Goal: Transaction & Acquisition: Purchase product/service

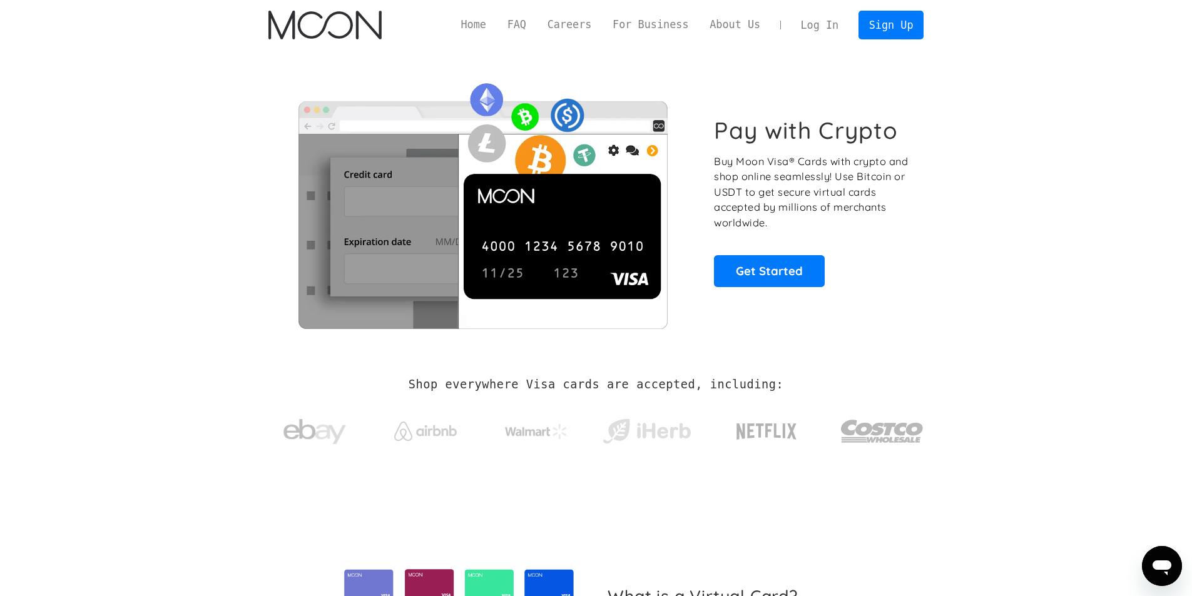
click at [874, 48] on div "Home FAQ Careers For Business About Us Log In Sign Up Home FAQ For Business Car…" at bounding box center [596, 25] width 693 height 50
click at [875, 31] on link "Sign Up" at bounding box center [890, 25] width 65 height 28
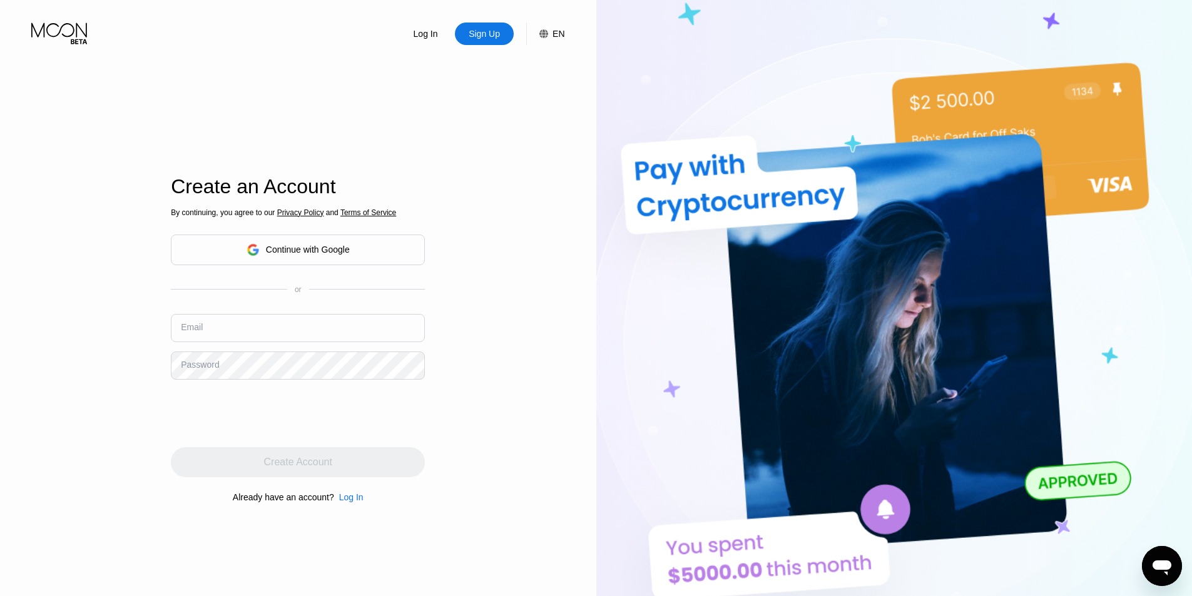
click at [283, 253] on div "Continue with Google" at bounding box center [308, 250] width 84 height 10
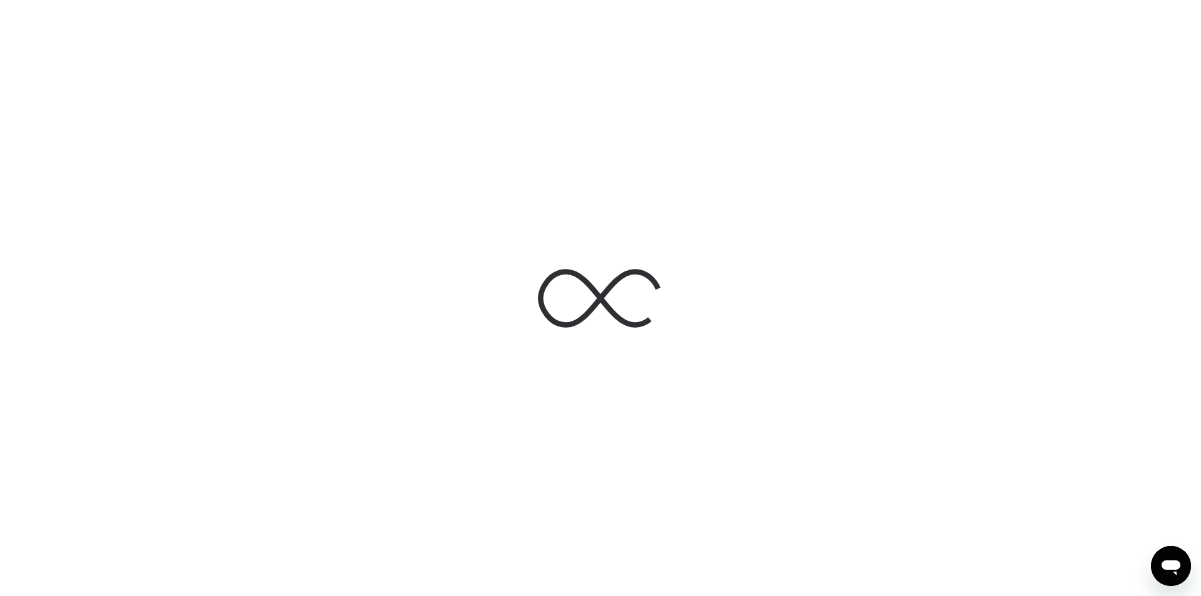
drag, startPoint x: 591, startPoint y: 293, endPoint x: 614, endPoint y: 297, distance: 23.4
click at [614, 297] on icon at bounding box center [600, 298] width 125 height 125
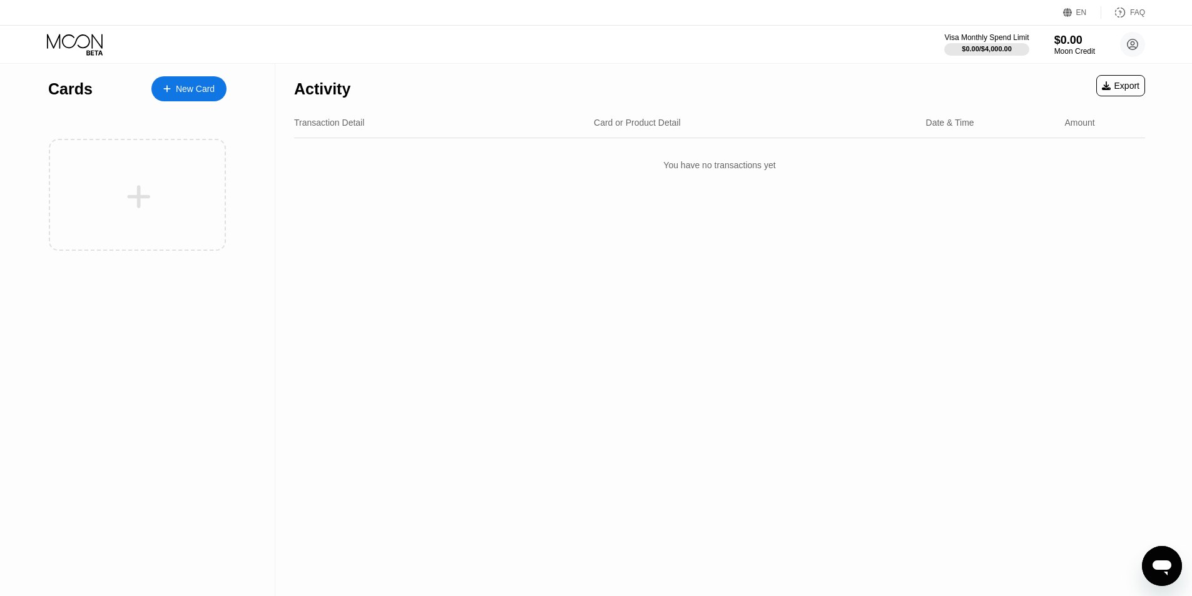
click at [163, 66] on div "Cards New Card" at bounding box center [137, 86] width 178 height 44
click at [173, 89] on div at bounding box center [173, 89] width 5 height 11
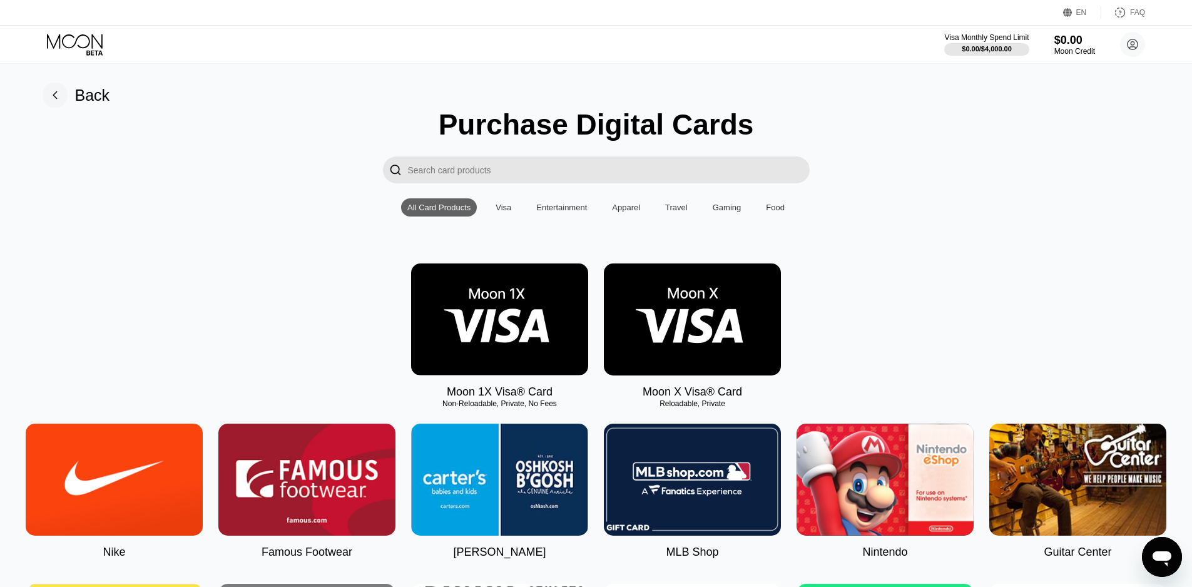
click at [1167, 568] on div "Open messaging window" at bounding box center [1162, 557] width 38 height 38
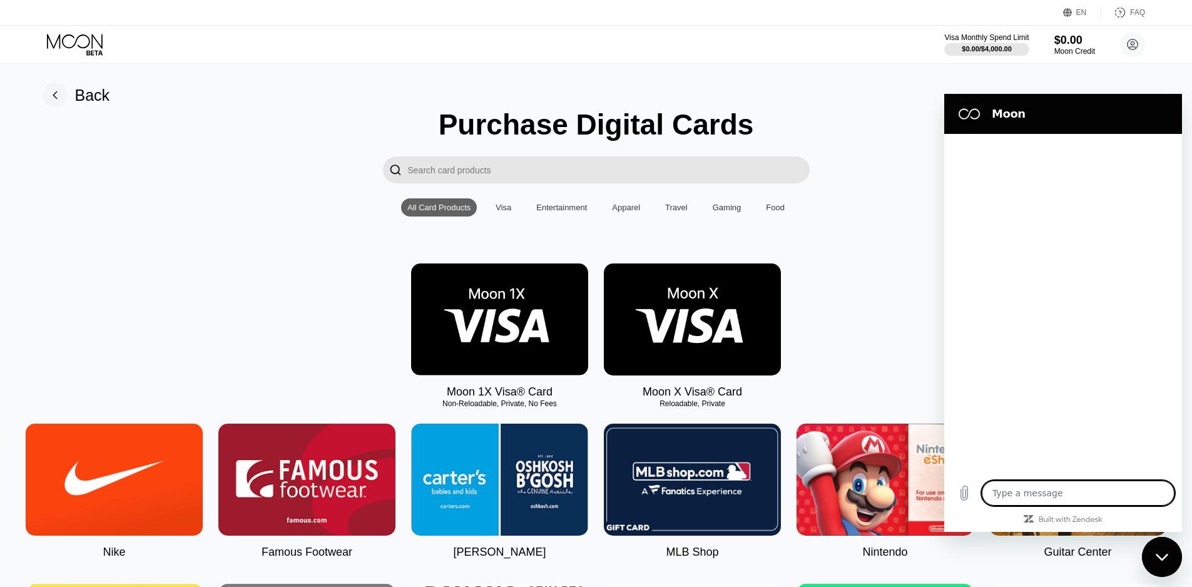
click at [1011, 470] on div at bounding box center [1063, 303] width 238 height 339
click at [1015, 477] on div "Type a message x" at bounding box center [1063, 493] width 238 height 40
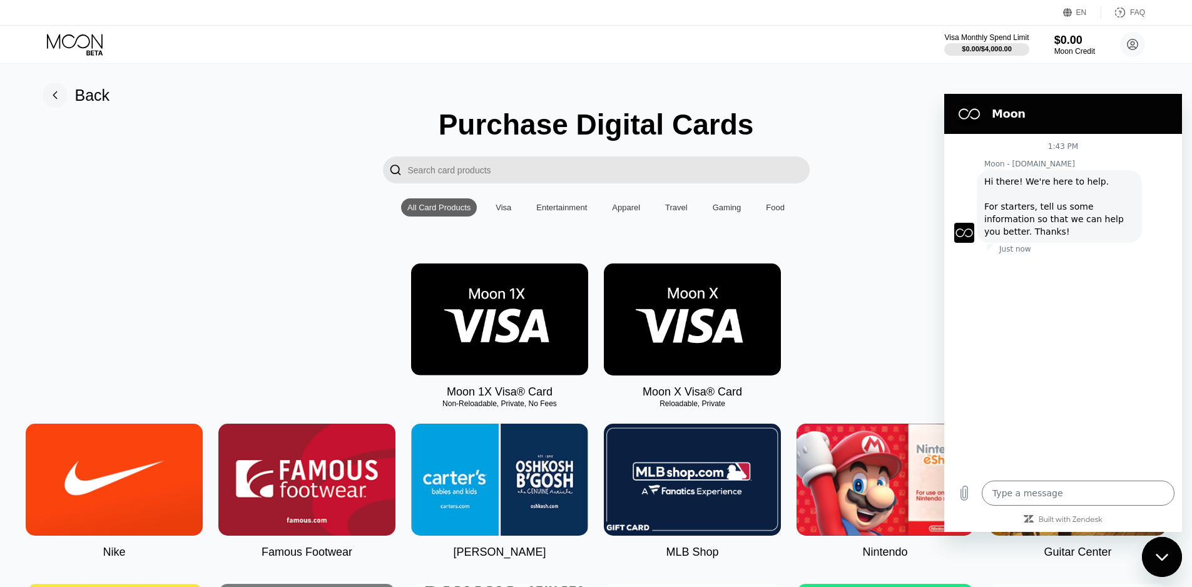
click at [1015, 477] on div "Type a message x" at bounding box center [1063, 493] width 238 height 40
type textarea "x"
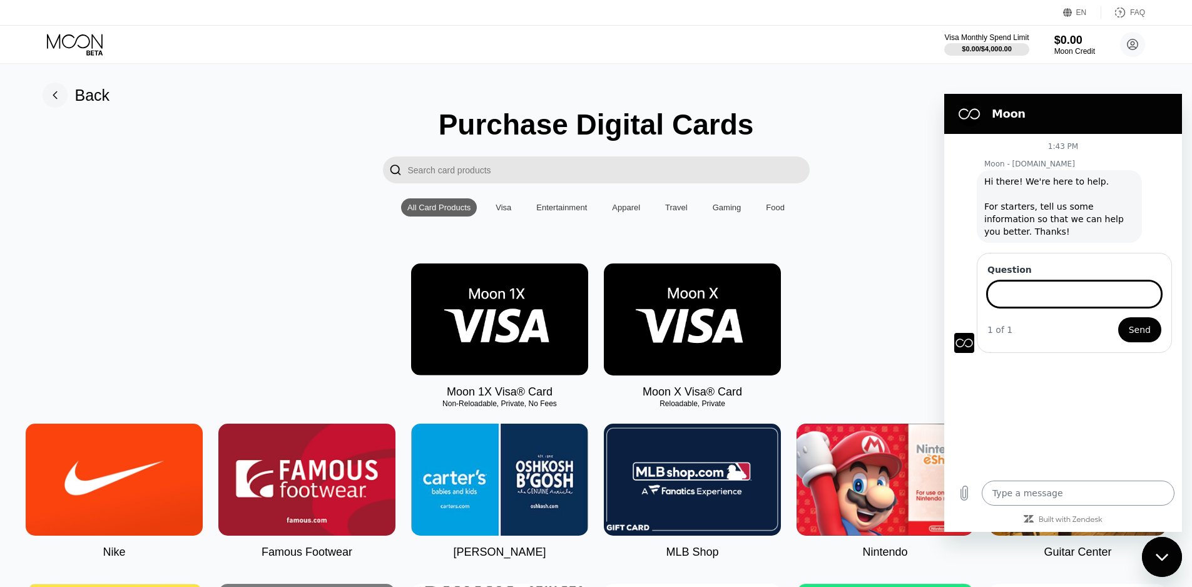
click at [1053, 498] on textarea at bounding box center [1078, 492] width 193 height 25
type textarea "I"
type textarea "x"
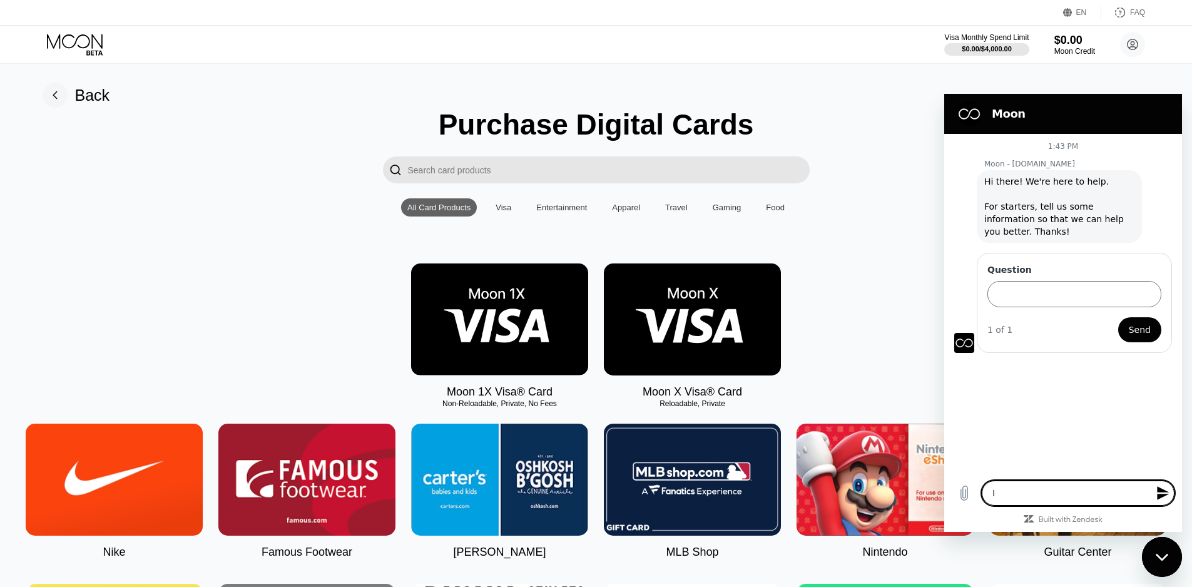
type textarea "Is"
type textarea "x"
type textarea "Is"
type textarea "x"
type textarea "Is m"
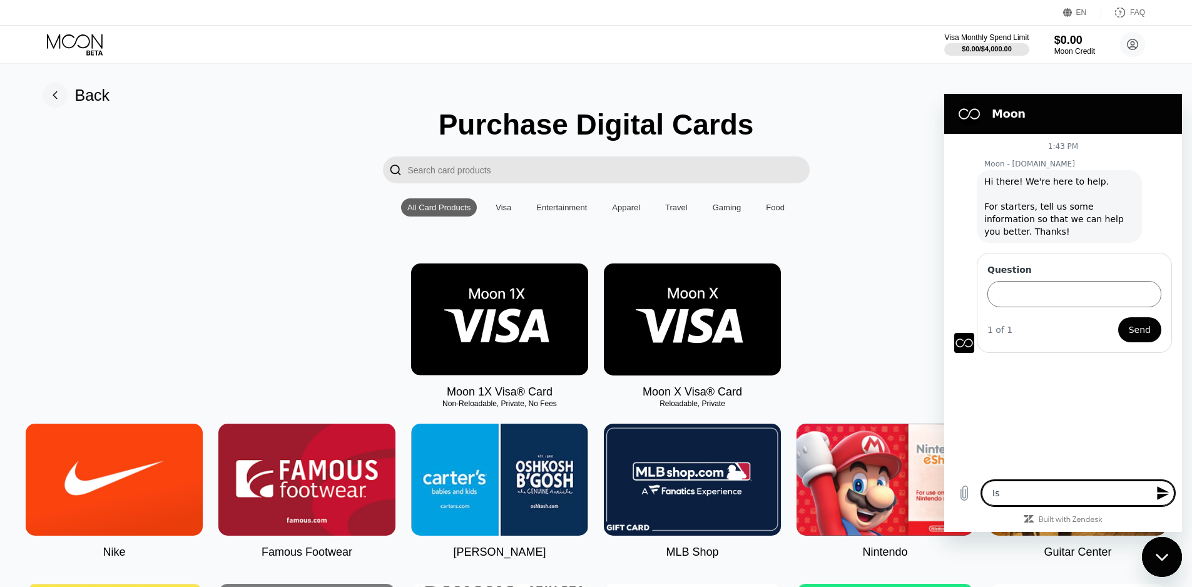
type textarea "x"
type textarea "Is mo"
type textarea "x"
type textarea "Is moo"
type textarea "x"
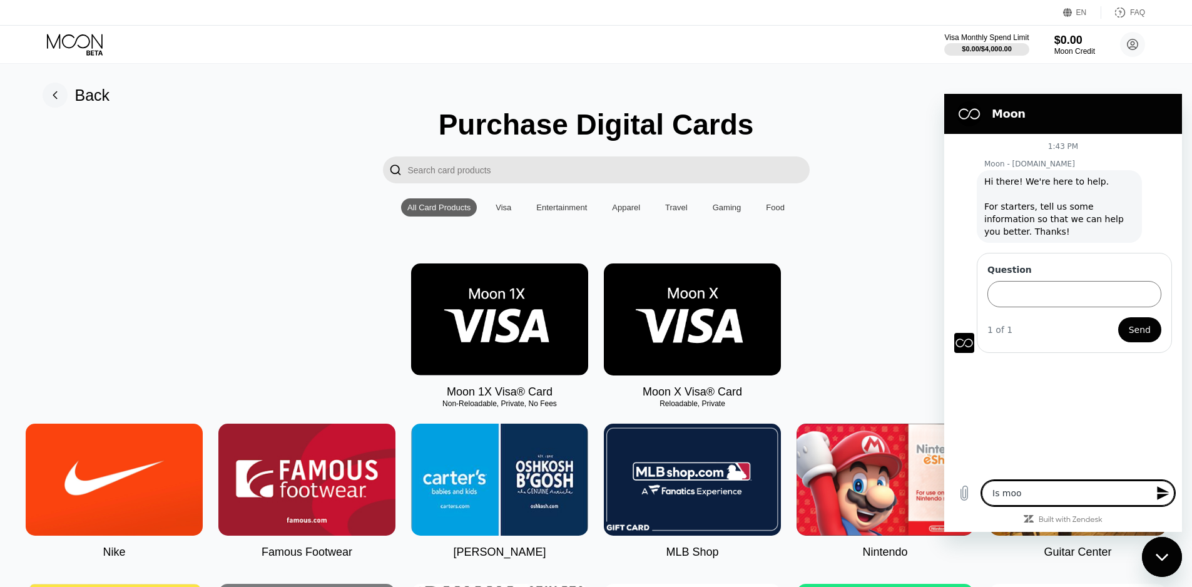
type textarea "Is moon"
type textarea "x"
type textarea "Is moon"
type textarea "x"
type textarea "Is moon 1"
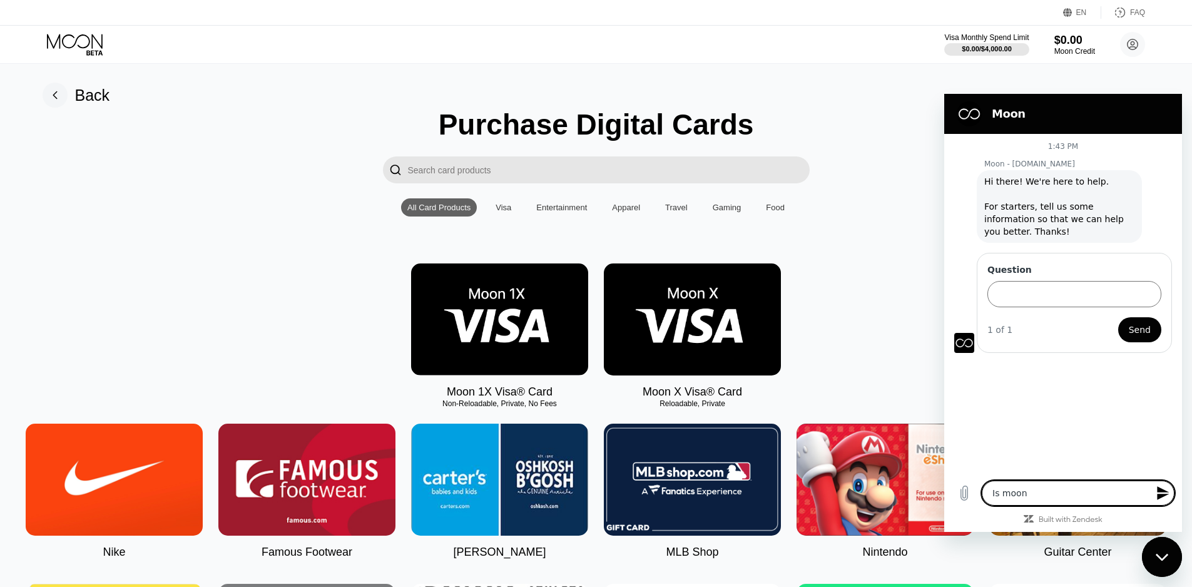
type textarea "x"
type textarea "Is moon 1x"
type textarea "x"
type textarea "Is moon 1x"
type textarea "x"
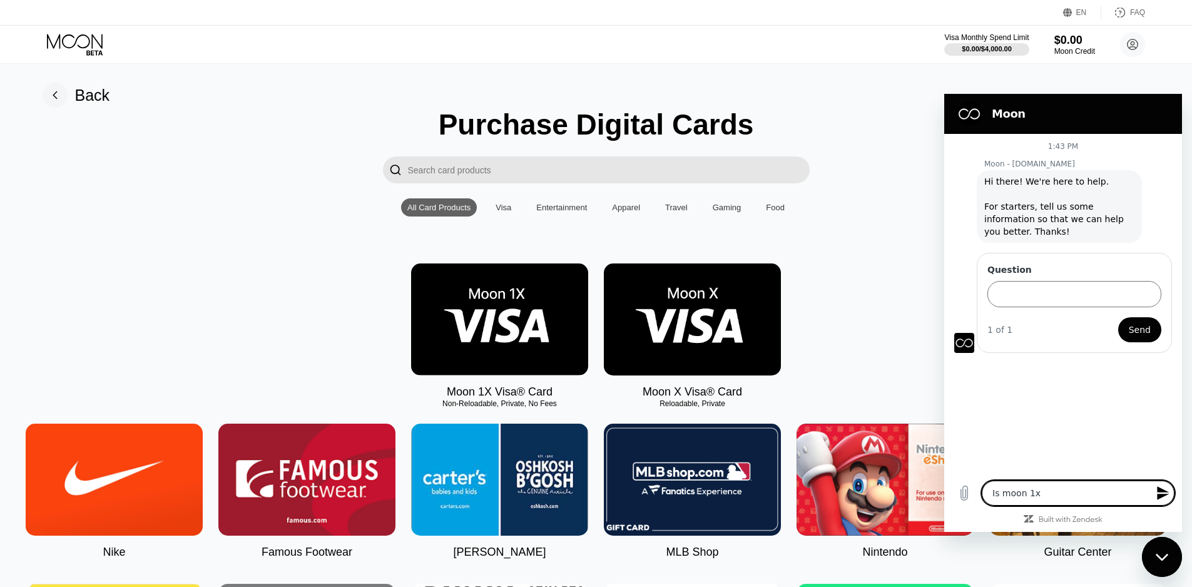
type textarea "Is moon 1x &"
type textarea "x"
type textarea "Is moon 1x &"
type textarea "x"
type textarea "Is moon 1x & m"
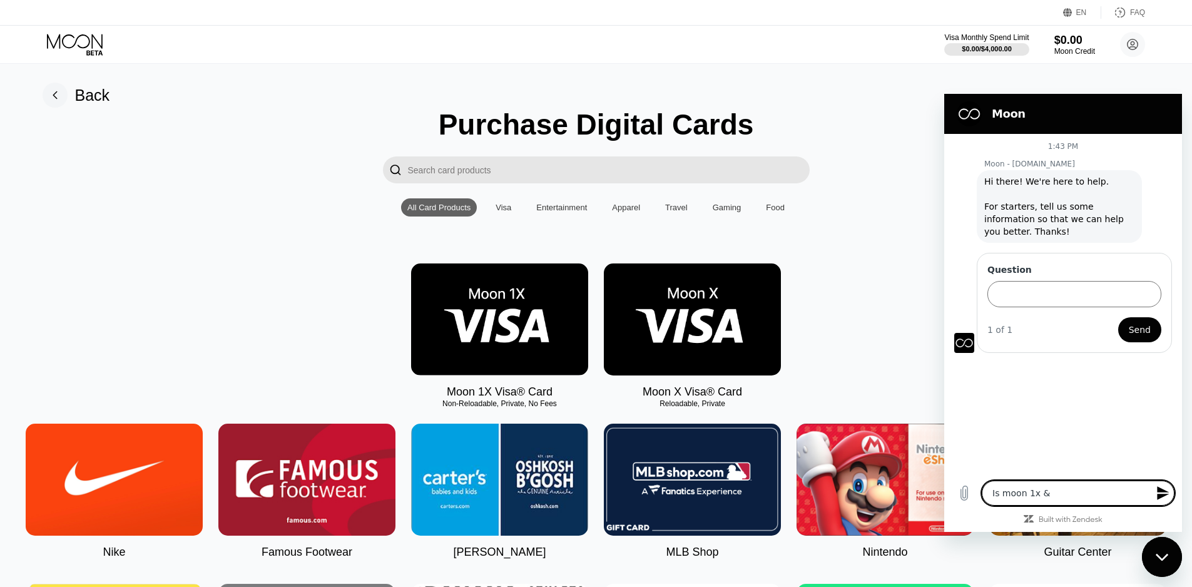
type textarea "x"
type textarea "Is moon 1x & mo"
type textarea "x"
type textarea "Is moon 1x & moo"
type textarea "x"
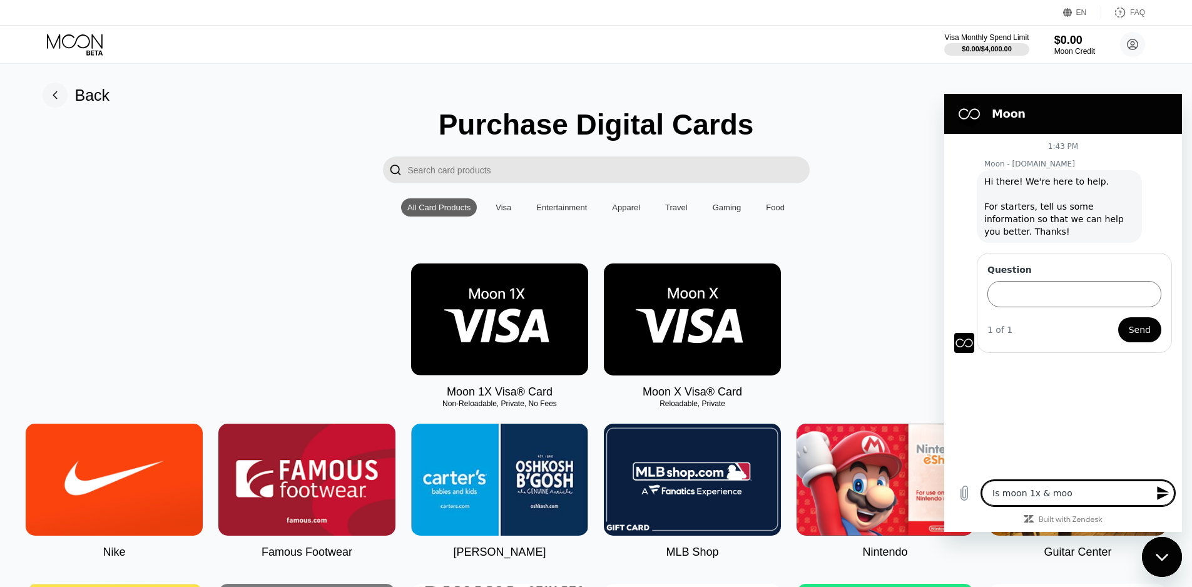
type textarea "Is moon 1x & moon"
type textarea "x"
type textarea "Is moon 1x & moon"
type textarea "x"
type textarea "Is moon 1x & moon x"
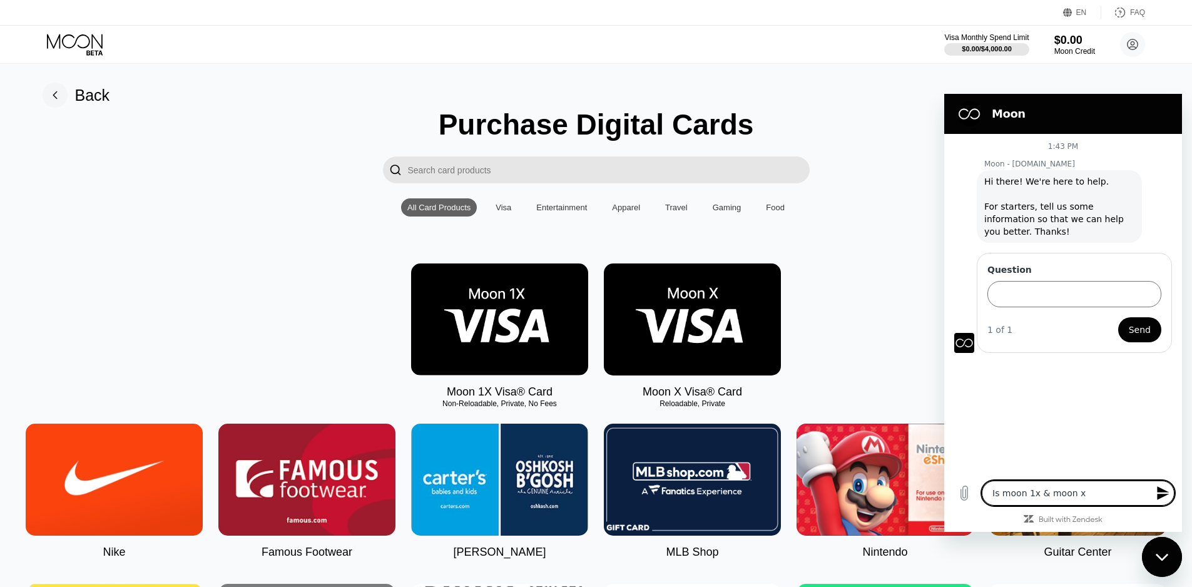
type textarea "x"
type textarea "Is moon 1x & moon x"
type textarea "x"
type textarea "Is moon 1x & moon x d"
type textarea "x"
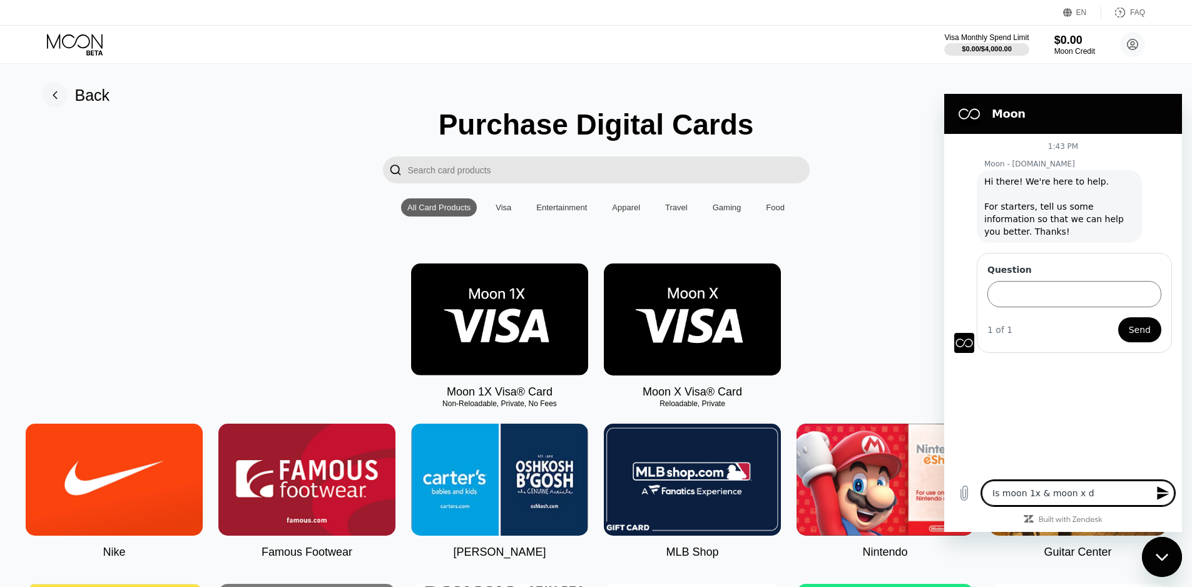
type textarea "Is moon 1x & moon x di"
type textarea "x"
type textarea "Is moon 1x & moon x dif"
type textarea "x"
type textarea "Is moon 1x & moon x diff"
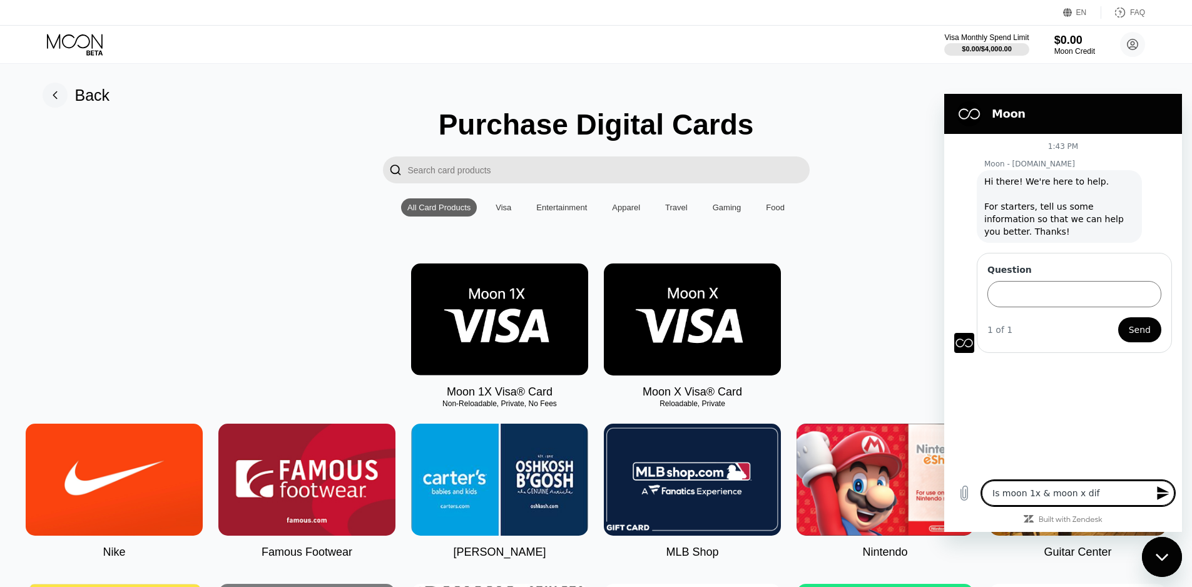
type textarea "x"
type textarea "Is moon 1x & moon x diffe"
type textarea "x"
type textarea "Is moon 1x & moon x differ"
type textarea "x"
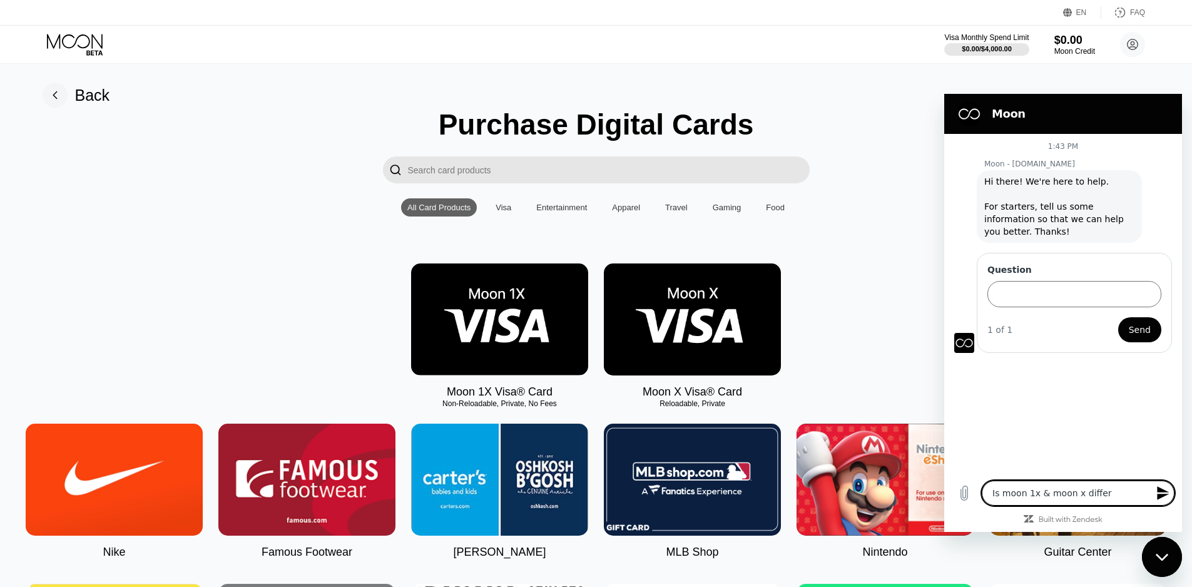
type textarea "Is moon 1x & moon x differe"
type textarea "x"
type textarea "Is moon 1x & moon x differen"
type textarea "x"
type textarea "Is moon 1x & moon x different"
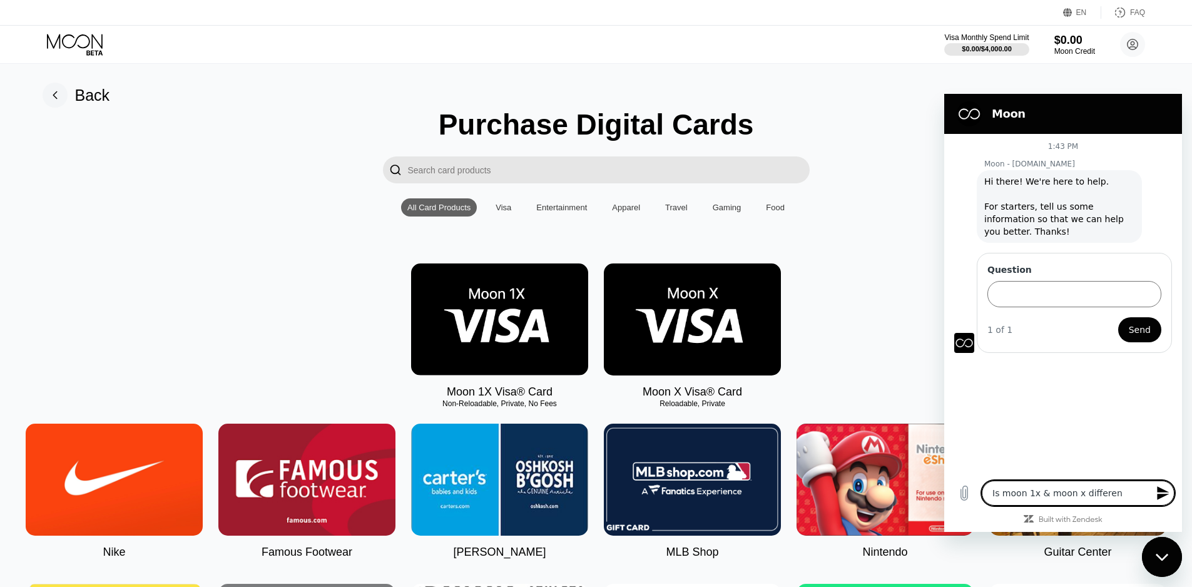
type textarea "x"
type textarea "Is moon 1x & moon x different"
type textarea "x"
type textarea "Is moon 1x & moon x different i"
type textarea "x"
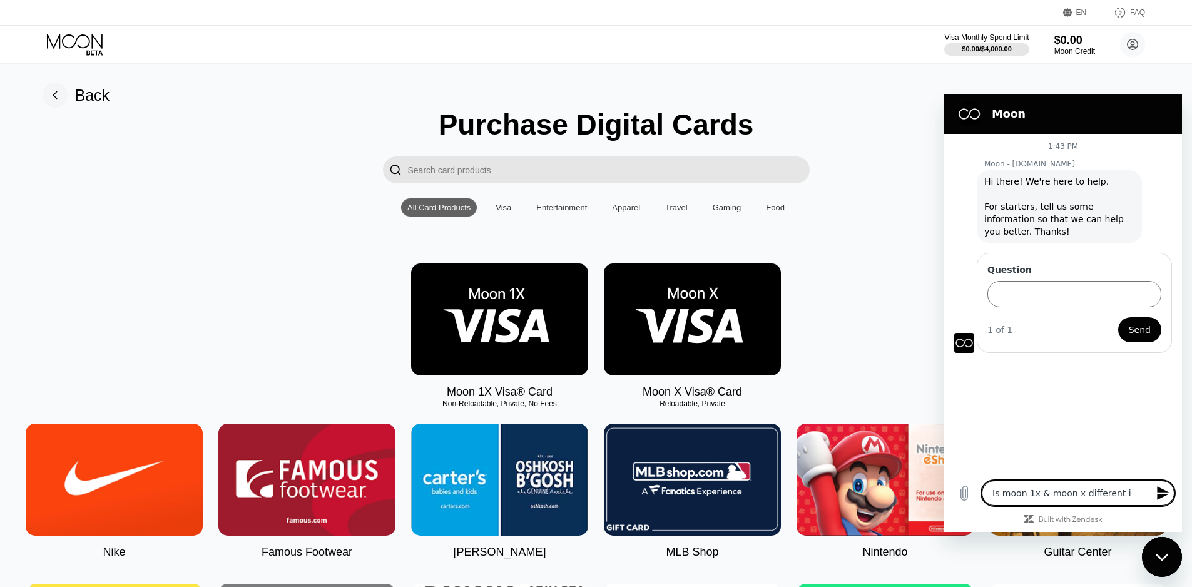
type textarea "Is moon 1x & moon x different in"
type textarea "x"
type textarea "Is moon 1x & moon x different in"
type textarea "x"
type textarea "Is moon 1x & moon x different in t"
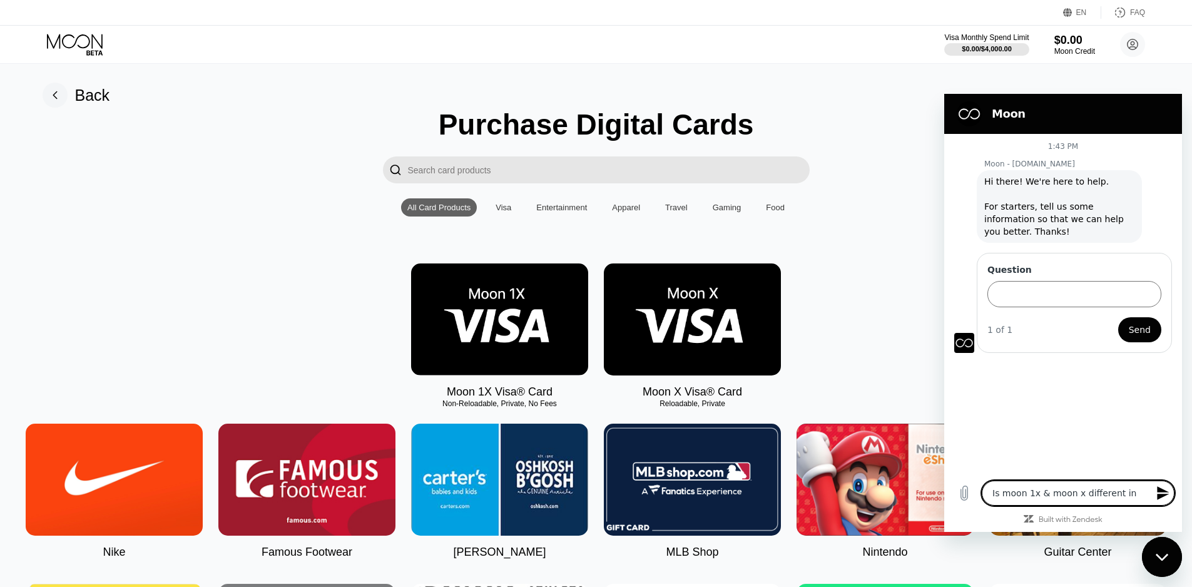
type textarea "x"
type textarea "Is moon 1x & moon x different in te"
type textarea "x"
type textarea "Is moon 1x & moon x different in ter"
type textarea "x"
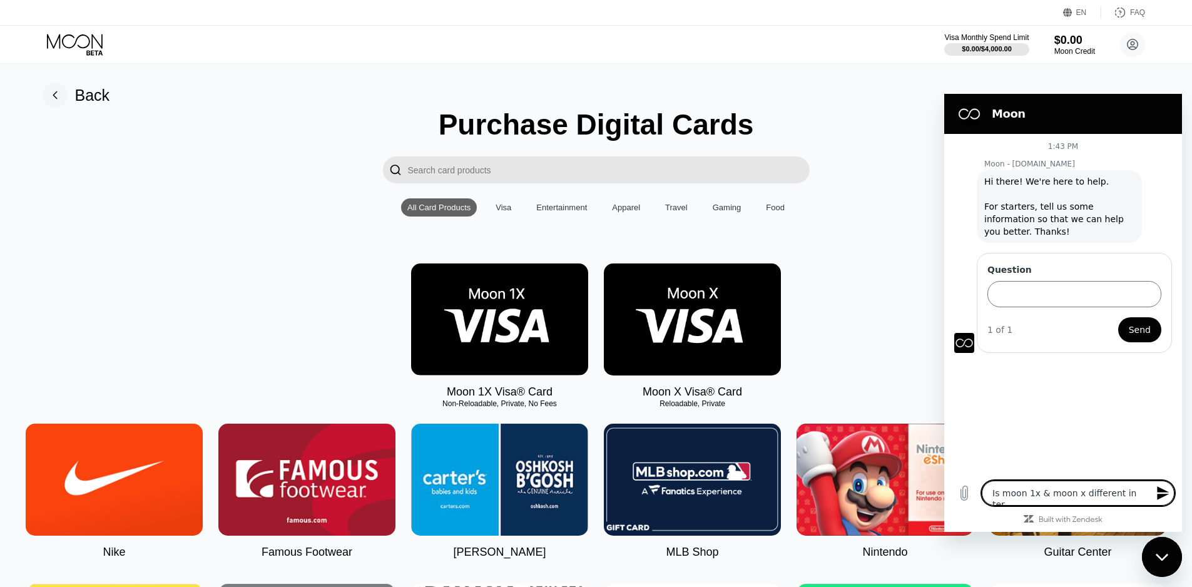
type textarea "Is moon 1x & moon x different in term"
type textarea "x"
type textarea "Is moon 1x & moon x different in term"
type textarea "x"
type textarea "Is moon 1x & moon x different in term o"
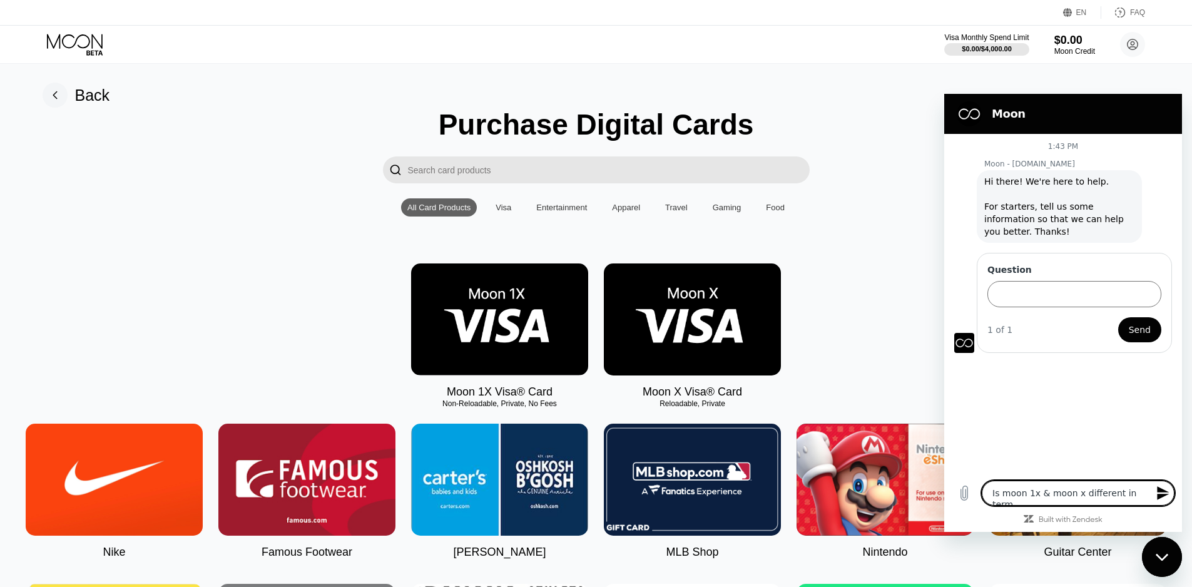
type textarea "x"
type textarea "Is moon 1x & moon x different in term of"
type textarea "x"
type textarea "Is moon 1x & moon x different in term of"
type textarea "x"
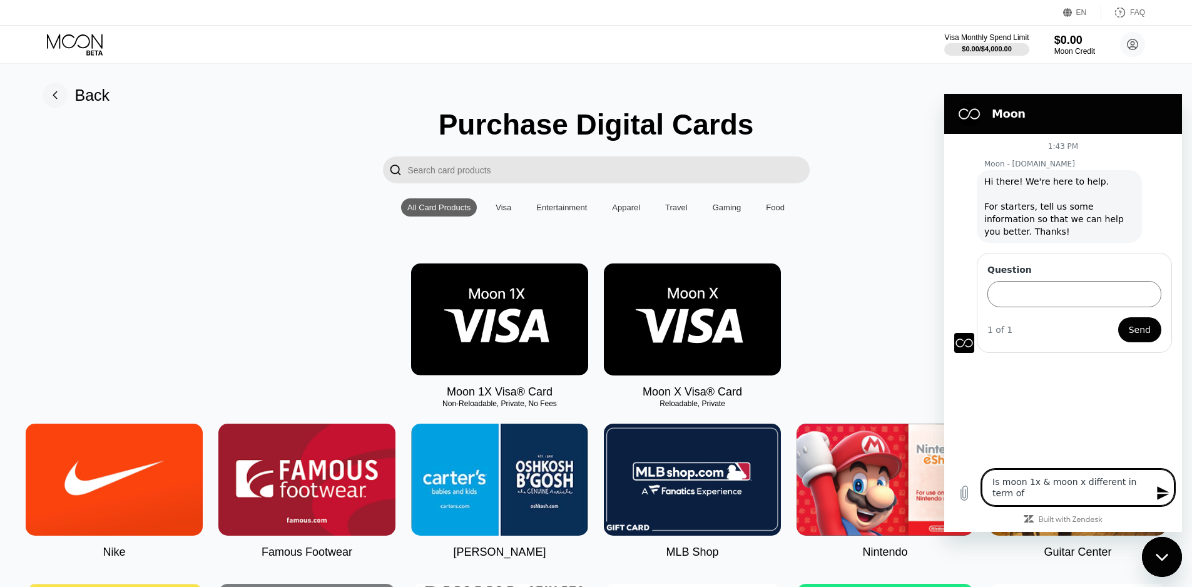
type textarea "Is moon 1x & moon x different in term of s"
type textarea "x"
type textarea "Is moon 1x & moon x different in term of su"
type textarea "x"
type textarea "Is moon 1x & moon x different in term of suc"
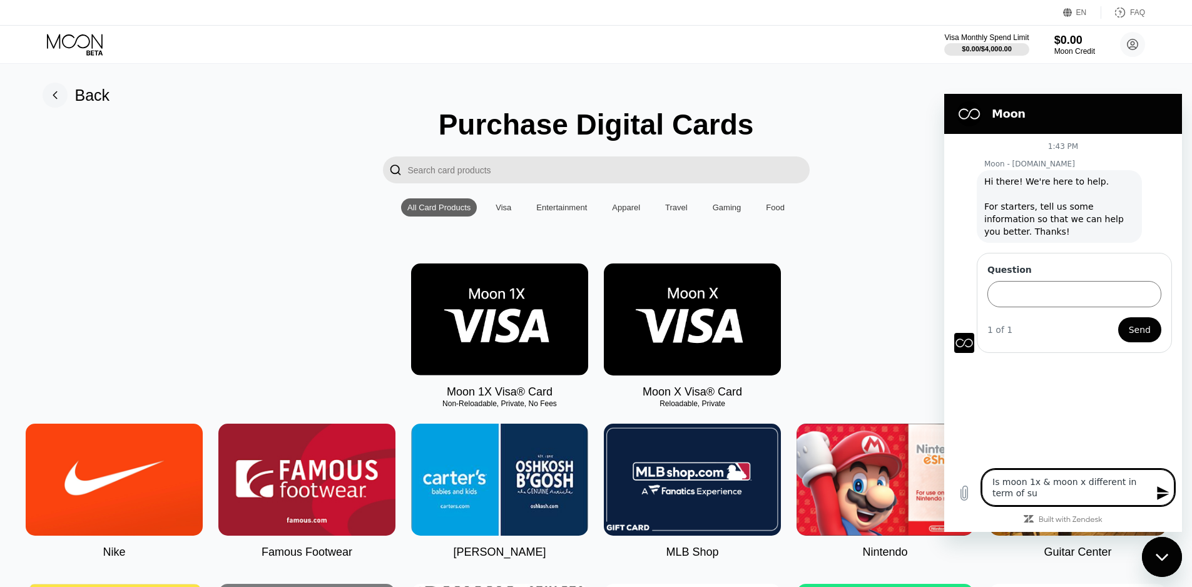
type textarea "x"
type textarea "Is moon 1x & moon x different in term of succ"
type textarea "x"
type textarea "Is moon 1x & moon x different in term of succe"
type textarea "x"
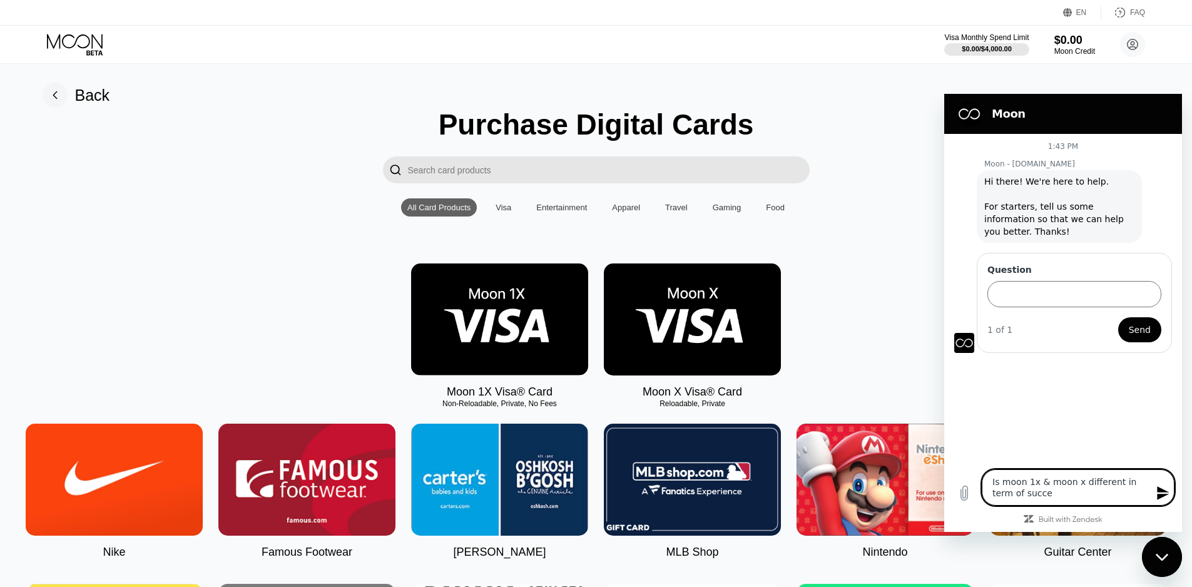
type textarea "Is moon 1x & moon x different in term of succes"
type textarea "x"
type textarea "Is moon 1x & moon x different in term of success"
type textarea "x"
type textarea "Is moon 1x & moon x different in term of success rate for usage ?"
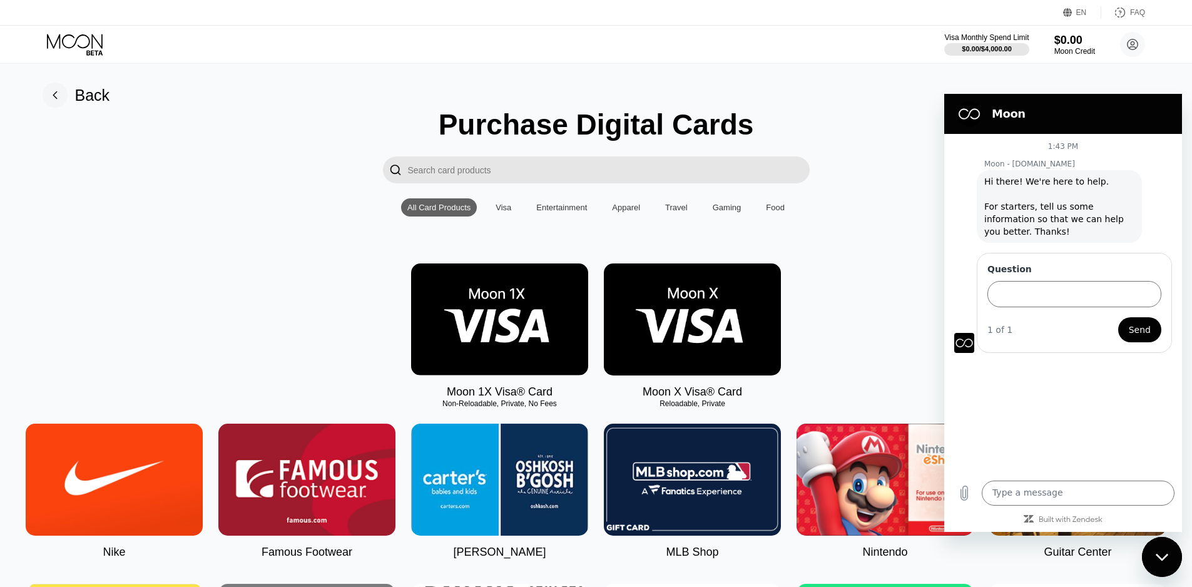
click at [1027, 270] on label "Question" at bounding box center [1074, 269] width 174 height 13
click at [1027, 281] on input "Question" at bounding box center [1074, 294] width 174 height 26
click at [1033, 283] on input "Question" at bounding box center [1074, 294] width 174 height 26
paste input "Is moon 1x & moon x different in term of success rate for usage ?"
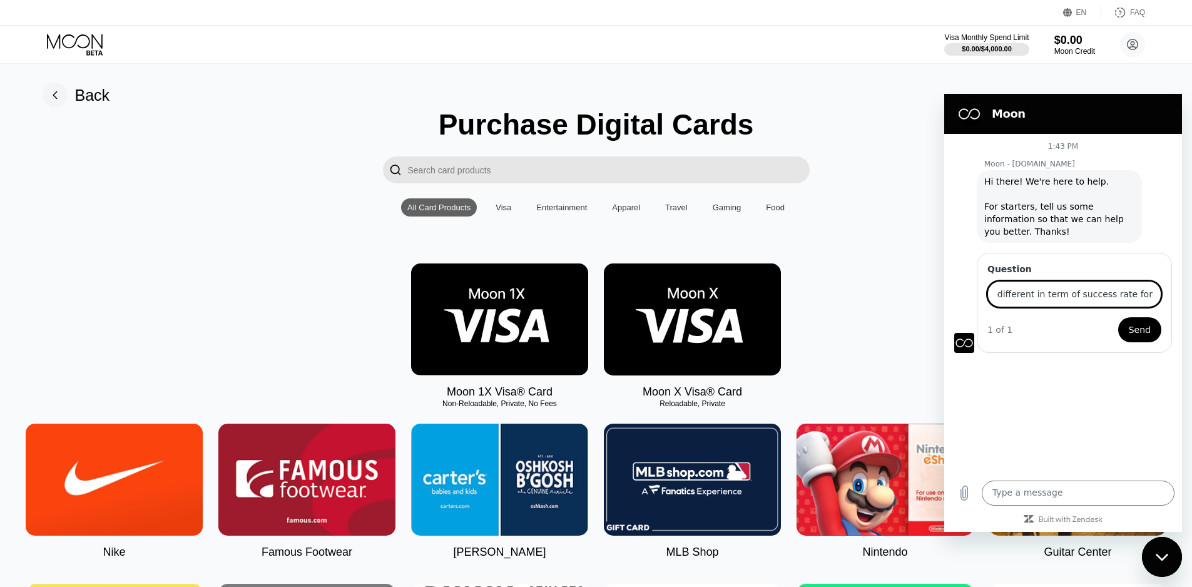
type input "Is moon 1x & moon x different in term of success rate for usage ?"
click at [1135, 323] on span "Send" at bounding box center [1140, 329] width 22 height 15
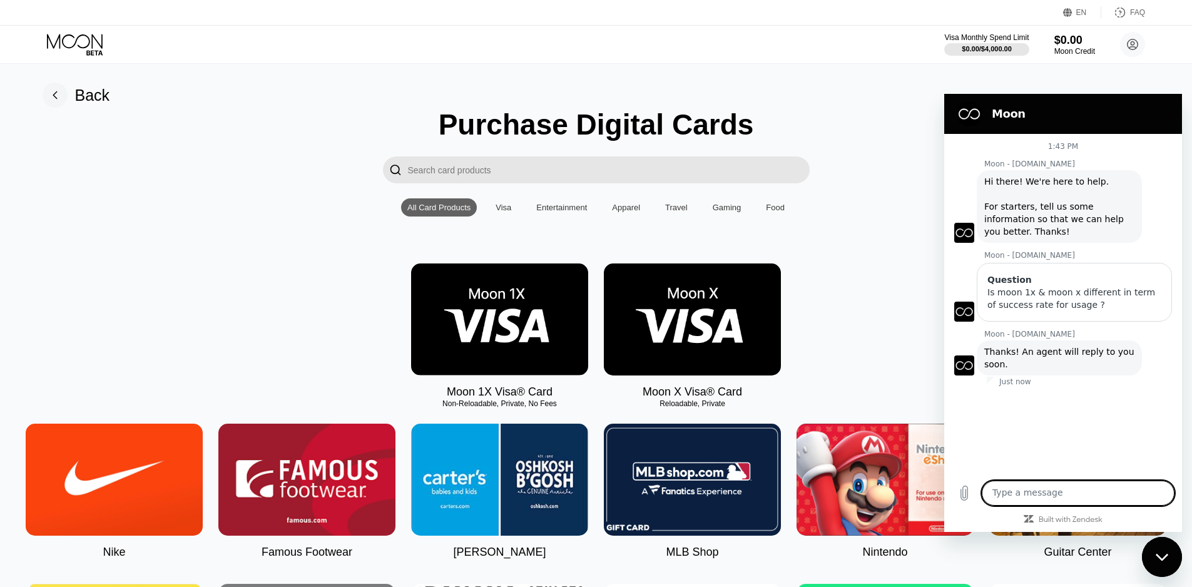
click at [664, 327] on img at bounding box center [692, 319] width 177 height 112
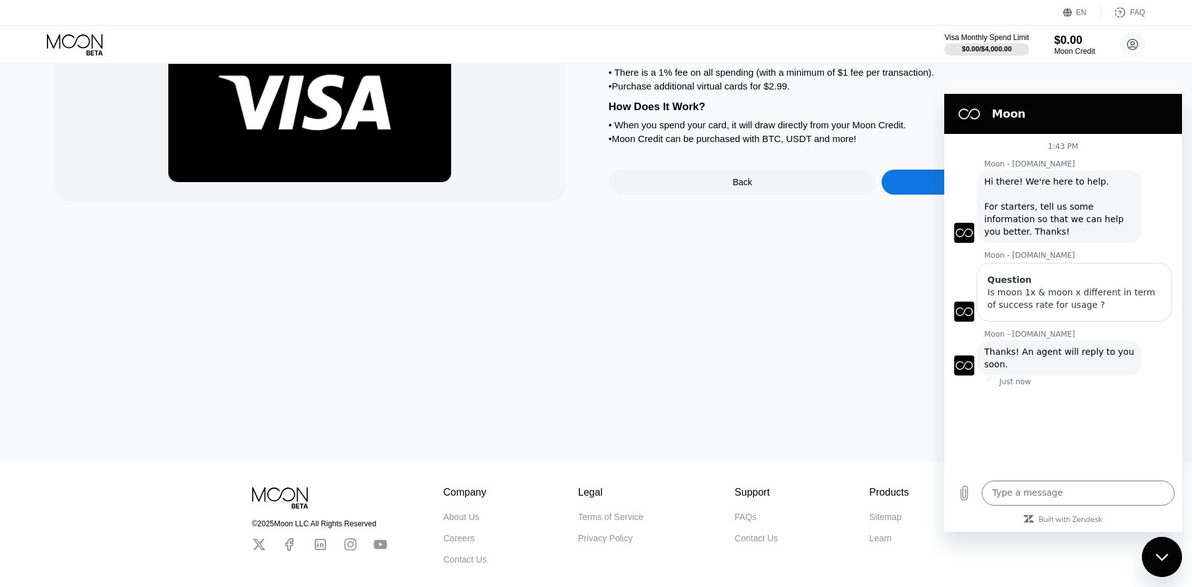
scroll to position [192, 0]
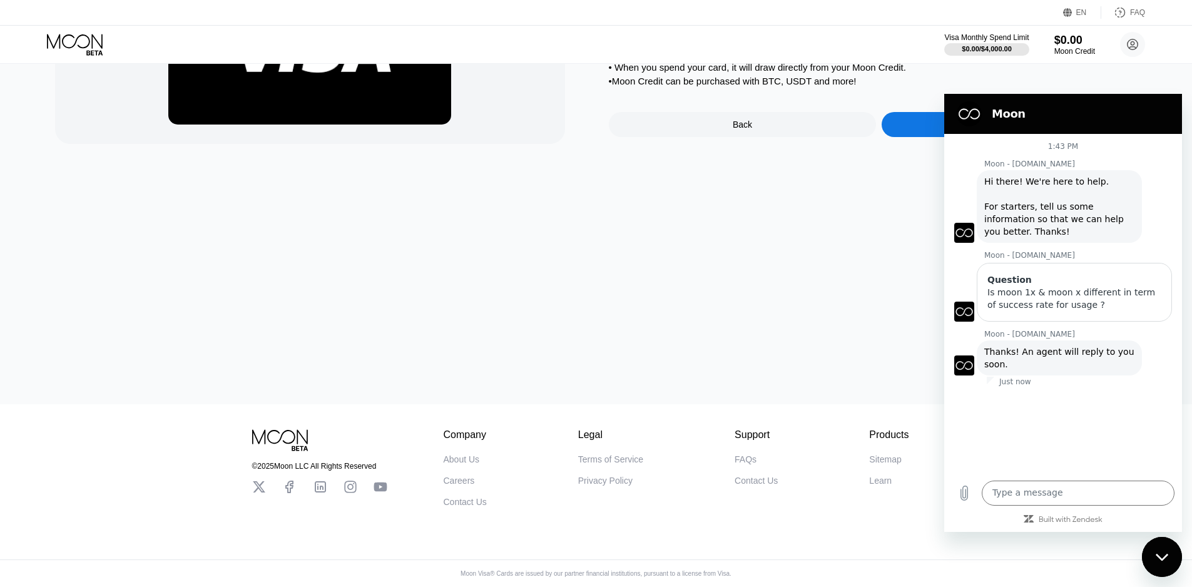
drag, startPoint x: 1180, startPoint y: 562, endPoint x: 1170, endPoint y: 561, distance: 10.7
click at [1180, 562] on button "Close messaging window" at bounding box center [1162, 557] width 40 height 40
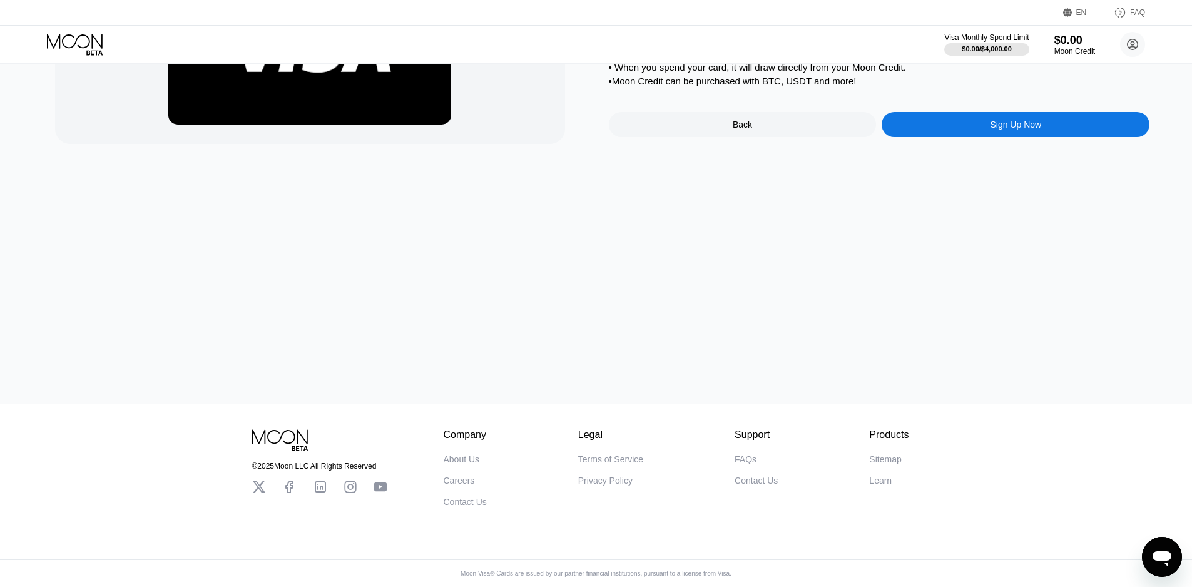
click at [1167, 559] on button "Open messaging window" at bounding box center [1162, 557] width 40 height 40
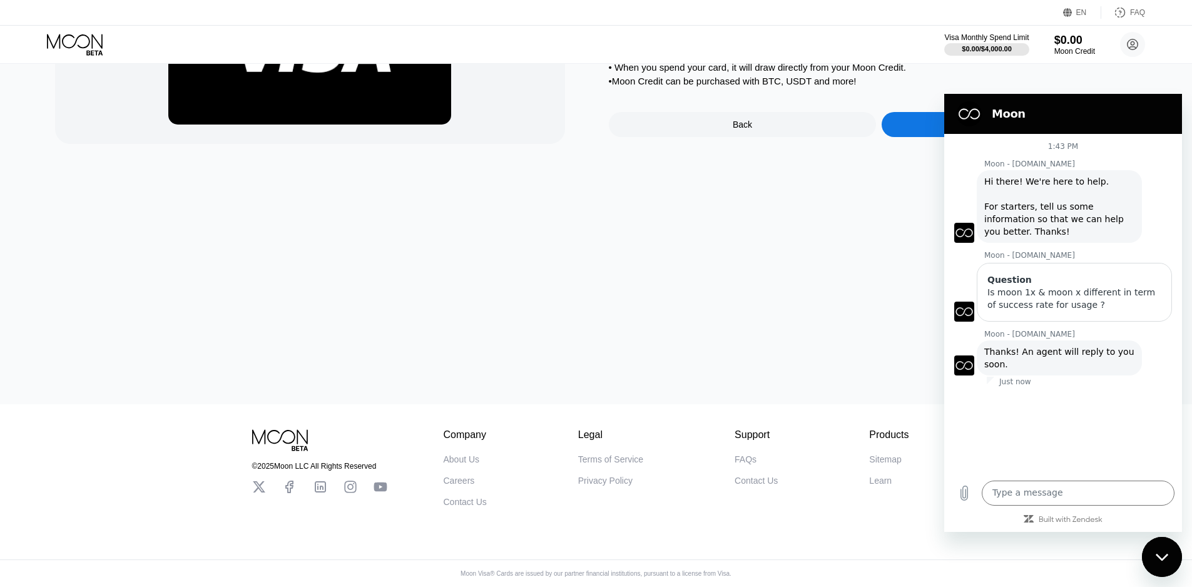
drag, startPoint x: 795, startPoint y: 287, endPoint x: 813, endPoint y: 267, distance: 26.6
click at [792, 286] on div "Moon X Visa® Card What's The Moon X Card? • A reloadable card denominated in US…" at bounding box center [596, 142] width 1201 height 523
click at [895, 137] on div "Sign Up Now" at bounding box center [1015, 124] width 268 height 25
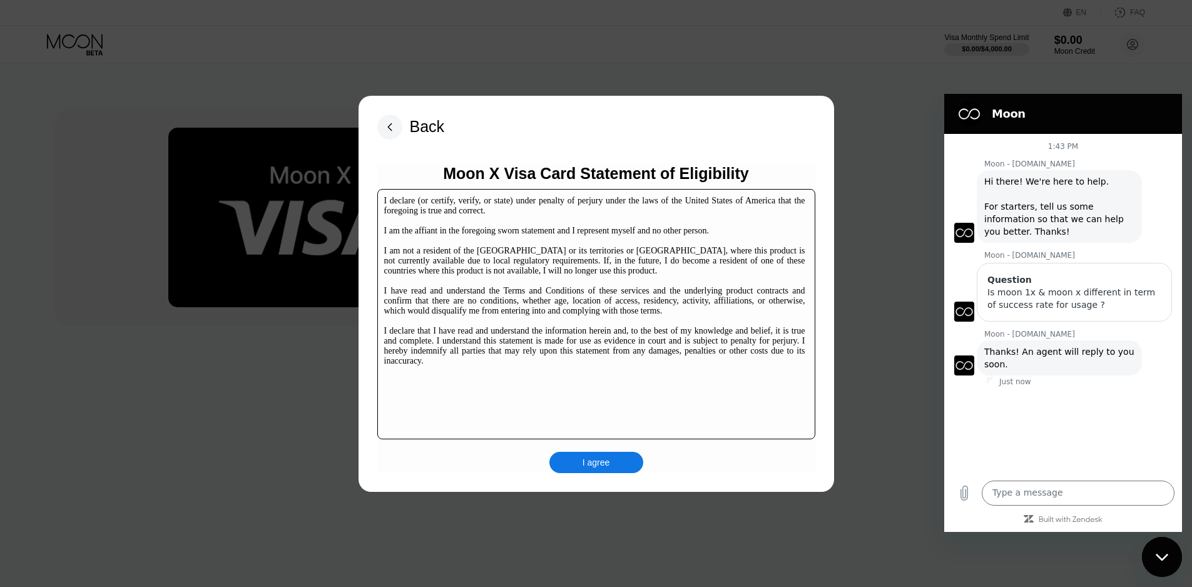
click at [591, 459] on div "I agree" at bounding box center [596, 462] width 28 height 11
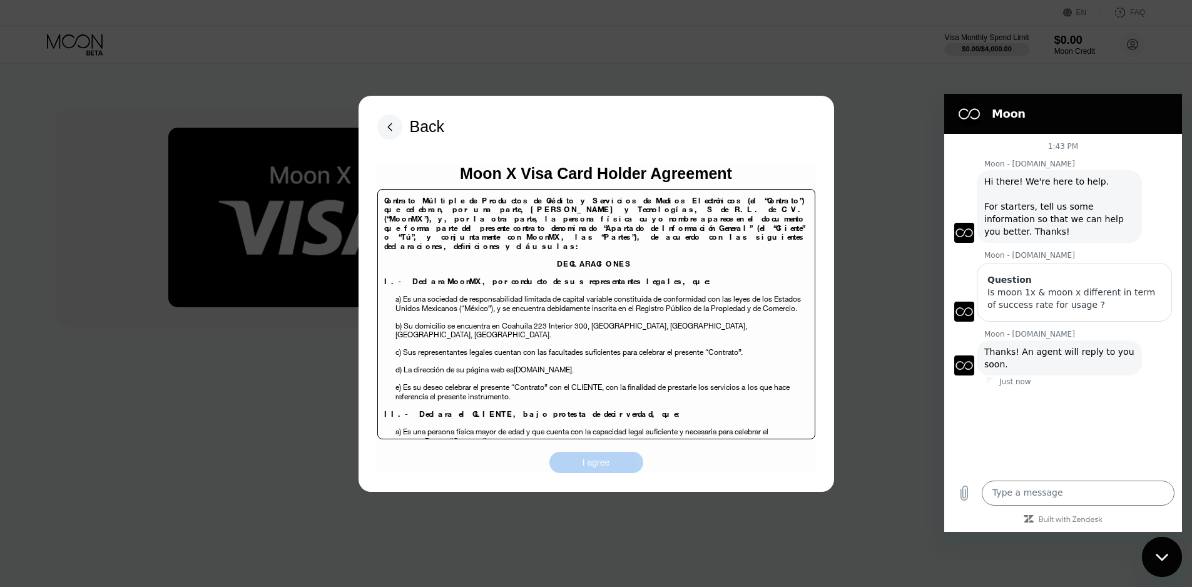
click at [582, 455] on div "I agree" at bounding box center [596, 462] width 94 height 21
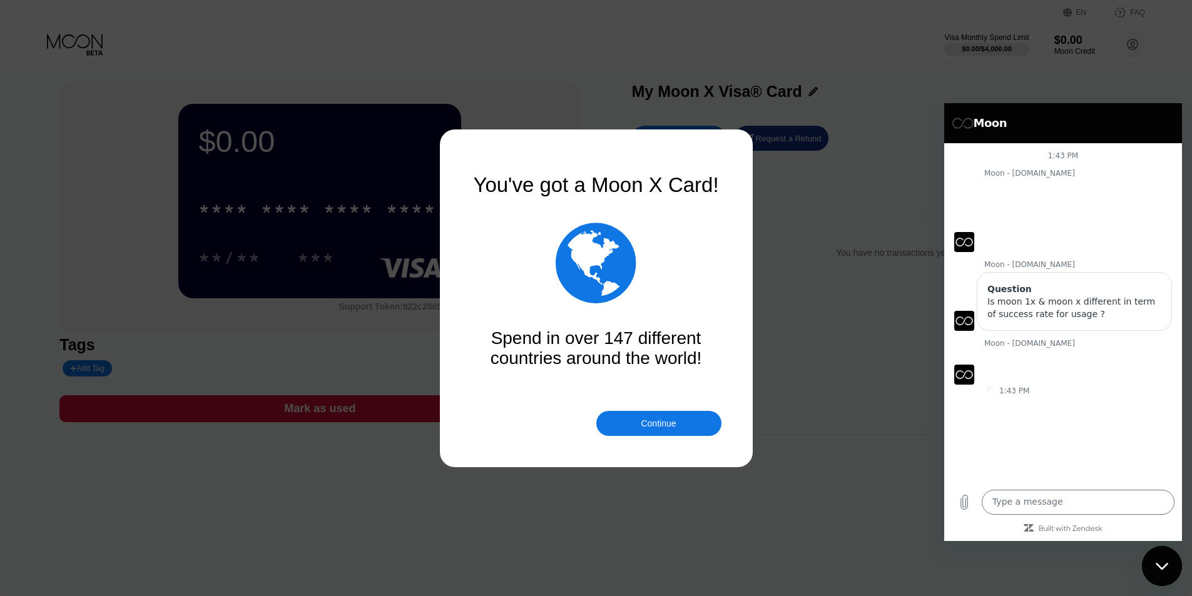
drag, startPoint x: 1036, startPoint y: 471, endPoint x: 1034, endPoint y: 484, distance: 12.7
click at [1033, 476] on div "1:43 PM Moon - [DOMAIN_NAME] Moon - [DOMAIN_NAME] says: Hi there! We're here to…" at bounding box center [1063, 312] width 238 height 339
click at [1034, 484] on div "Type a message x" at bounding box center [1063, 502] width 238 height 40
click at [1034, 489] on div "Type a message x" at bounding box center [1063, 502] width 238 height 40
click at [1035, 492] on textarea at bounding box center [1078, 502] width 193 height 25
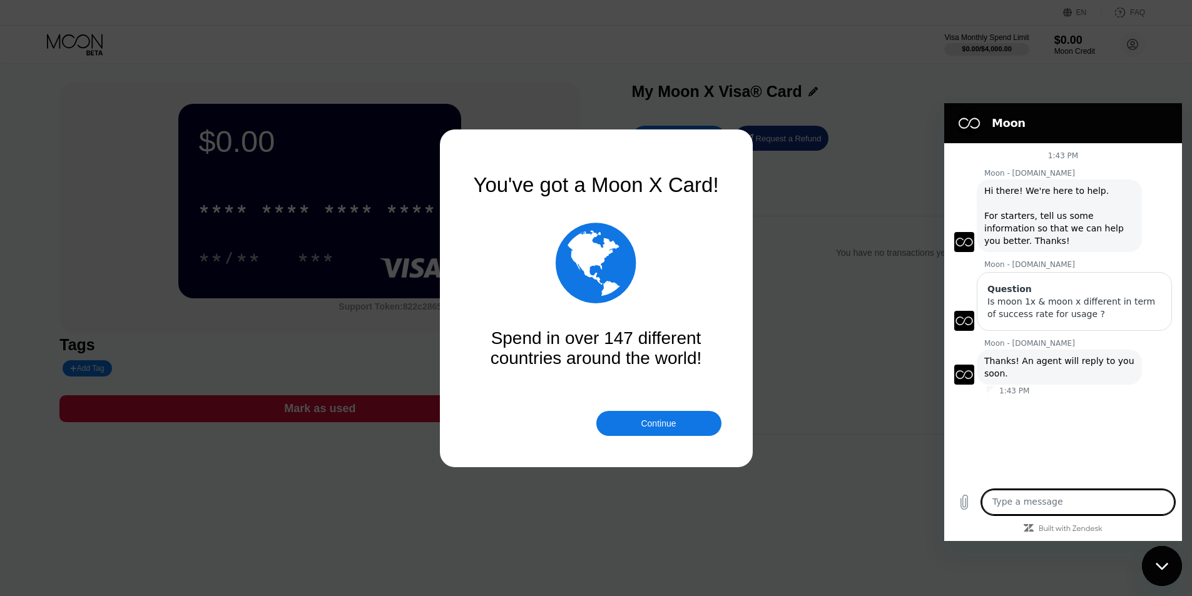
click at [1035, 492] on textarea at bounding box center [1078, 502] width 193 height 25
click at [681, 435] on div "Continue" at bounding box center [658, 423] width 125 height 25
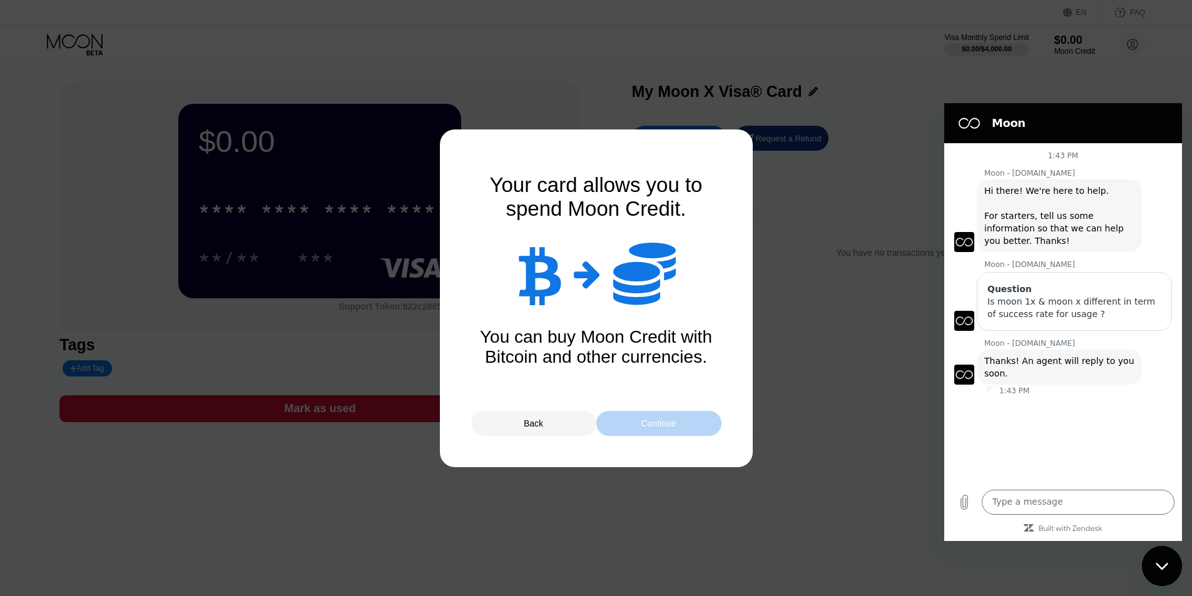
click at [678, 426] on div "Continue" at bounding box center [658, 423] width 125 height 25
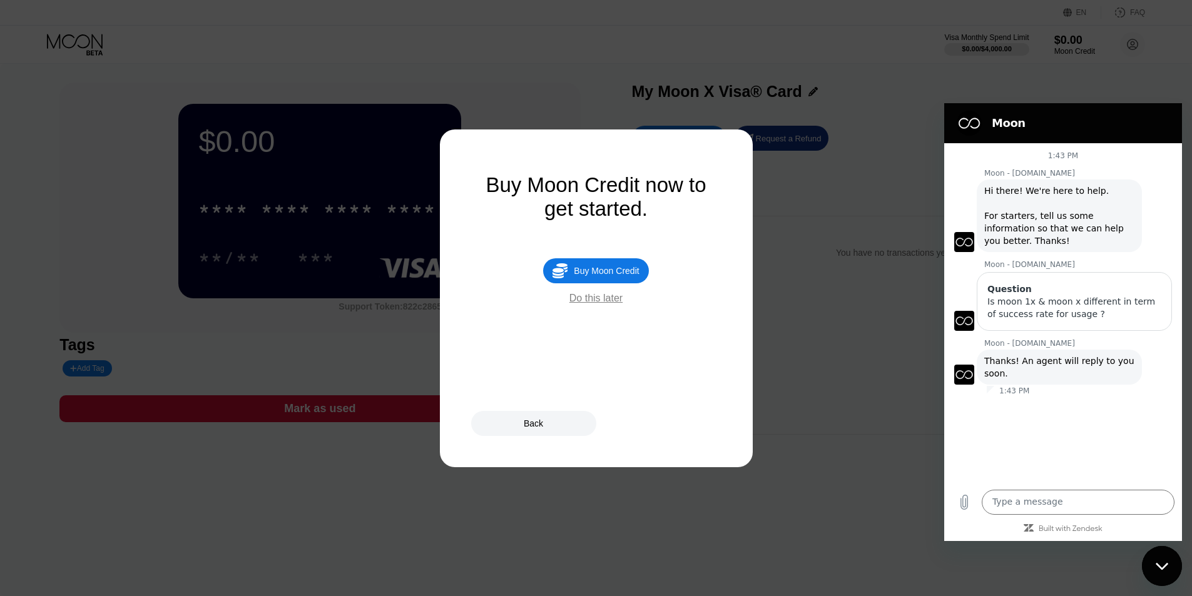
click at [601, 283] on div " Buy Moon Credit" at bounding box center [595, 270] width 105 height 25
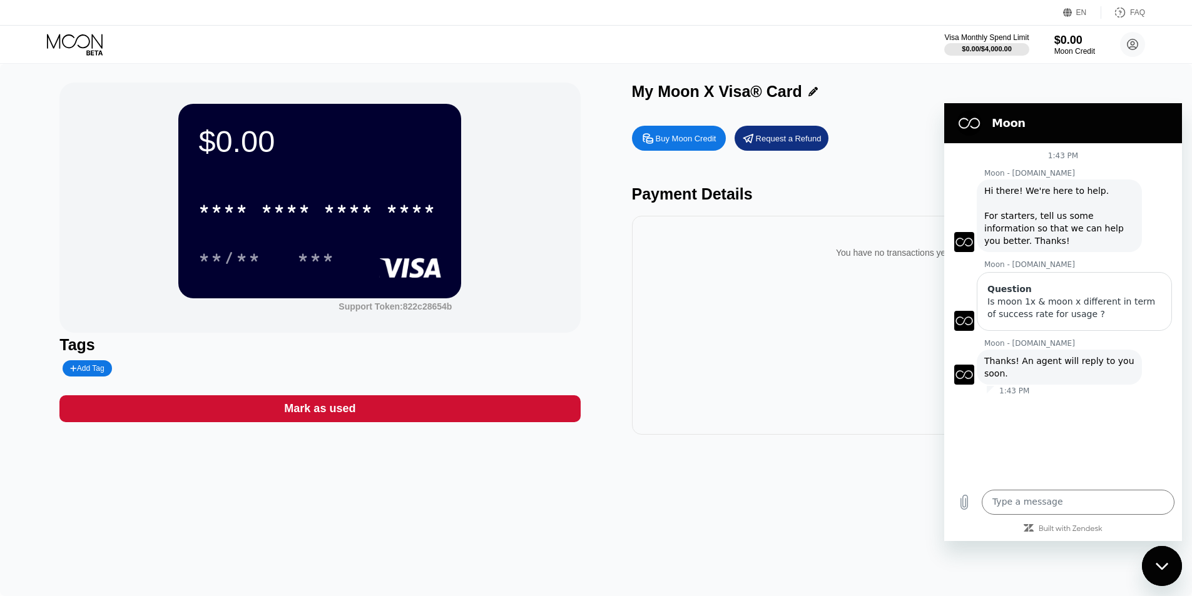
type input "0"
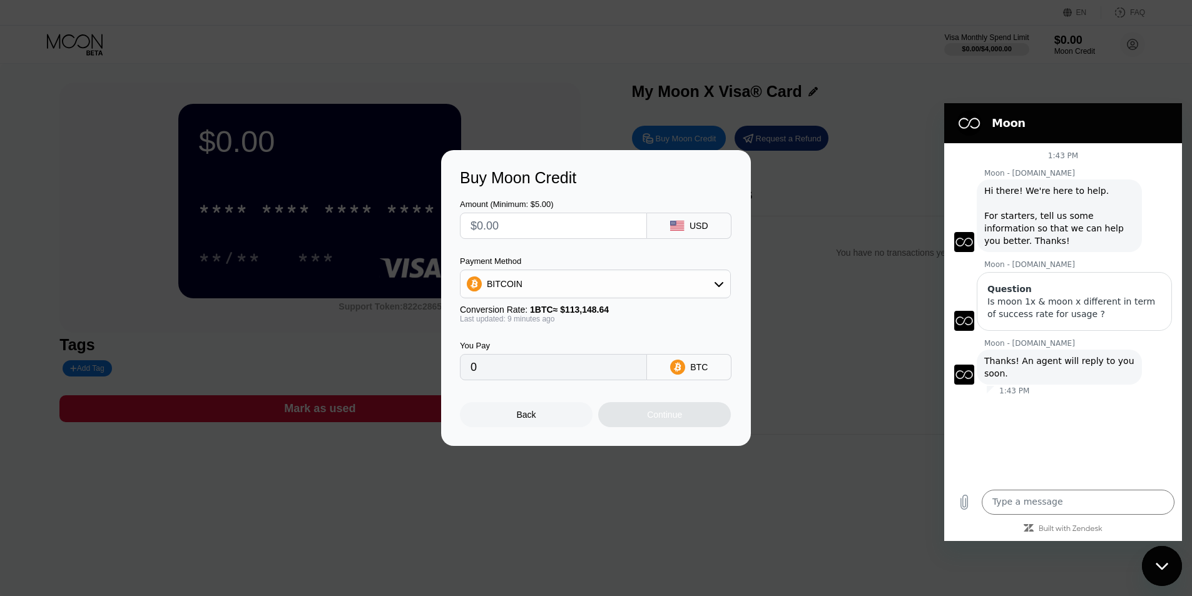
click at [509, 305] on div "Conversion Rate: 1 BTC ≈ $113,148.64" at bounding box center [595, 310] width 271 height 10
click at [505, 295] on div "BITCOIN" at bounding box center [595, 284] width 270 height 25
click at [537, 367] on input "0" at bounding box center [553, 367] width 166 height 25
drag, startPoint x: 528, startPoint y: 372, endPoint x: 522, endPoint y: 358, distance: 14.3
click at [527, 372] on input "0" at bounding box center [553, 367] width 166 height 25
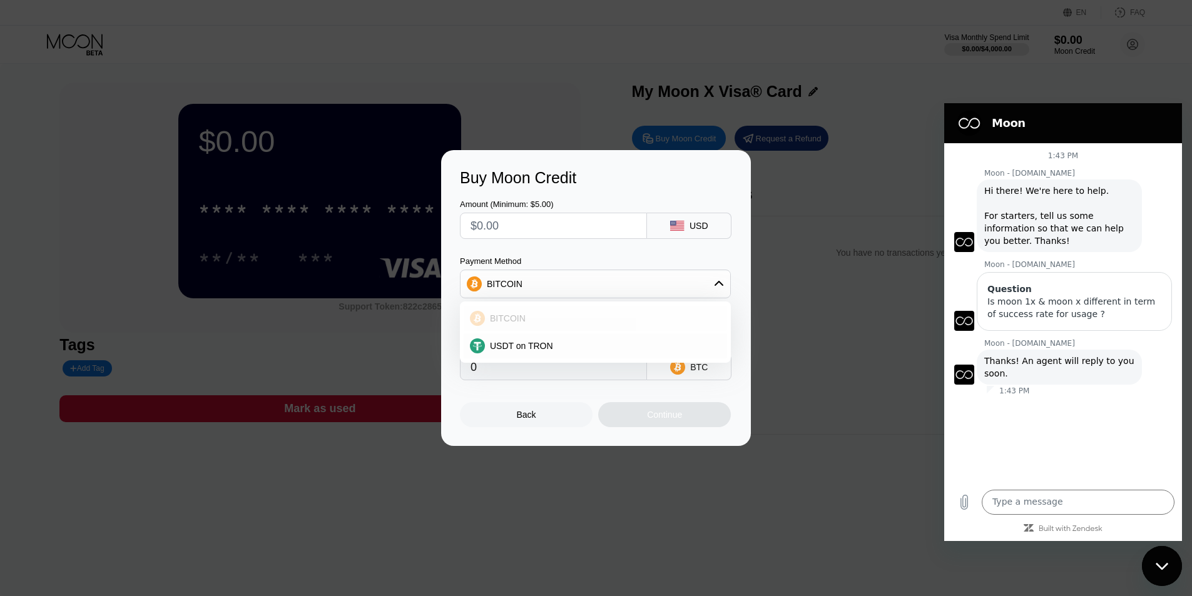
click at [500, 323] on span "BITCOIN" at bounding box center [508, 318] width 36 height 10
click at [530, 363] on input "0" at bounding box center [553, 367] width 166 height 25
click at [541, 287] on div "BITCOIN" at bounding box center [595, 284] width 270 height 25
click at [526, 241] on div "Amount (Minimum: $5.00) USD Payment Method BITCOIN BITCOIN USDT on TRON Convers…" at bounding box center [596, 283] width 272 height 193
click at [526, 233] on input "text" at bounding box center [553, 225] width 166 height 25
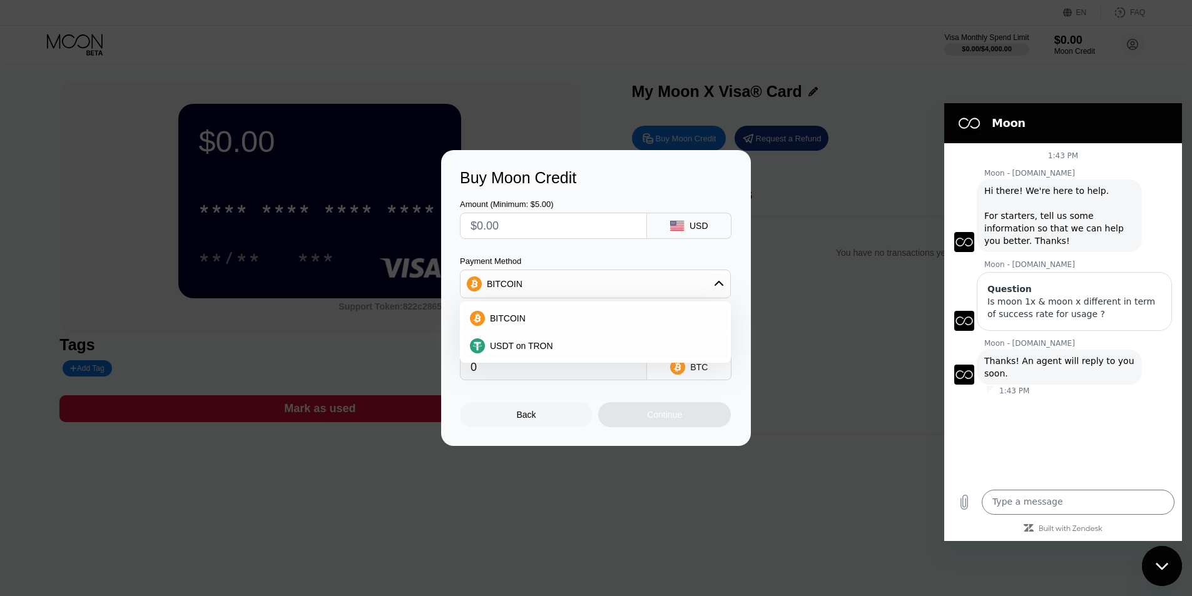
type input "$1"
type input "0.00000884"
type input "$10"
type input "0.00008833"
type input "$100"
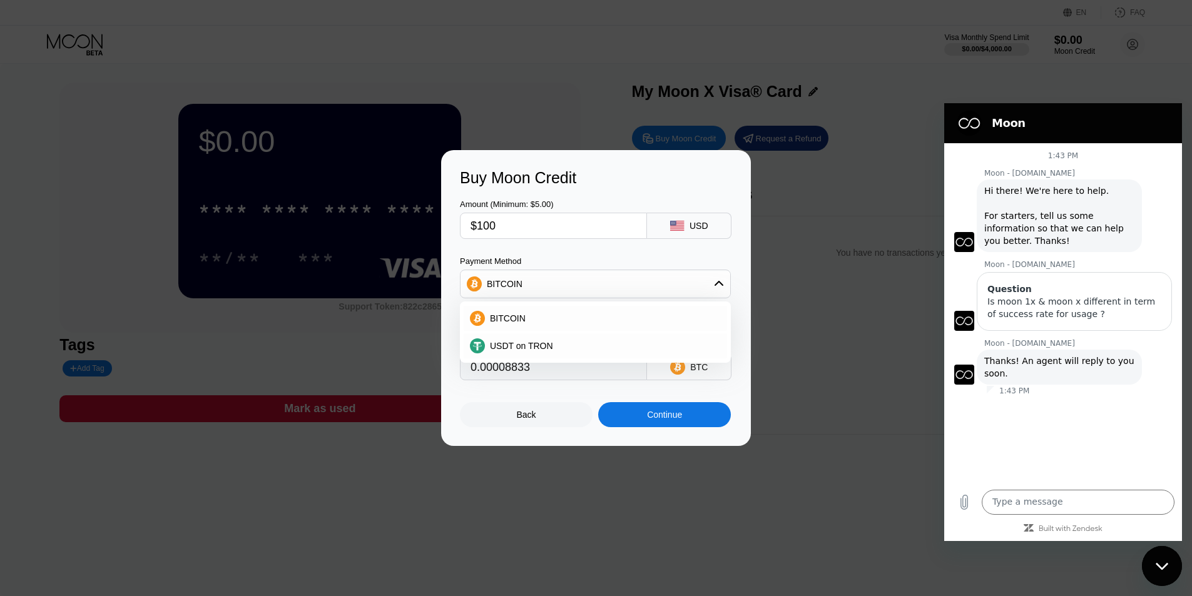
type input "0.00088322"
type input "$100"
click at [517, 179] on div "Buy Moon Credit" at bounding box center [596, 178] width 272 height 18
click at [522, 316] on div "BITCOIN" at bounding box center [603, 318] width 236 height 10
click at [637, 423] on div "Continue" at bounding box center [664, 414] width 133 height 25
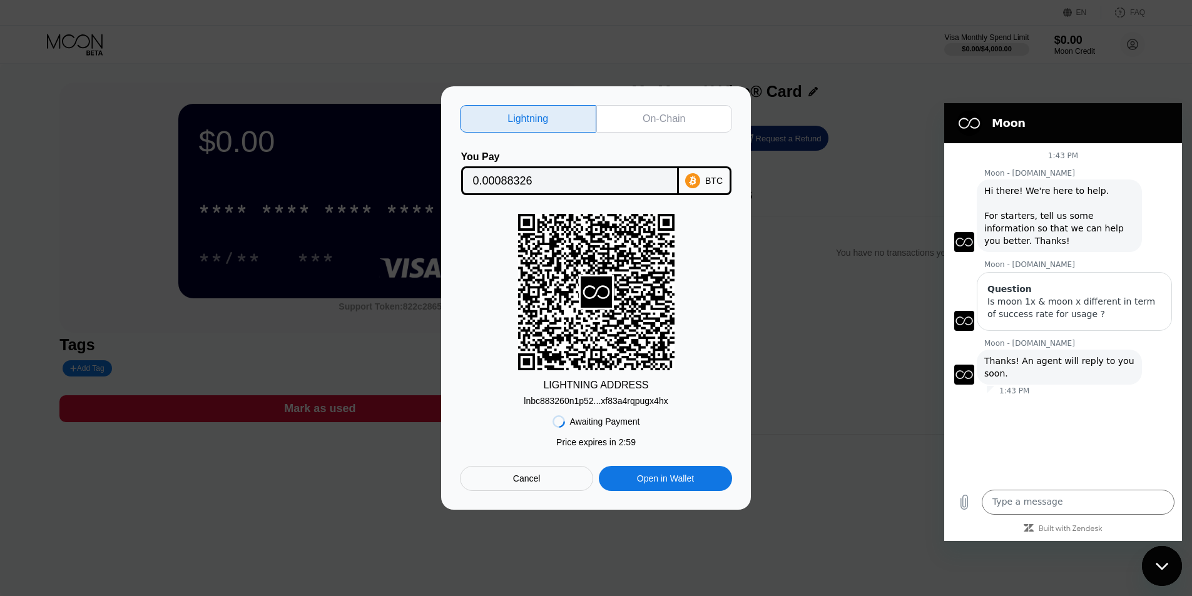
click at [613, 178] on input "0.00088326" at bounding box center [570, 180] width 194 height 25
click at [582, 405] on div "lnbc883260n1p52...xf83a4rqpugx4hx" at bounding box center [596, 401] width 144 height 10
click at [568, 405] on div "lnbc883260n1p52...xf83a4rqpugx4hx" at bounding box center [596, 401] width 144 height 10
click at [628, 124] on div "On-Chain" at bounding box center [664, 119] width 136 height 28
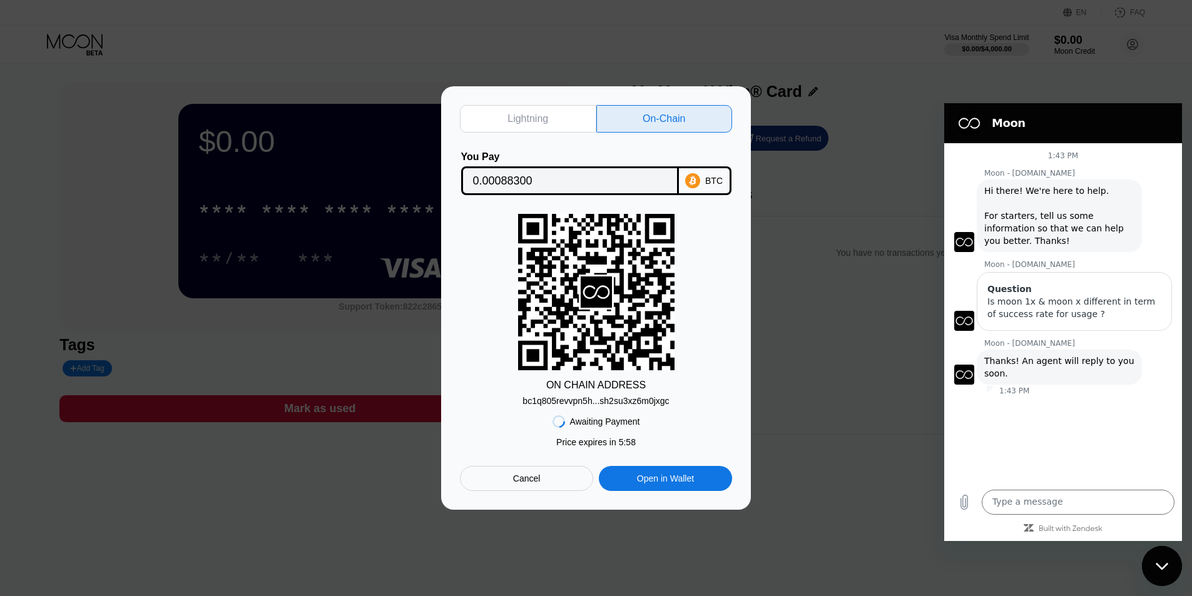
click at [593, 406] on div "bc1q805revvpn5h...sh2su3xz6m0jxgc" at bounding box center [595, 401] width 146 height 10
click at [586, 403] on div "bc1q805revvpn5h...sh2su3xz6m0jxgc" at bounding box center [595, 401] width 146 height 10
click at [544, 176] on input "0.00088300" at bounding box center [570, 180] width 194 height 25
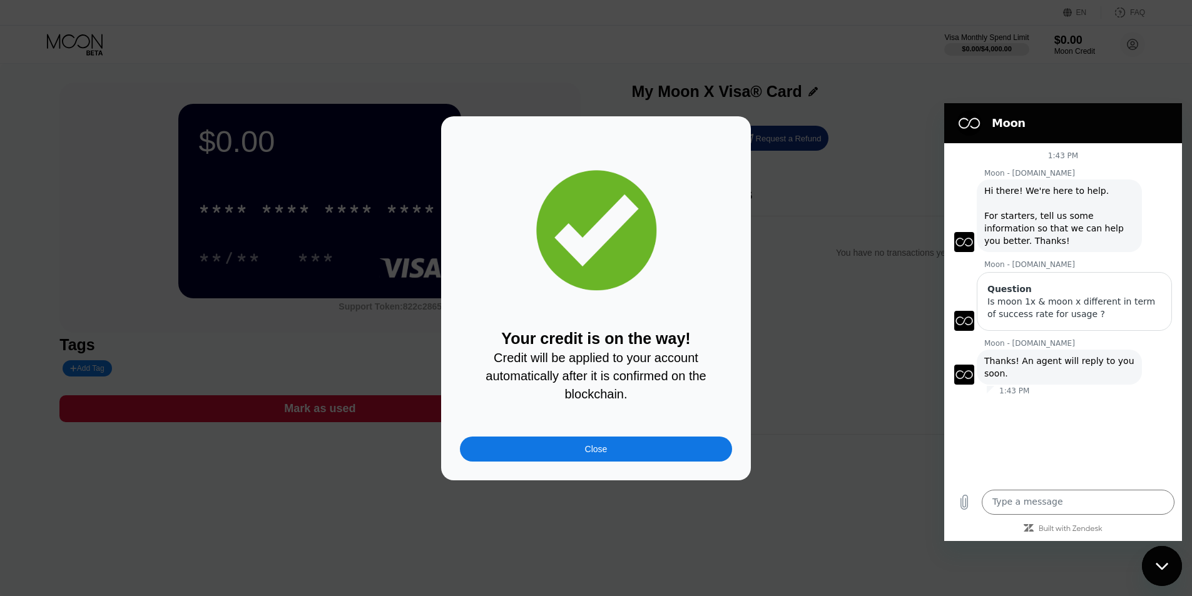
click at [605, 462] on div "Close" at bounding box center [596, 449] width 272 height 25
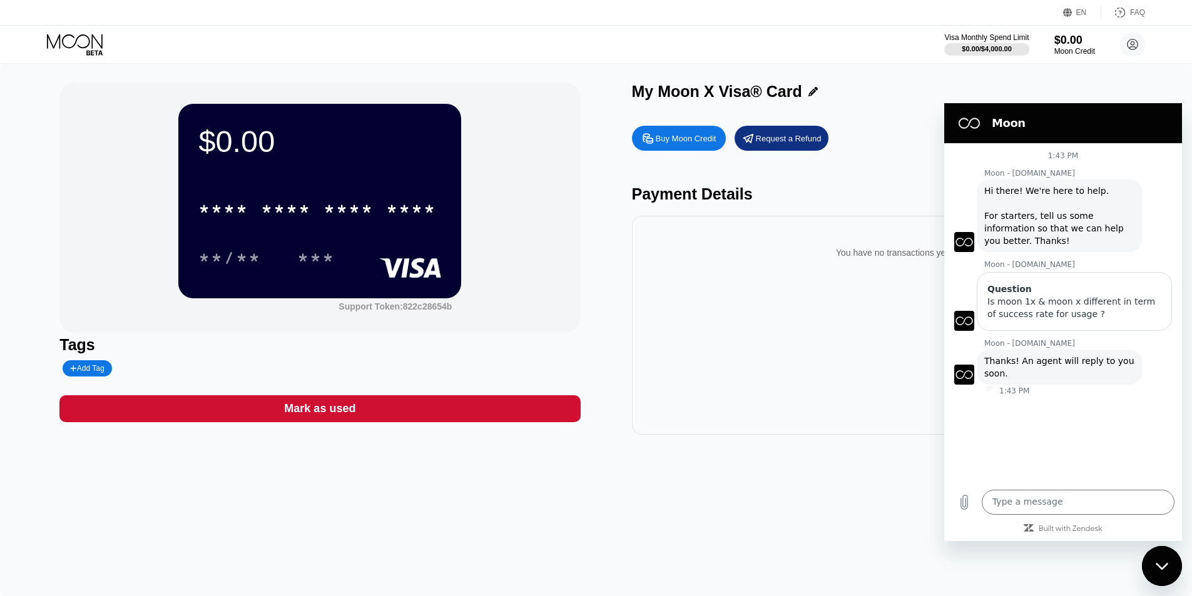
click at [1080, 16] on div "EN" at bounding box center [1081, 12] width 11 height 9
click at [1132, 41] on circle at bounding box center [1132, 44] width 25 height 25
click at [1124, 77] on div "Luk" at bounding box center [1076, 79] width 119 height 11
click at [1060, 69] on img at bounding box center [1063, 70] width 13 height 13
click at [1143, 577] on div "$0.00 * * * * * * * * * * * * **** **/** *** Support Token: 822c28654b Tags Add…" at bounding box center [596, 330] width 1192 height 532
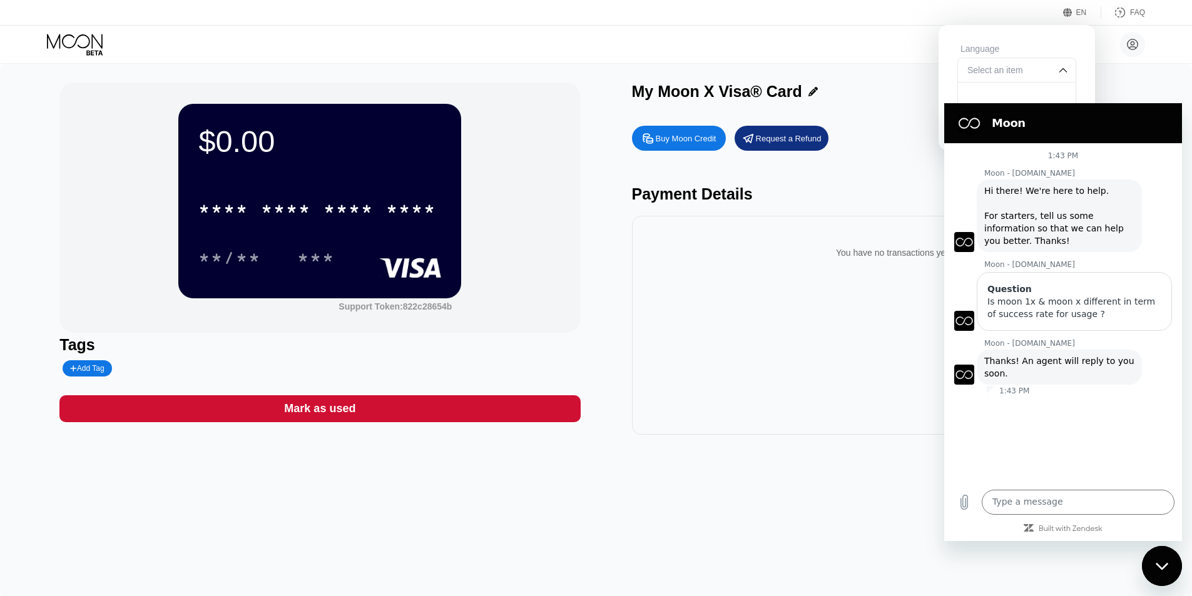
click at [1152, 577] on div "Close messaging window" at bounding box center [1162, 566] width 38 height 38
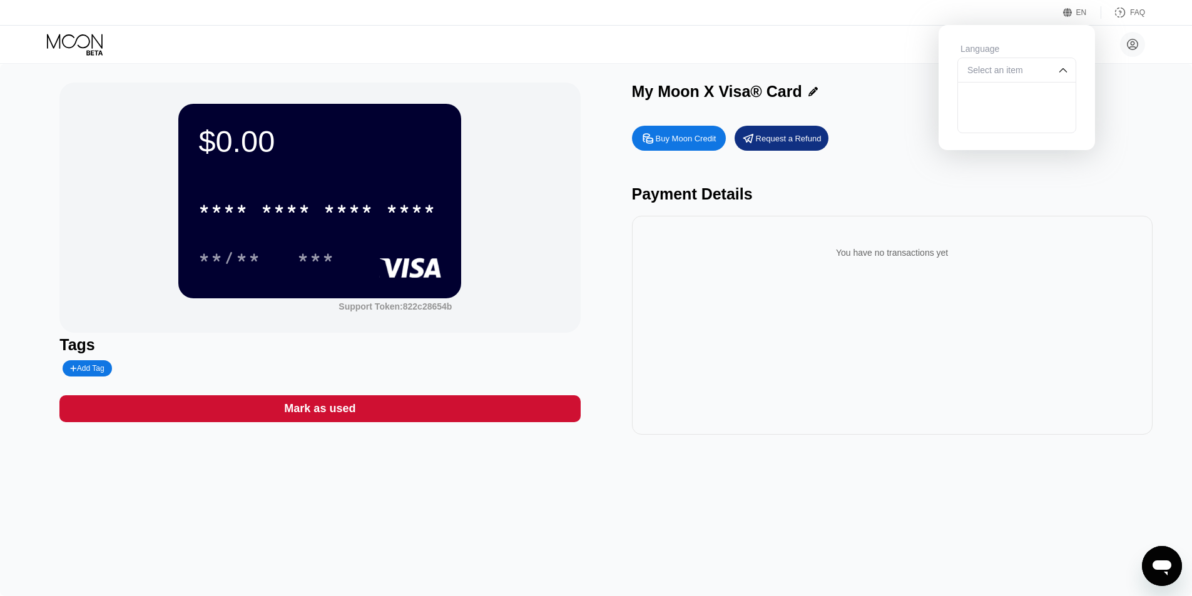
click at [1075, 71] on div "Language Select an item Save" at bounding box center [1016, 84] width 156 height 119
click at [1062, 73] on img at bounding box center [1063, 70] width 13 height 13
click at [1143, 57] on div "Luk luk94344@gmail.com  Home Settings Support Careers About Us Log out Privacy…" at bounding box center [596, 45] width 1192 height 38
click at [776, 238] on div "You have no transactions yet" at bounding box center [892, 248] width 500 height 44
click at [69, 375] on div "Add Tag" at bounding box center [87, 368] width 49 height 16
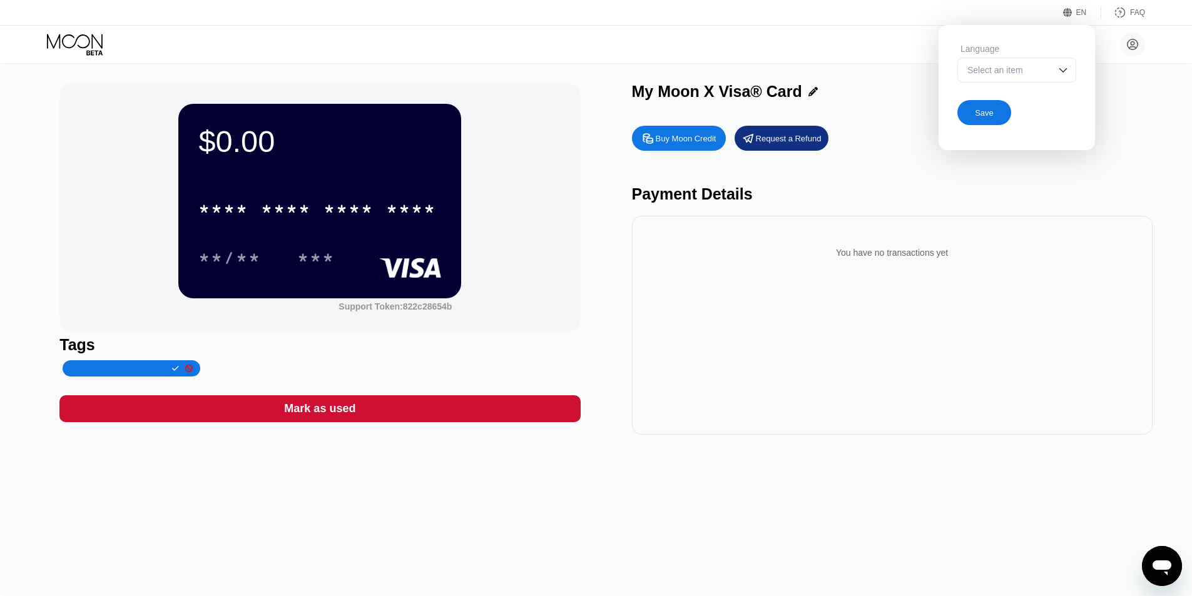
click at [519, 82] on div "$0.00 * * * * * * * * * * * * **** **/** *** Support Token: 822c28654b Tags Mar…" at bounding box center [596, 330] width 1192 height 532
drag, startPoint x: 572, startPoint y: 61, endPoint x: 651, endPoint y: 69, distance: 79.3
click at [572, 60] on div "Luk luk94344@gmail.com  Home Settings Support Careers About Us Log out Privacy…" at bounding box center [596, 45] width 1192 height 38
click at [1052, 62] on div "Select an item" at bounding box center [1016, 70] width 119 height 25
click at [1072, 16] on icon at bounding box center [1067, 12] width 9 height 9
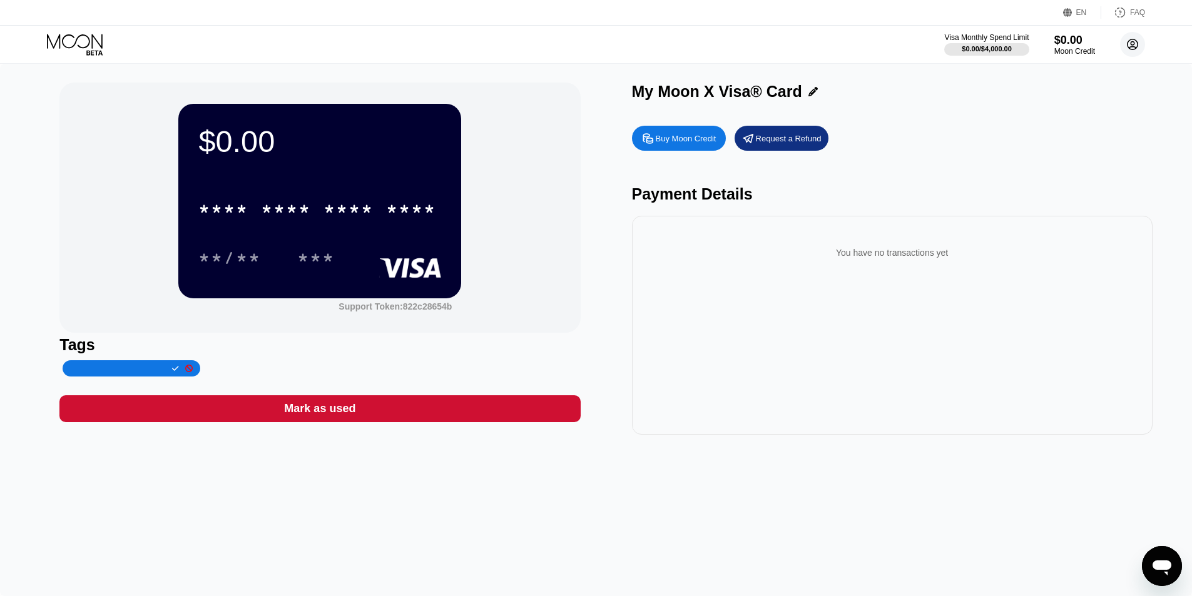
click at [1136, 34] on circle at bounding box center [1132, 44] width 25 height 25
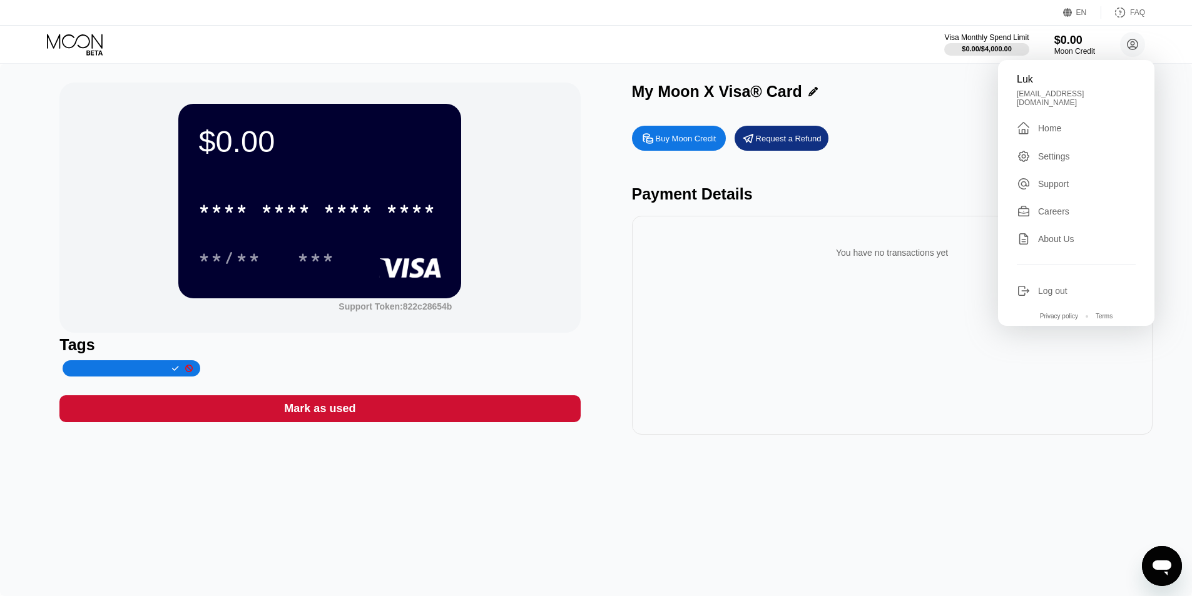
click at [1052, 152] on div "Settings" at bounding box center [1054, 156] width 32 height 10
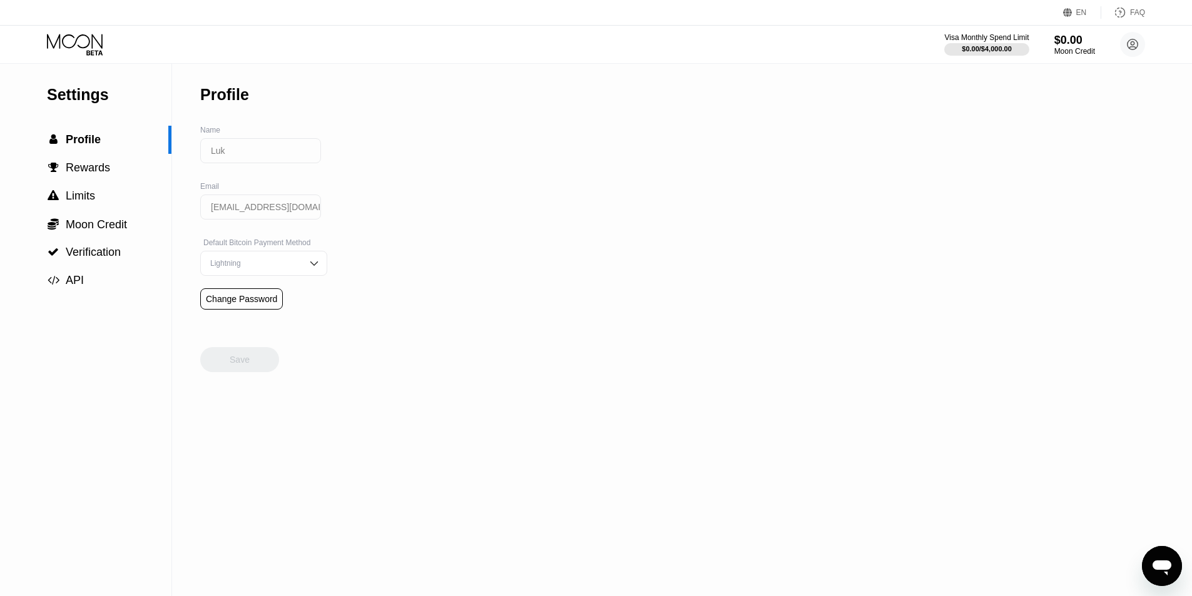
click at [253, 268] on div "Lightning" at bounding box center [254, 263] width 94 height 9
click at [237, 318] on div "On-Chain" at bounding box center [263, 313] width 113 height 9
click at [232, 261] on div "On-Chain" at bounding box center [263, 263] width 127 height 25
click at [229, 290] on div "Lightning" at bounding box center [263, 288] width 113 height 9
click at [252, 261] on div "Lightning" at bounding box center [263, 263] width 127 height 25
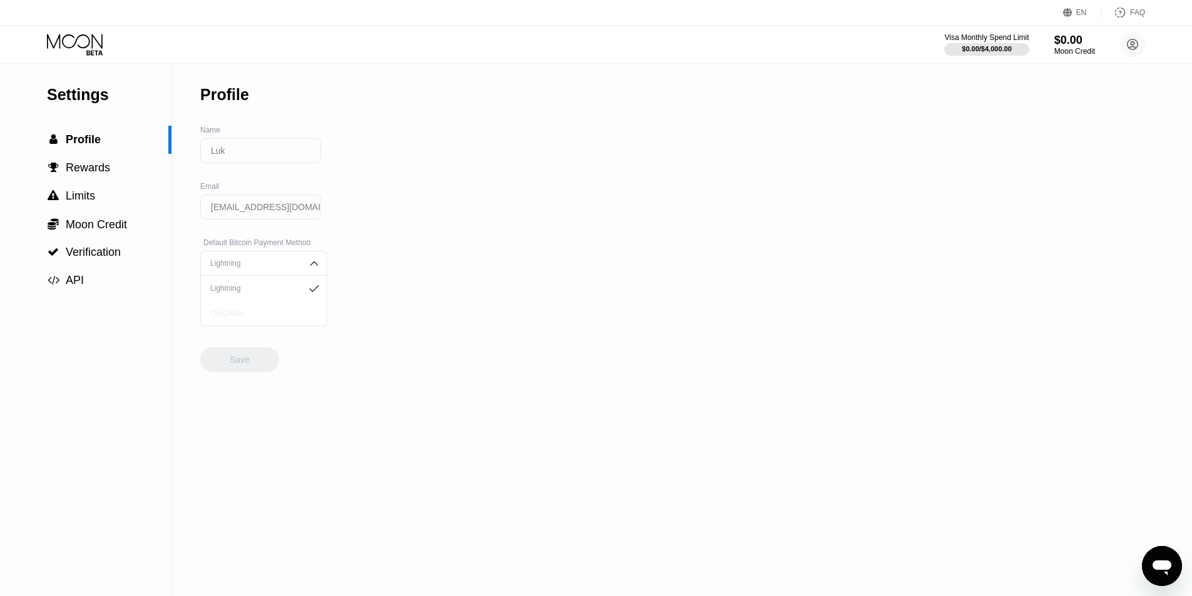
click at [235, 308] on div "On-Chain" at bounding box center [264, 313] width 126 height 25
click at [246, 350] on div "Save" at bounding box center [239, 347] width 79 height 50
click at [43, 29] on div "Visa Monthly Spend Limit $0.00 / $4,000.00 $0.00 Moon Credit Luk luk94344@gmail…" at bounding box center [596, 45] width 1192 height 38
click at [56, 36] on icon at bounding box center [76, 45] width 58 height 22
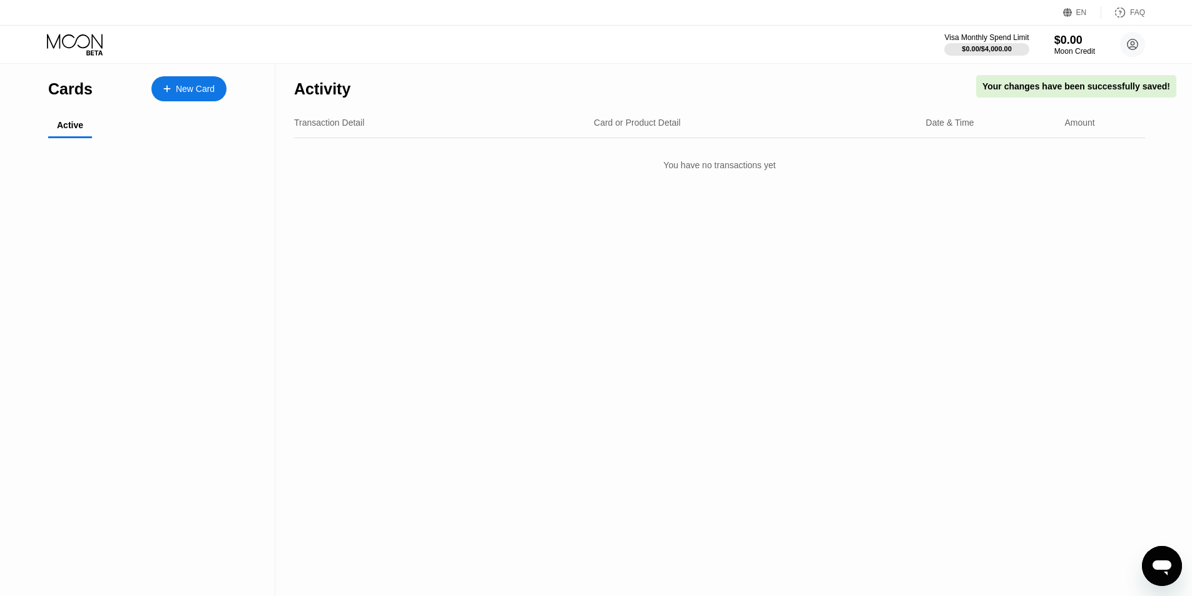
click at [84, 41] on icon at bounding box center [76, 45] width 58 height 22
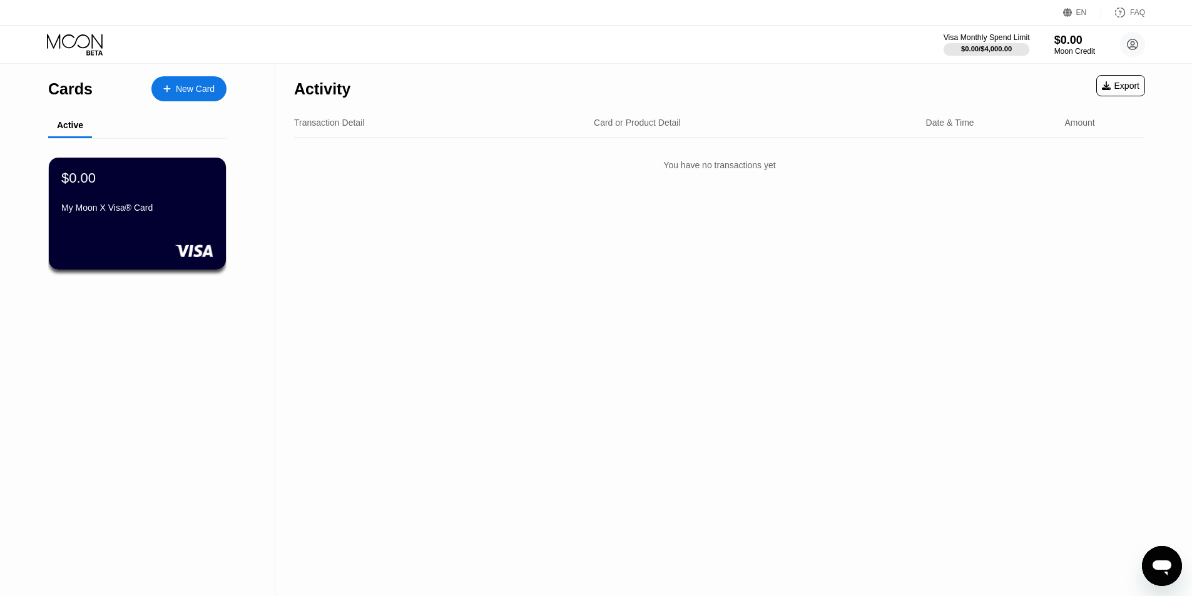
click at [974, 46] on div "$0.00 / $4,000.00" at bounding box center [986, 49] width 51 height 8
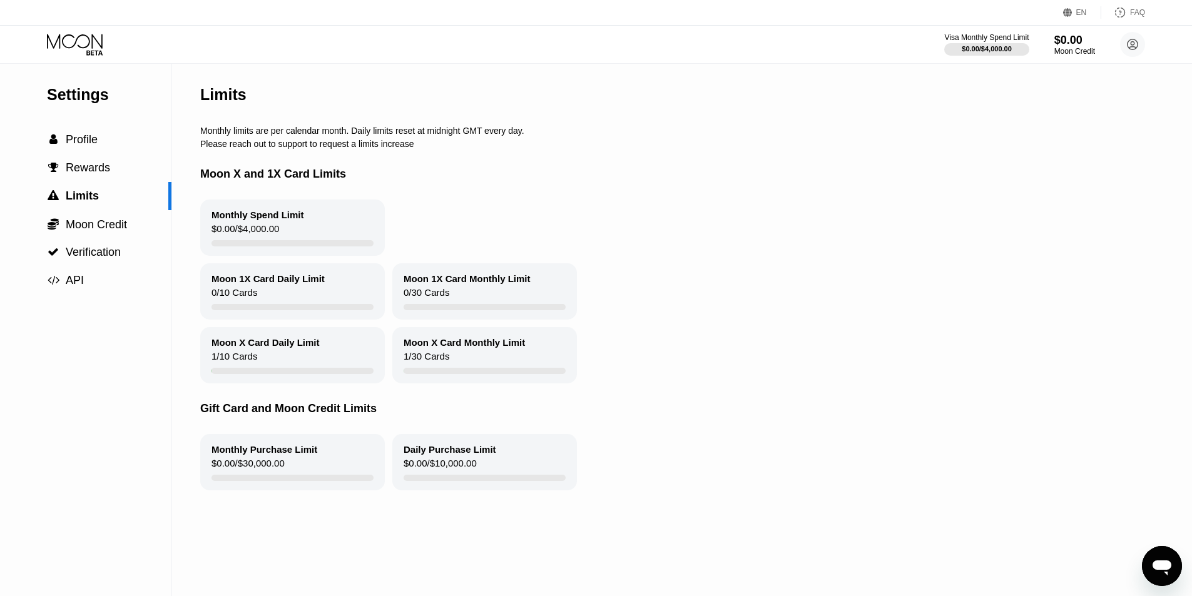
click at [1117, 45] on div "Visa Monthly Spend Limit $0.00 / $4,000.00 $0.00 Moon Credit Luk luk94344@gmail…" at bounding box center [1044, 44] width 201 height 25
click at [1123, 44] on circle at bounding box center [1132, 44] width 25 height 25
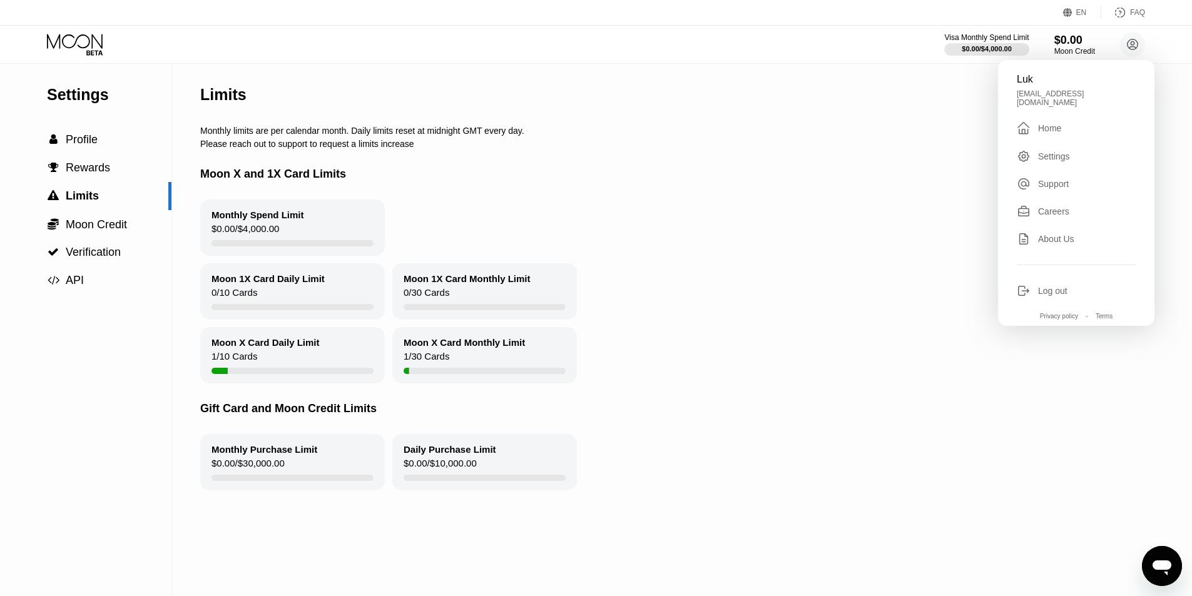
click at [1065, 124] on div " Home" at bounding box center [1076, 128] width 119 height 15
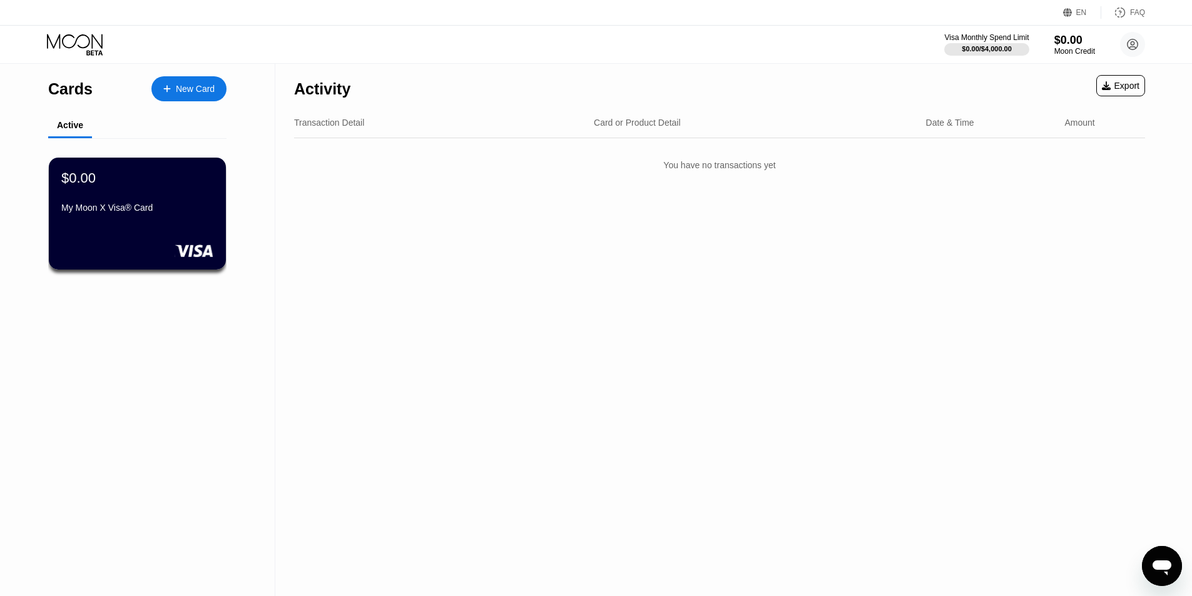
click at [1085, 16] on div "EN" at bounding box center [1081, 12] width 11 height 9
click at [1084, 16] on div "EN" at bounding box center [1081, 12] width 11 height 9
click at [1115, 13] on icon at bounding box center [1120, 12] width 13 height 13
click at [947, 212] on div "Activity Export Transaction Detail Card or Product Detail Date & Time Amount Yo…" at bounding box center [719, 330] width 888 height 532
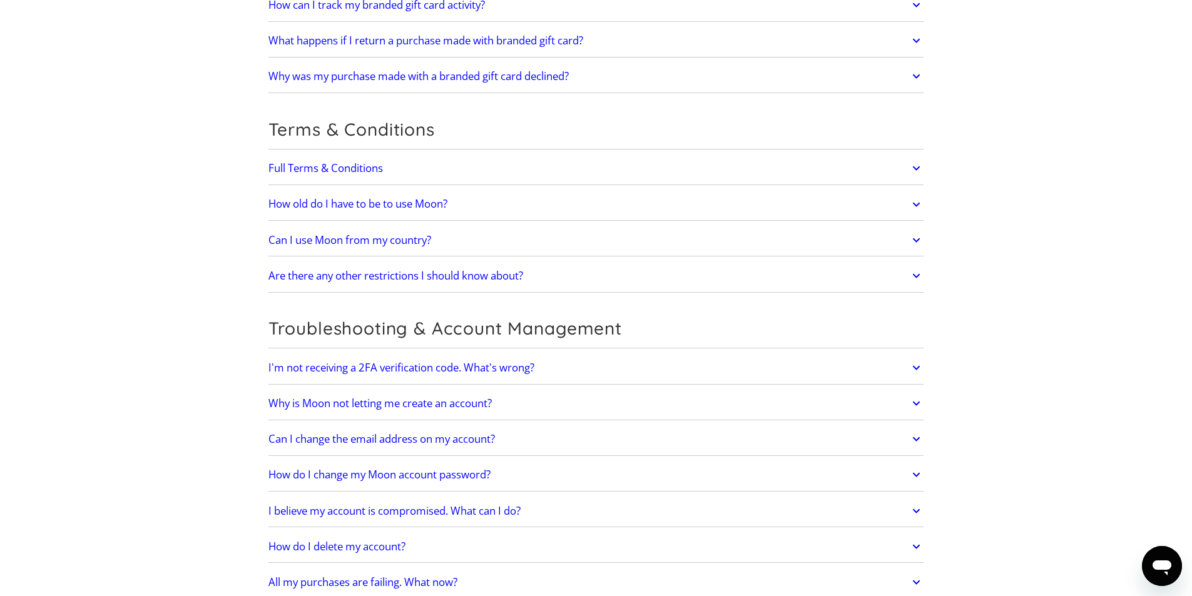
scroll to position [2575, 0]
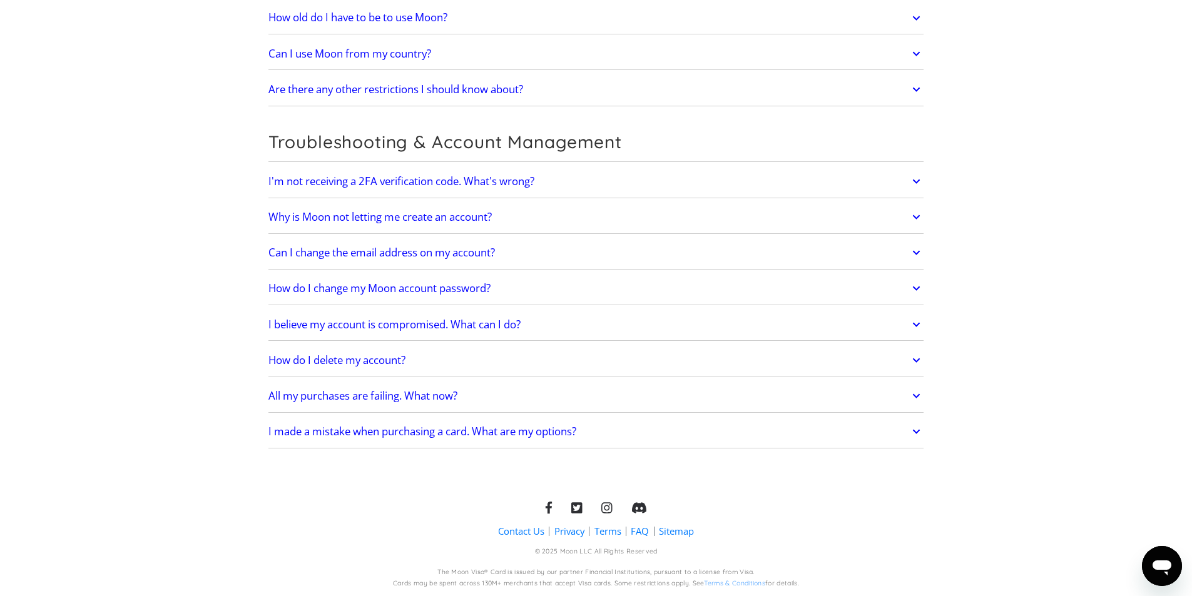
drag, startPoint x: 1005, startPoint y: 255, endPoint x: 851, endPoint y: 480, distance: 272.8
drag, startPoint x: 862, startPoint y: 554, endPoint x: 858, endPoint y: 528, distance: 26.0
click at [862, 551] on div "Contact Us Privacy Terms FAQ Sitemap © 2025 Moon LLC All Rights Reserved The Mo…" at bounding box center [596, 545] width 656 height 86
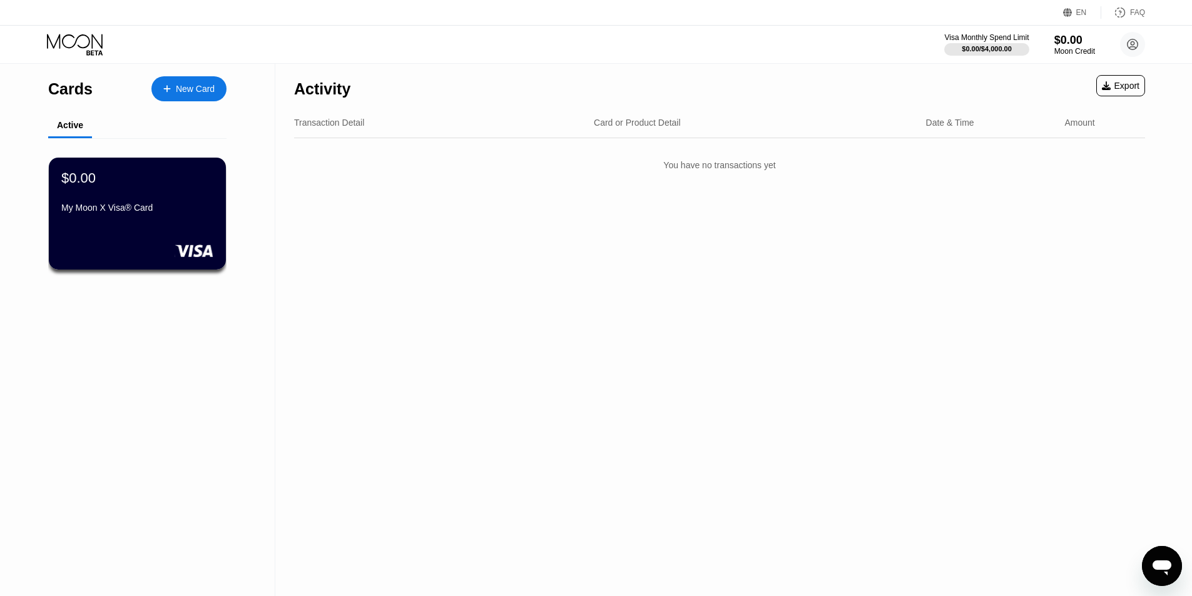
click at [452, 136] on div "Transaction Detail Card or Product Detail Date & Time Amount" at bounding box center [719, 123] width 851 height 31
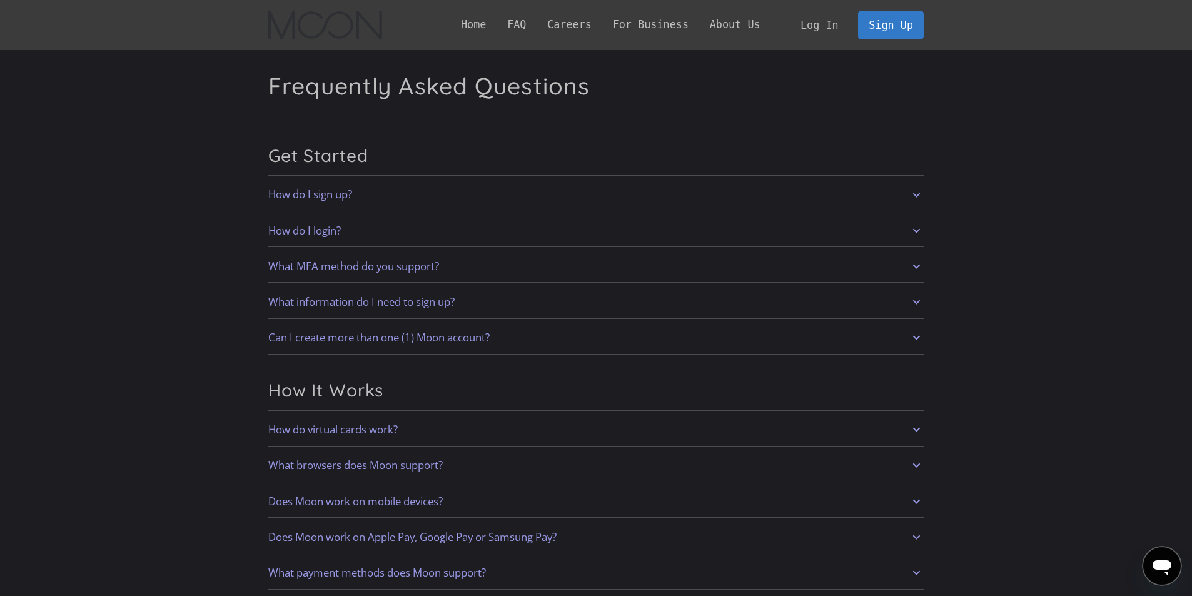
drag, startPoint x: 1116, startPoint y: 104, endPoint x: 1074, endPoint y: -54, distance: 163.7
click at [708, 201] on link "How do I sign up?" at bounding box center [596, 195] width 656 height 26
click at [814, 25] on link "Log In" at bounding box center [819, 25] width 59 height 28
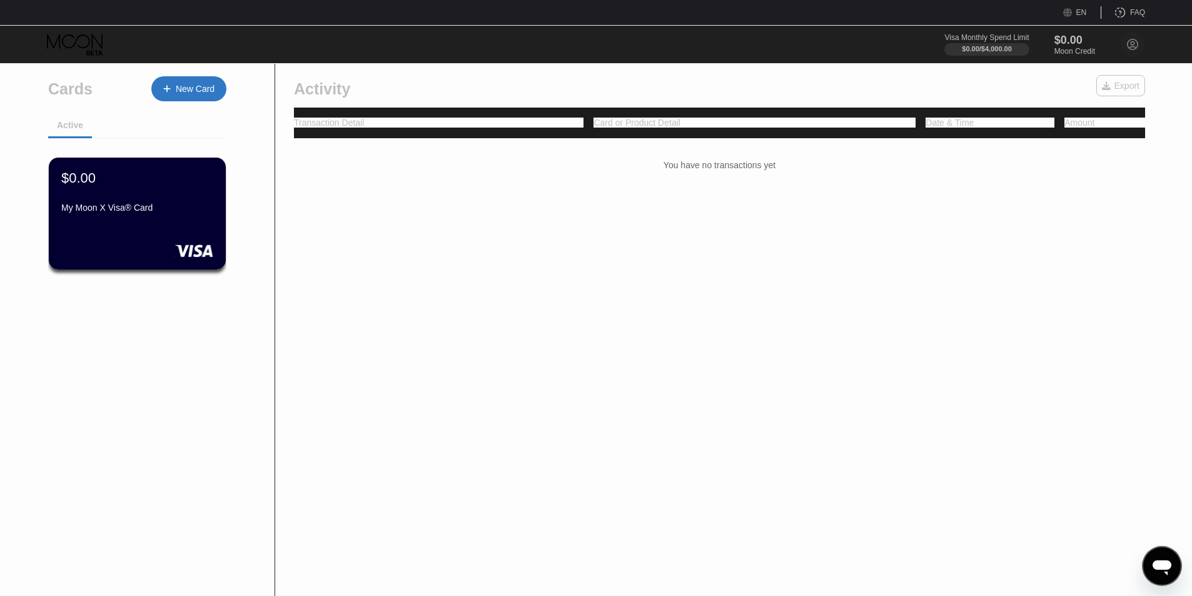
click at [1042, 36] on div "Visa Monthly Spend Limit $0.00 / $4,000.00 $0.00 Moon Credit Luk [EMAIL_ADDRESS…" at bounding box center [1045, 44] width 201 height 25
click at [1055, 38] on div "$0.00" at bounding box center [1075, 40] width 41 height 13
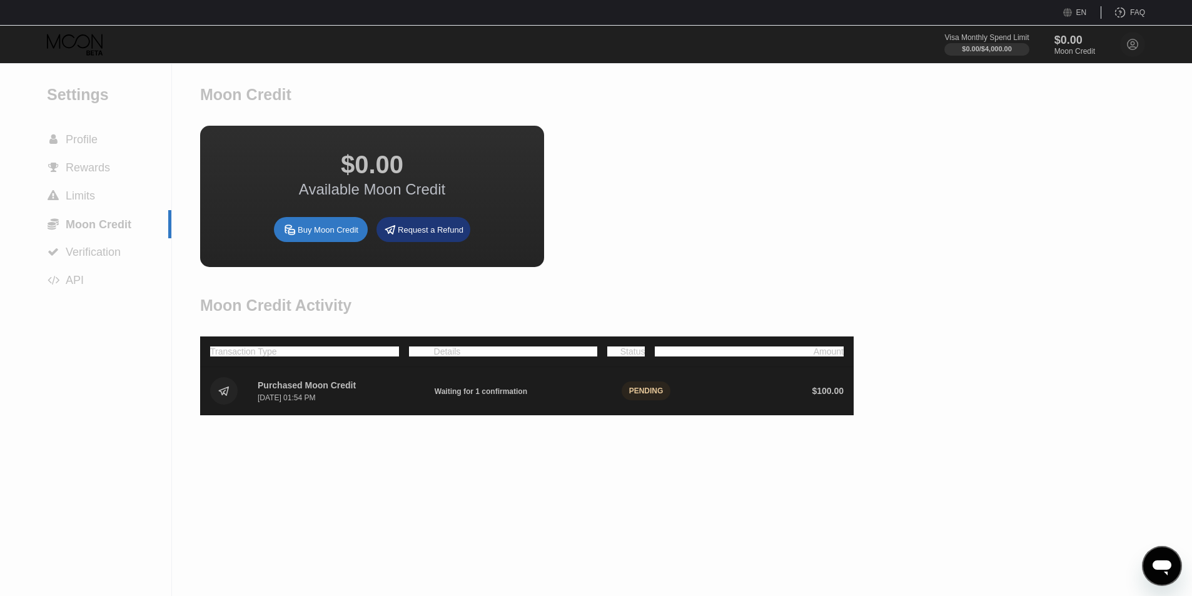
click at [603, 396] on div "Waiting for 1 confirmation" at bounding box center [523, 391] width 177 height 10
drag, startPoint x: 632, startPoint y: 404, endPoint x: 483, endPoint y: 393, distance: 149.9
click at [629, 400] on div "PENDING" at bounding box center [646, 391] width 49 height 19
click at [445, 396] on span "Waiting for 1 confirmation" at bounding box center [481, 391] width 93 height 9
click at [708, 184] on div "$0.00 Available Moon Credit Buy Moon Credit Request a Refund" at bounding box center [527, 196] width 654 height 141
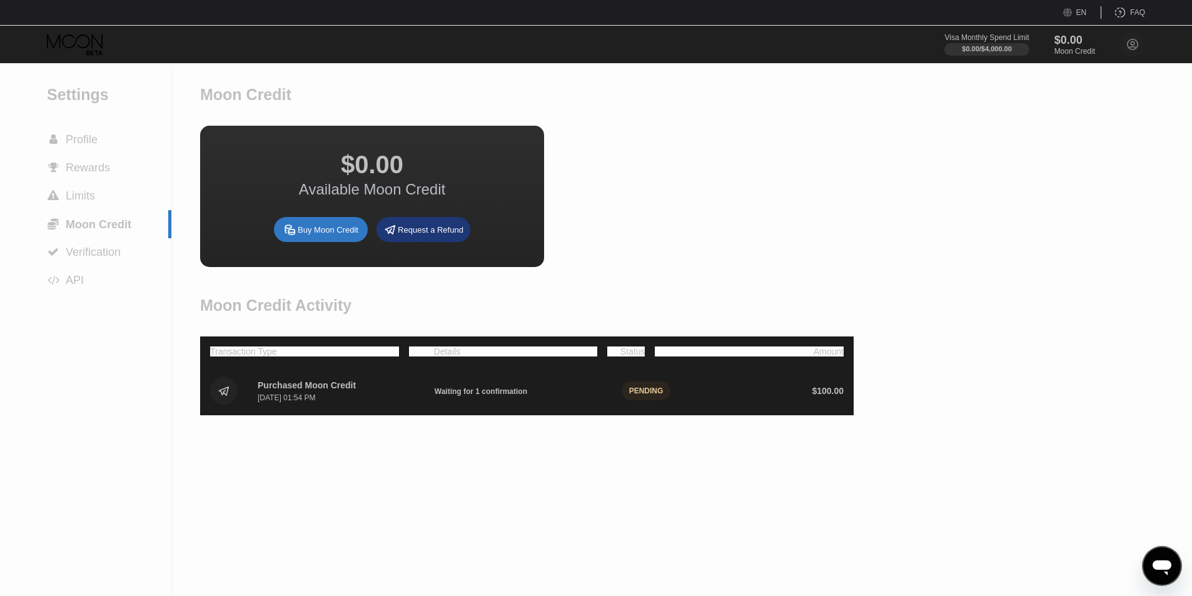
click at [501, 415] on div "Purchased Moon Credit [DATE] 01:54 PM Waiting for 1 confirmation PENDING $ 100.…" at bounding box center [527, 391] width 654 height 48
click at [340, 390] on div "Purchased Moon Credit" at bounding box center [307, 385] width 98 height 10
drag, startPoint x: 226, startPoint y: 410, endPoint x: 451, endPoint y: 409, distance: 225.2
click at [319, 410] on div "Purchased Moon Credit [DATE] 01:54 PM Waiting for 1 confirmation PENDING $ 100.…" at bounding box center [527, 391] width 654 height 48
drag, startPoint x: 699, startPoint y: 231, endPoint x: 697, endPoint y: 238, distance: 6.5
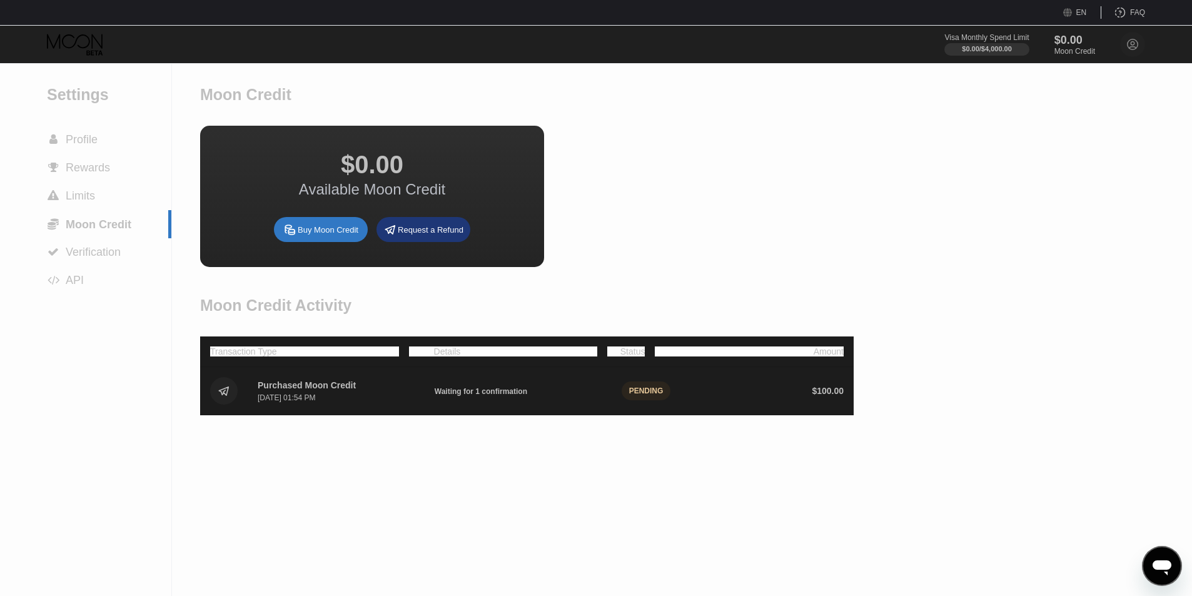
click at [697, 238] on div "$0.00 Available Moon Credit Buy Moon Credit Request a Refund" at bounding box center [527, 196] width 654 height 141
click at [490, 397] on div "Purchased Moon Credit [DATE] 01:54 PM Waiting for 1 confirmation PENDING $ 100.…" at bounding box center [527, 391] width 654 height 48
click at [489, 399] on div "Purchased Moon Credit [DATE] 01:54 PM Waiting for 1 confirmation PENDING $ 100.…" at bounding box center [527, 391] width 654 height 48
click at [489, 396] on div "Waiting for 1 confirmation" at bounding box center [523, 391] width 177 height 10
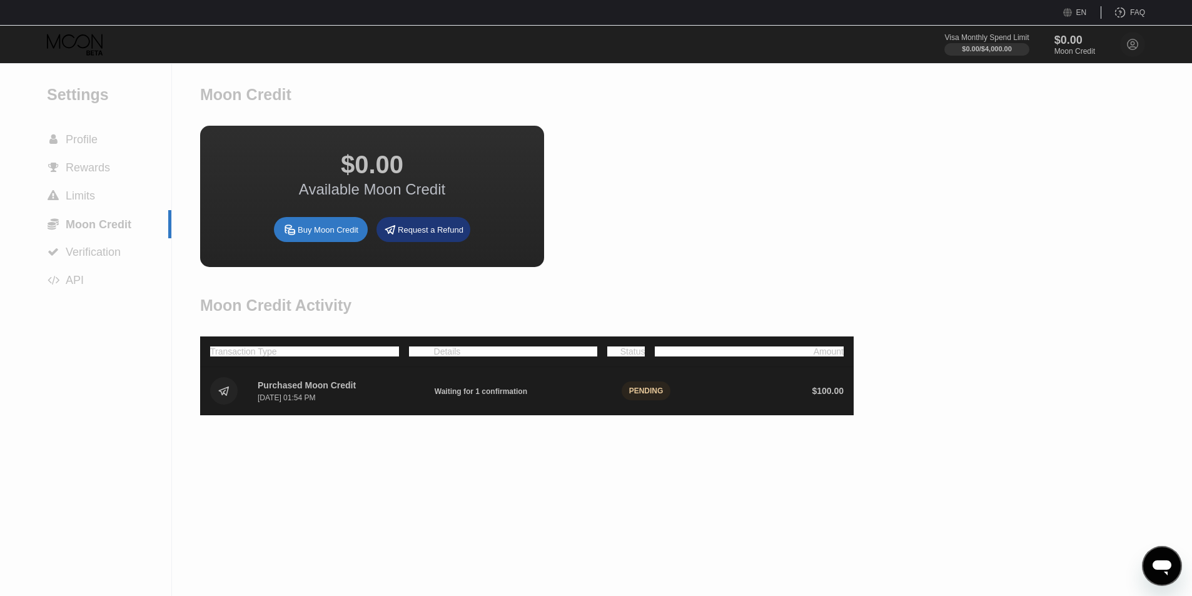
click at [866, 223] on div "Settings  Profile  Rewards  Limits  Moon Credit  Verification  API Moon C…" at bounding box center [596, 330] width 1192 height 532
click at [1065, 61] on div "Visa Monthly Spend Limit $0.00 / $4,000.00 $0.00 Moon Credit Luk luk94344@gmail…" at bounding box center [596, 45] width 1192 height 38
click at [1065, 55] on div "Moon Credit" at bounding box center [1075, 51] width 42 height 9
click at [1055, 41] on div "$0.00" at bounding box center [1075, 39] width 42 height 13
click at [1060, 43] on div "$0.00" at bounding box center [1075, 39] width 42 height 13
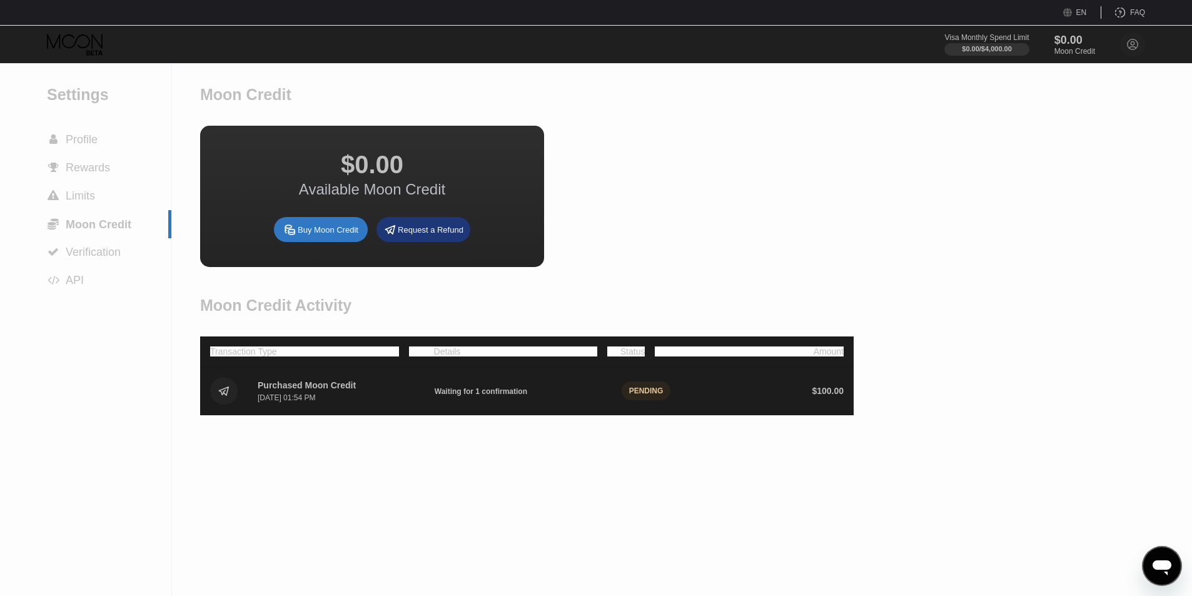
click at [1086, 12] on div "EN" at bounding box center [1082, 12] width 11 height 9
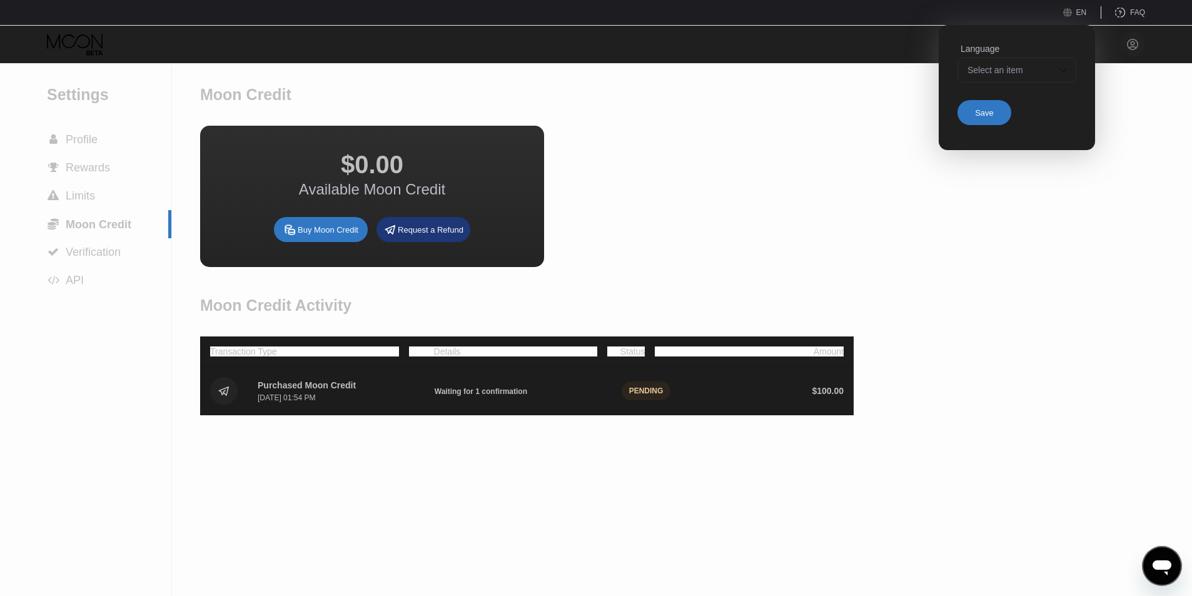
click at [1035, 71] on div "Select an item" at bounding box center [1008, 70] width 86 height 10
click at [968, 128] on div at bounding box center [1017, 120] width 118 height 25
click at [997, 71] on div at bounding box center [1017, 70] width 119 height 25
click at [984, 123] on div at bounding box center [1017, 120] width 118 height 25
click at [982, 112] on div "Save" at bounding box center [984, 113] width 19 height 11
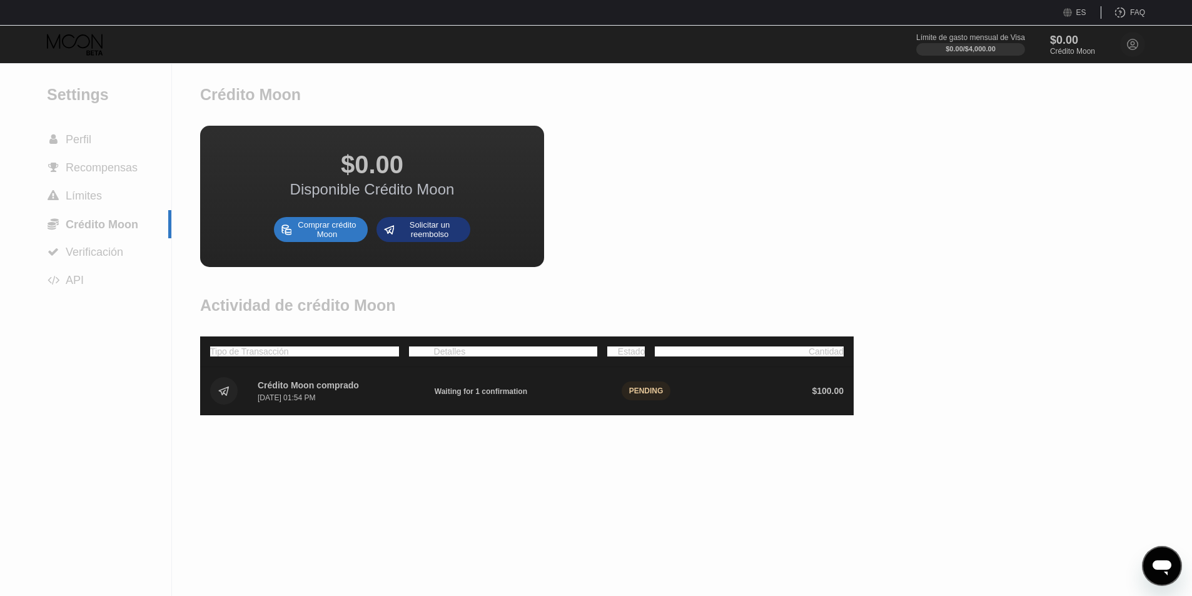
click at [1066, 12] on icon at bounding box center [1067, 12] width 9 height 9
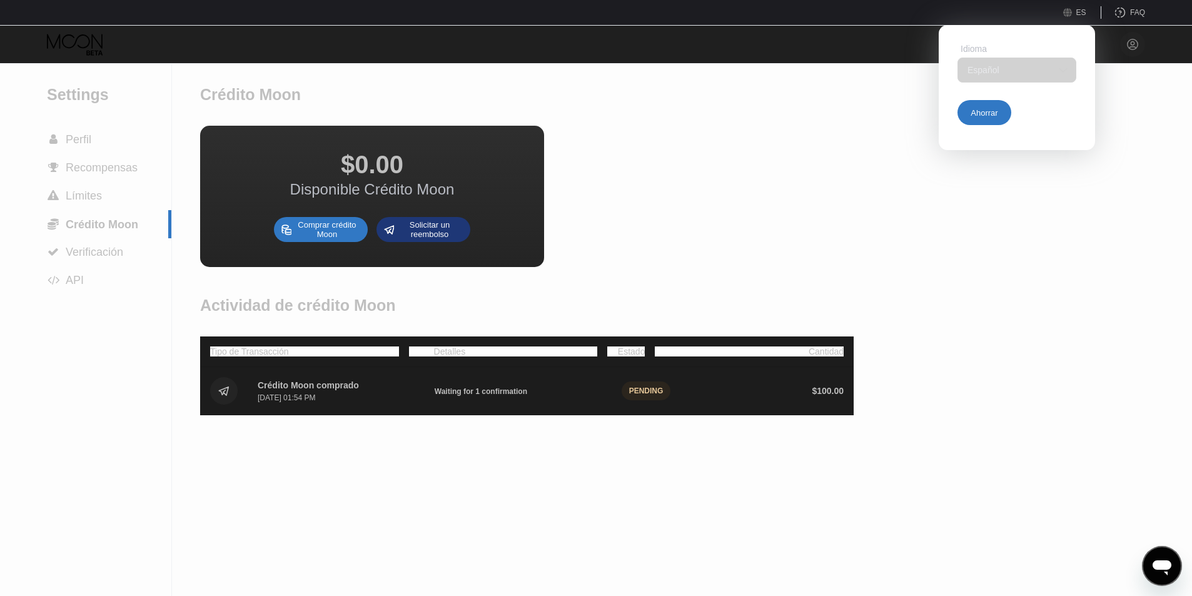
click at [1003, 74] on div "Español" at bounding box center [1008, 70] width 86 height 10
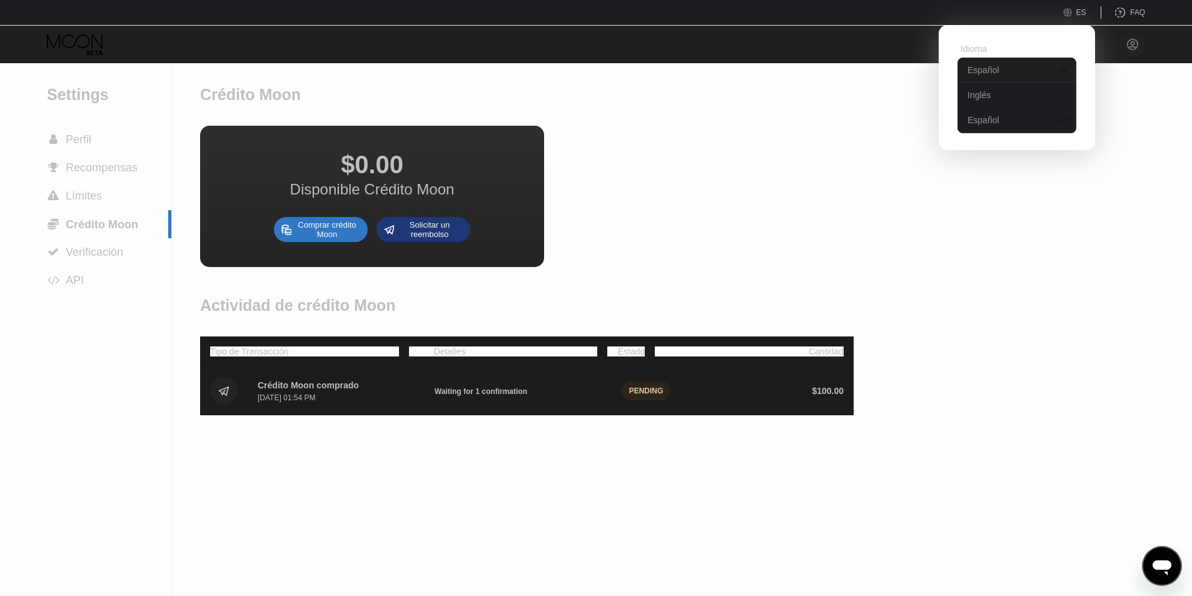
click at [991, 99] on div "Inglés" at bounding box center [1017, 95] width 105 height 10
click at [988, 114] on div "Ahorrar" at bounding box center [984, 113] width 27 height 11
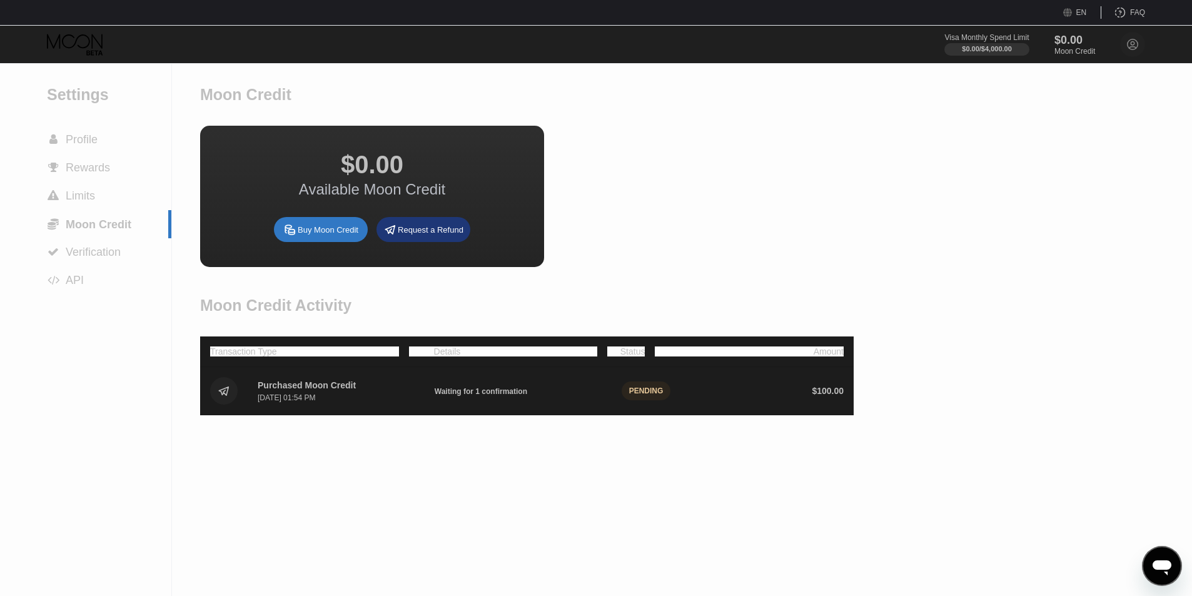
click at [1077, 5] on div "EN Language English Save FAQ" at bounding box center [596, 13] width 1192 height 26
click at [1073, 13] on icon at bounding box center [1067, 12] width 9 height 9
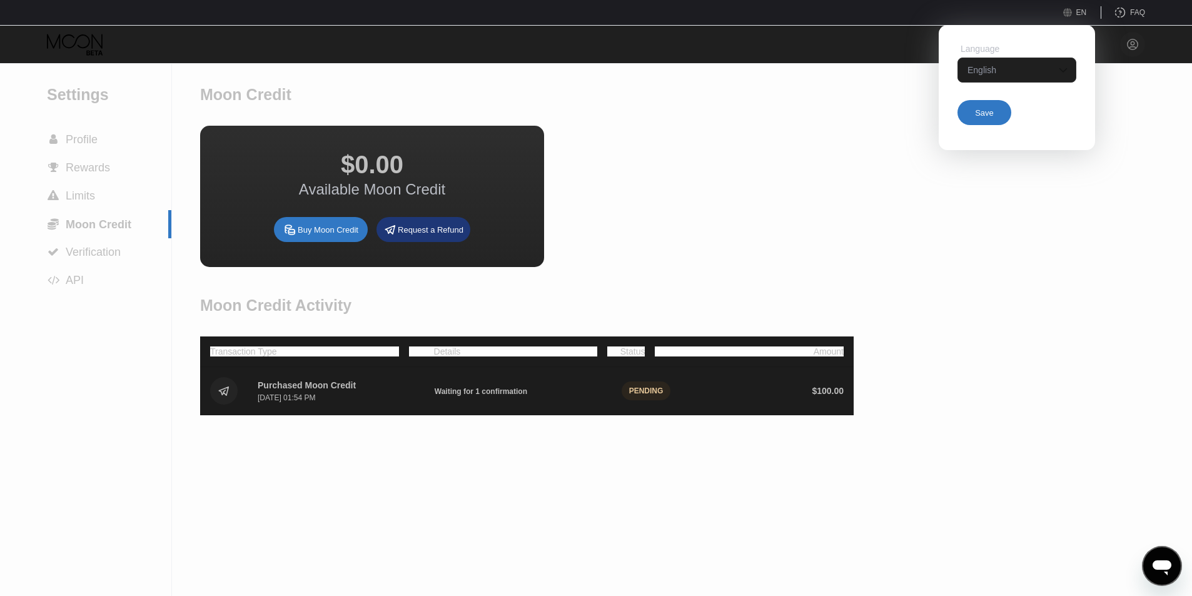
click at [974, 71] on div "English" at bounding box center [1008, 70] width 86 height 10
click at [856, 101] on div "Settings  Profile  Rewards  Limits  Moon Credit  Verification  API Moon C…" at bounding box center [596, 330] width 1192 height 532
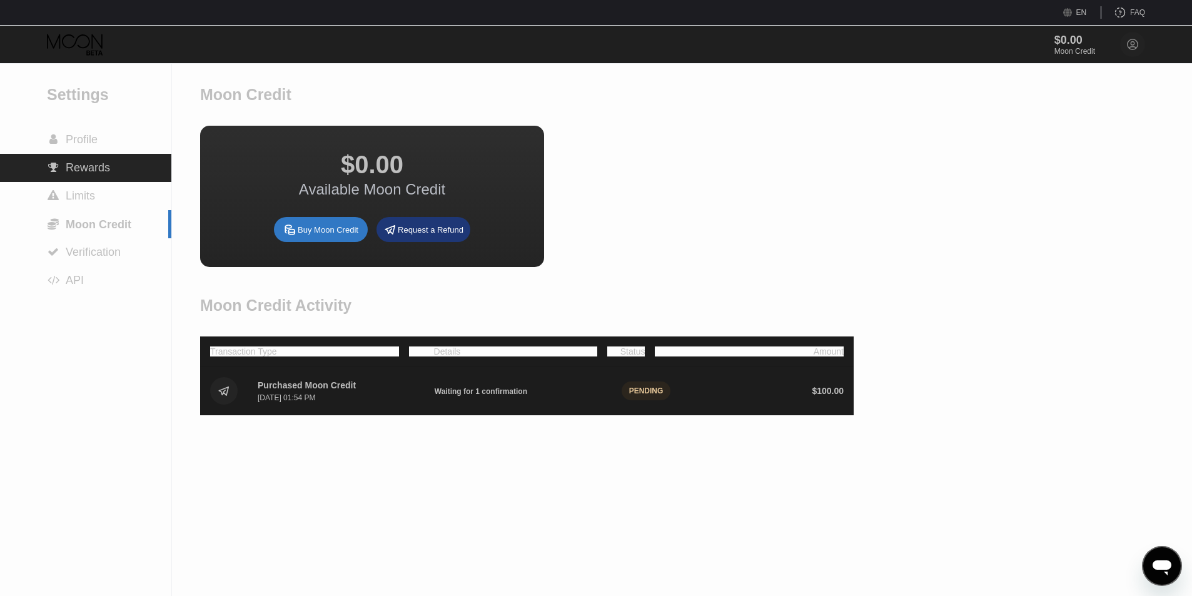
click at [79, 174] on span "Rewards" at bounding box center [88, 167] width 44 height 13
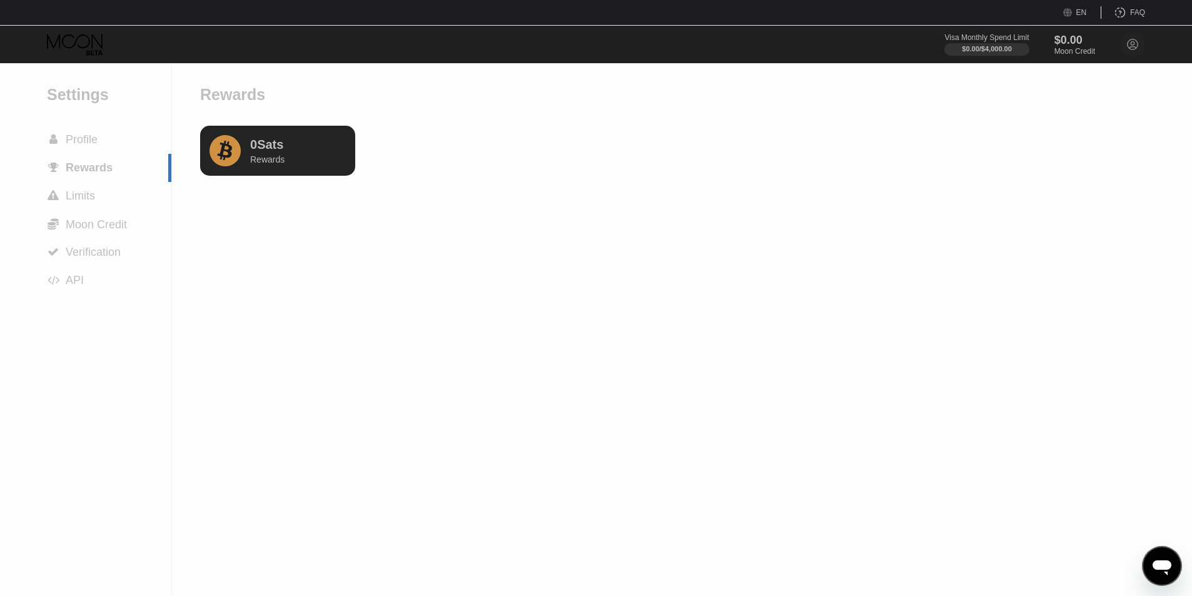
click at [107, 35] on div at bounding box center [85, 45] width 77 height 22
click at [98, 39] on icon at bounding box center [76, 45] width 58 height 22
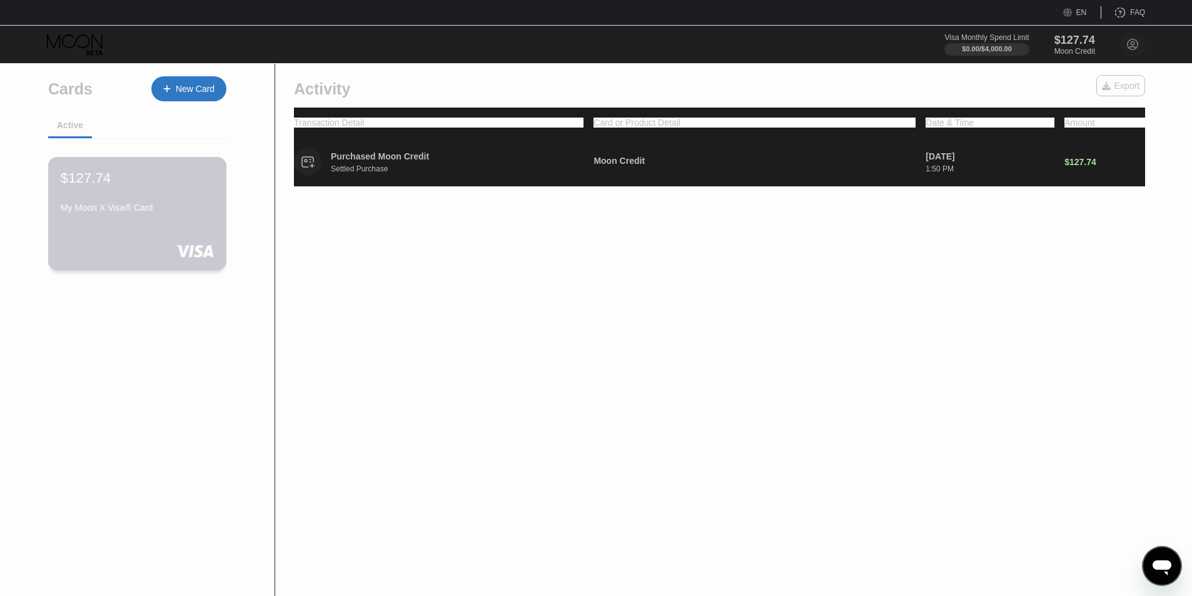
click at [150, 242] on div "$127.74 My Moon X Visa® Card" at bounding box center [137, 213] width 179 height 113
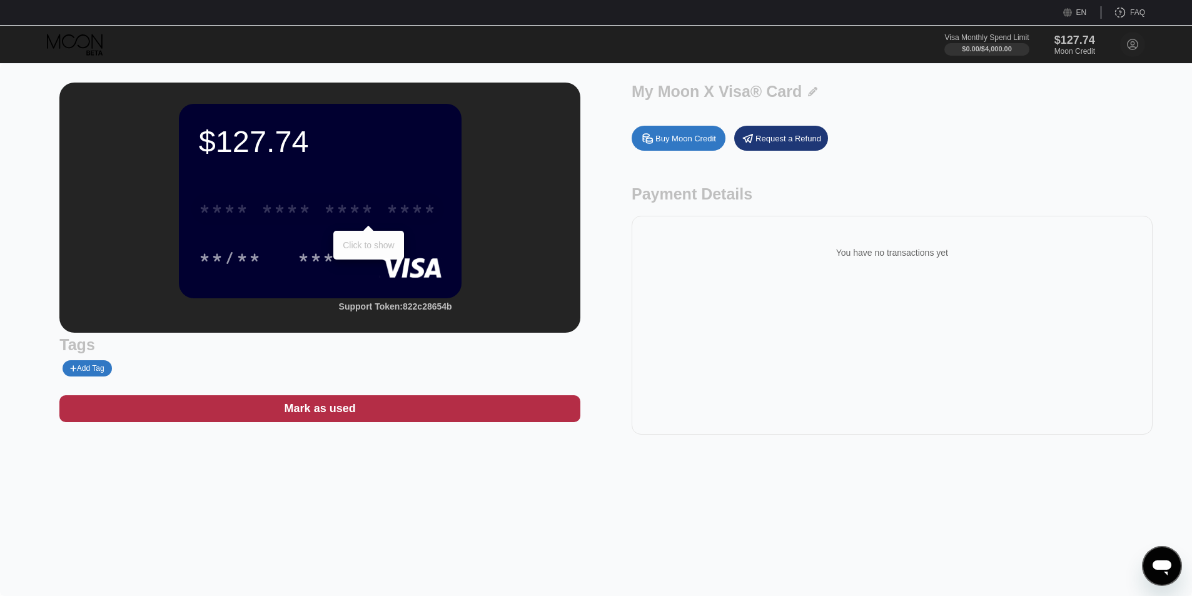
click at [268, 209] on div "* * * *" at bounding box center [286, 211] width 50 height 20
click at [367, 226] on div "* * * * * * * * * * * * 1895 Click to copy" at bounding box center [320, 205] width 243 height 43
click at [347, 209] on div "* * * *" at bounding box center [349, 211] width 50 height 20
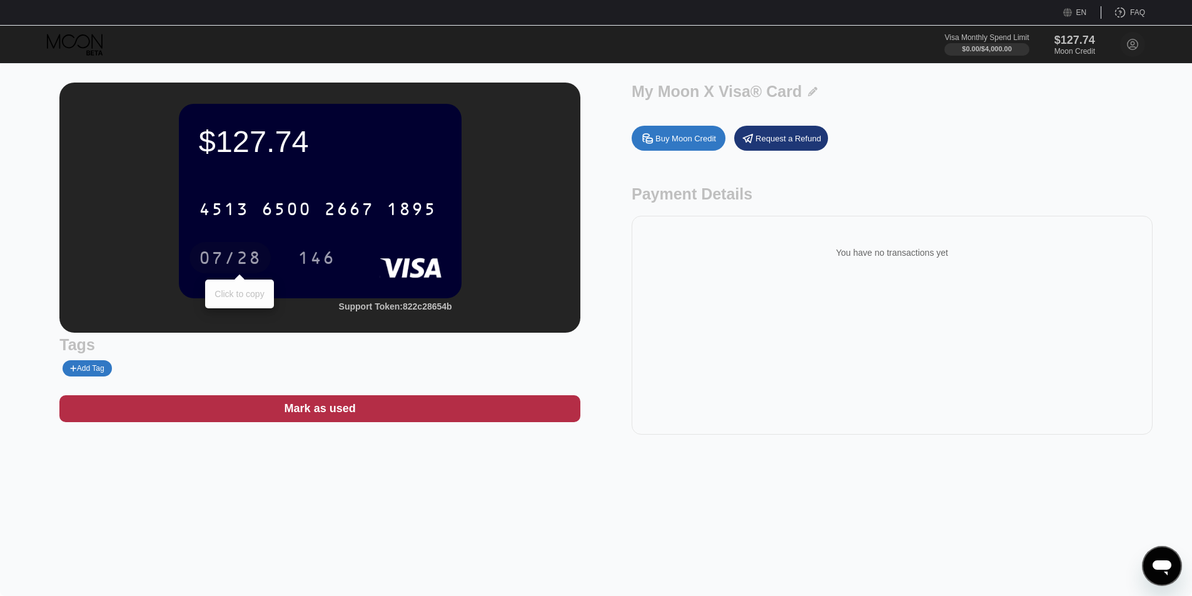
click at [251, 269] on div "07/28" at bounding box center [230, 260] width 63 height 20
click at [311, 258] on div "146" at bounding box center [317, 260] width 38 height 20
click at [718, 229] on div "You have no transactions yet" at bounding box center [892, 325] width 521 height 219
click at [1060, 45] on div "$127.74" at bounding box center [1075, 39] width 42 height 13
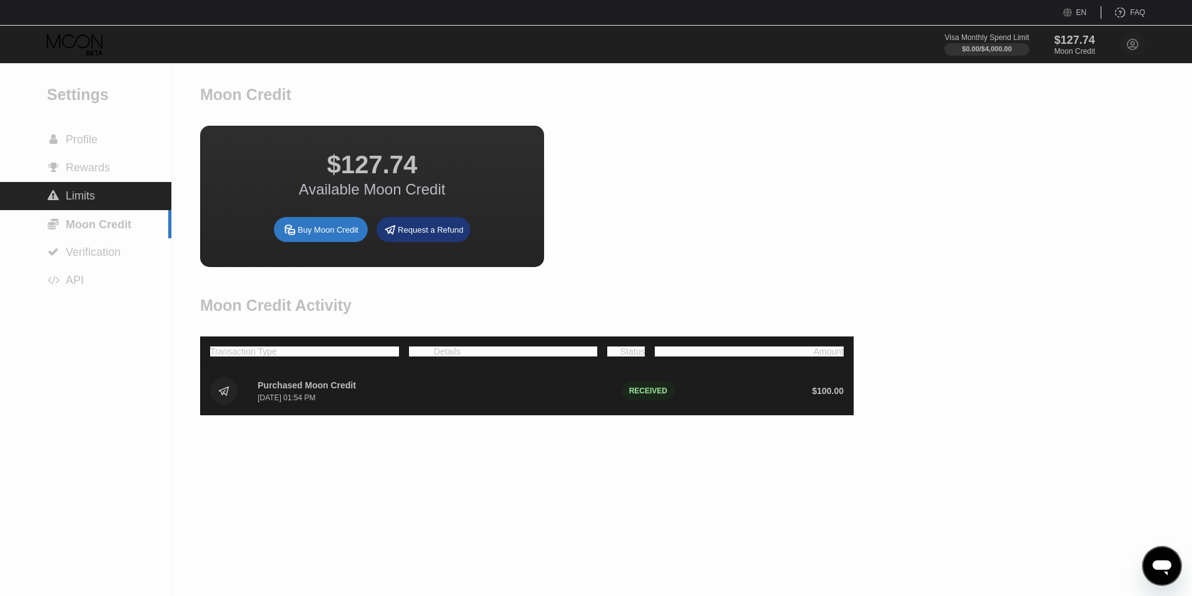
click at [69, 185] on div " Limits" at bounding box center [85, 196] width 171 height 28
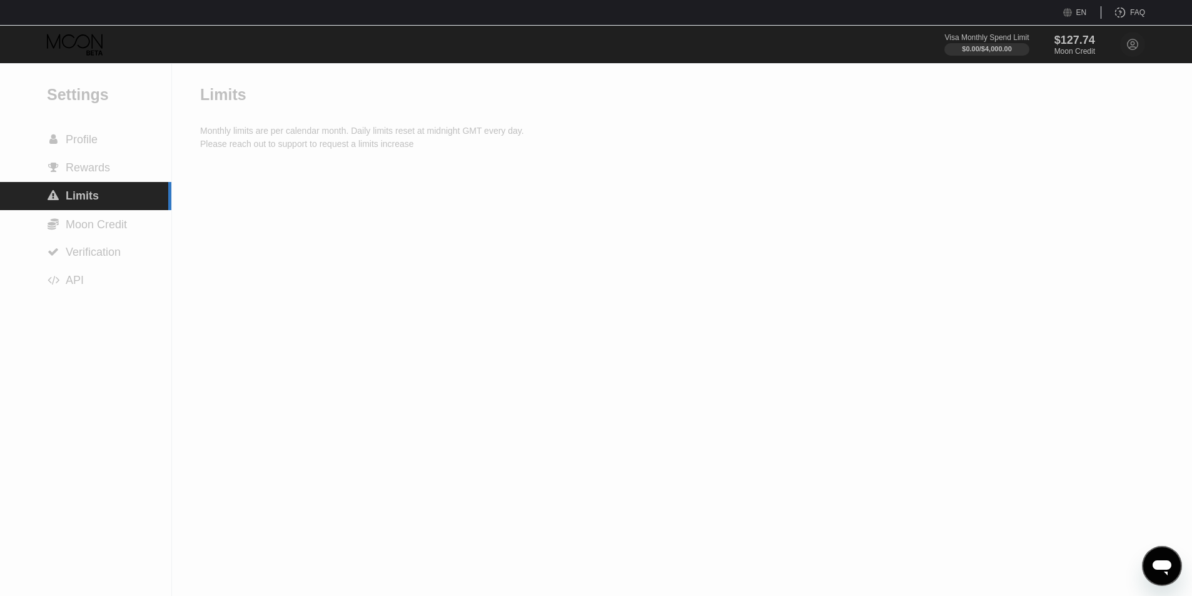
click at [69, 179] on div " Rewards" at bounding box center [85, 168] width 171 height 28
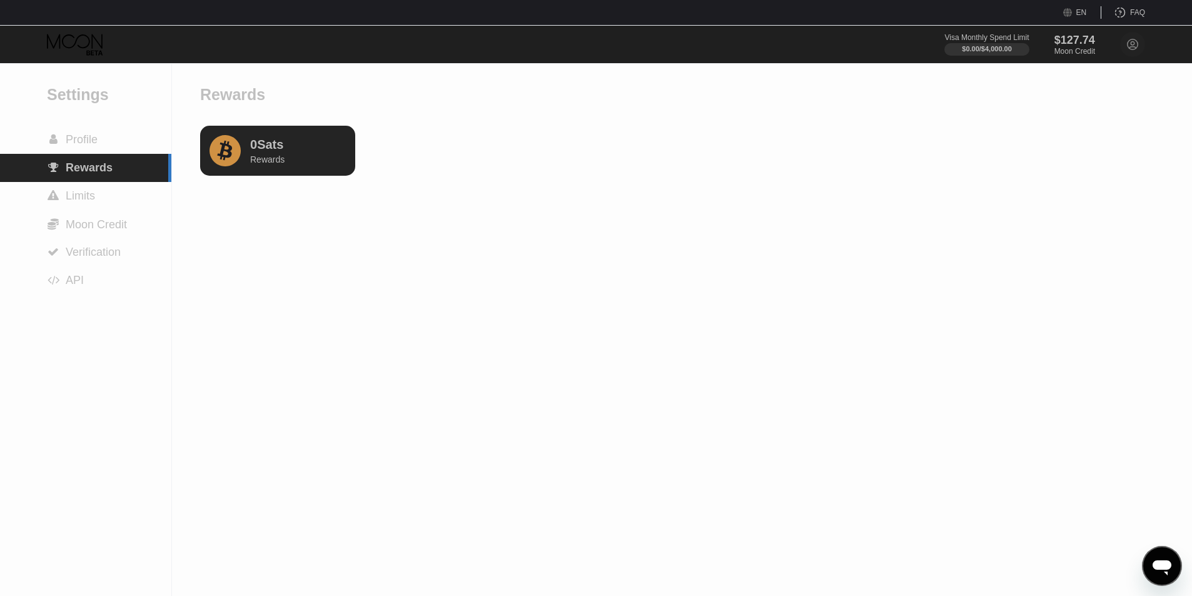
click at [262, 178] on div "Rewards 0 Sats Rewards" at bounding box center [277, 330] width 155 height 532
drag, startPoint x: 248, startPoint y: 154, endPoint x: 218, endPoint y: 155, distance: 29.4
click at [246, 153] on div "0 Sats Rewards" at bounding box center [277, 151] width 155 height 50
drag, startPoint x: 218, startPoint y: 155, endPoint x: 211, endPoint y: 155, distance: 7.5
click at [211, 155] on icon at bounding box center [225, 150] width 31 height 31
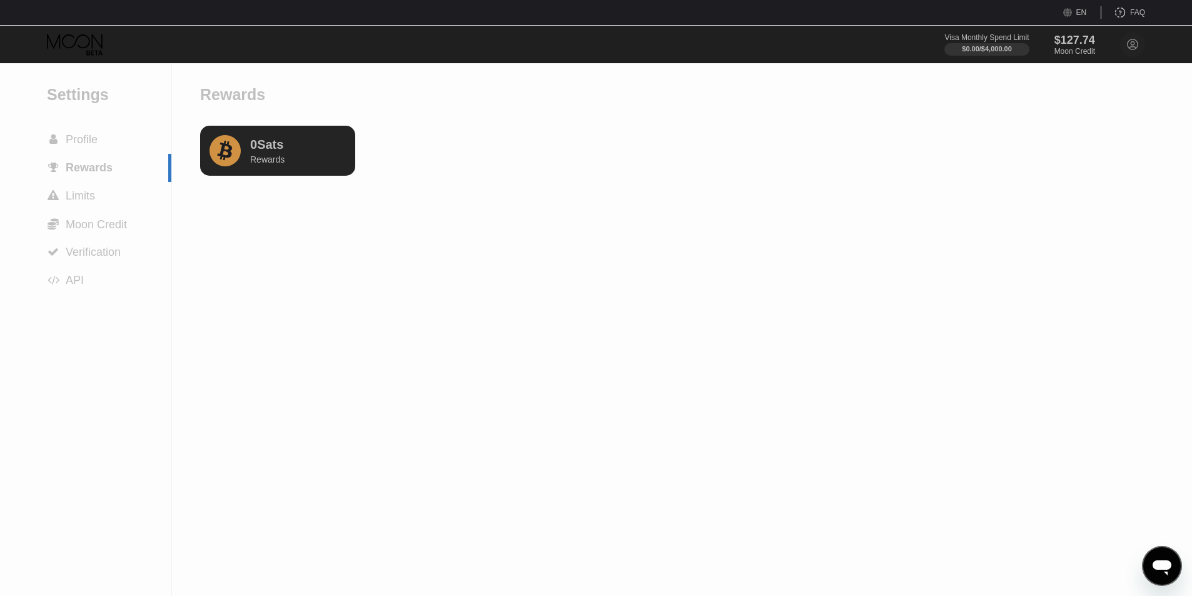
drag, startPoint x: 211, startPoint y: 155, endPoint x: 128, endPoint y: 151, distance: 83.3
click at [210, 161] on icon at bounding box center [225, 150] width 31 height 31
click at [94, 139] on span "Profile" at bounding box center [82, 139] width 32 height 13
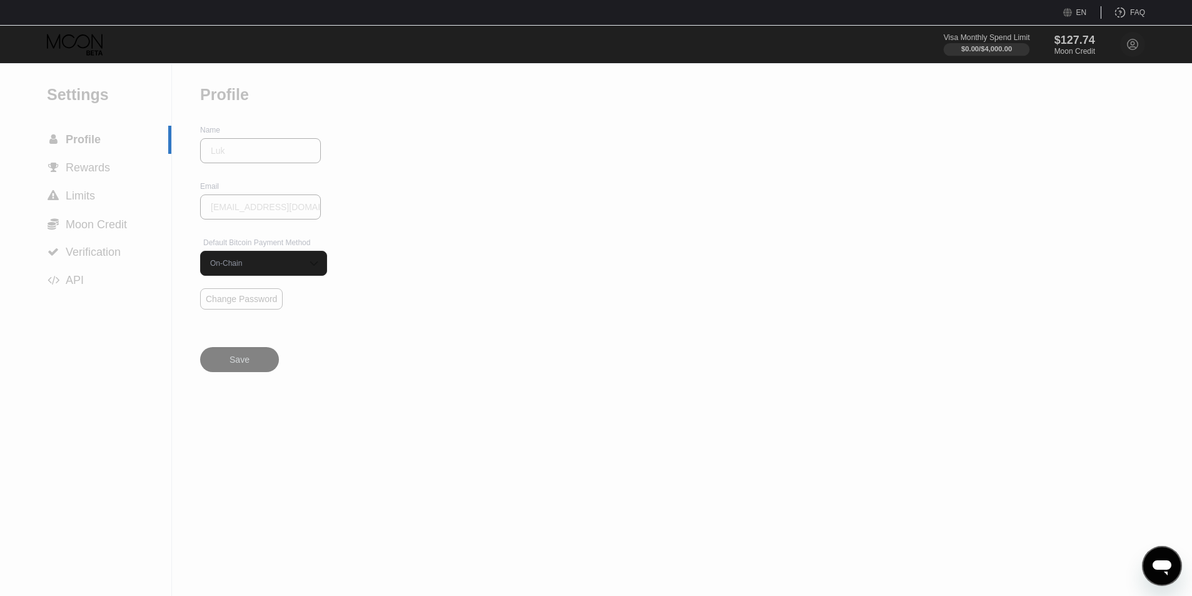
click at [971, 34] on div "Visa Monthly Spend Limit" at bounding box center [987, 37] width 86 height 9
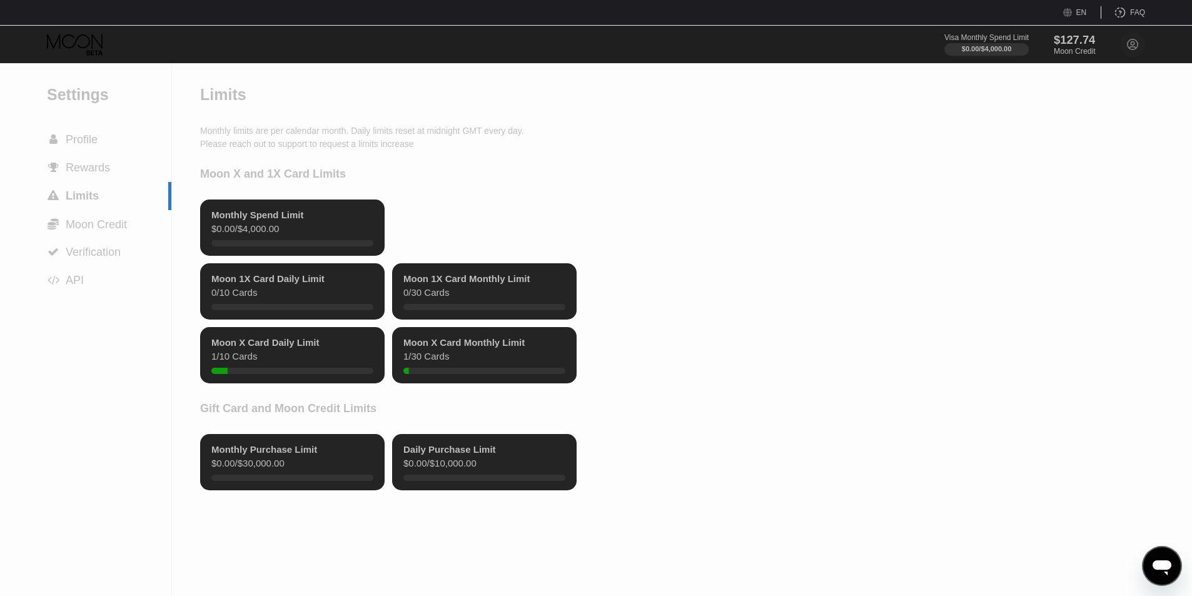
click at [1079, 41] on div "$127.74" at bounding box center [1075, 39] width 42 height 13
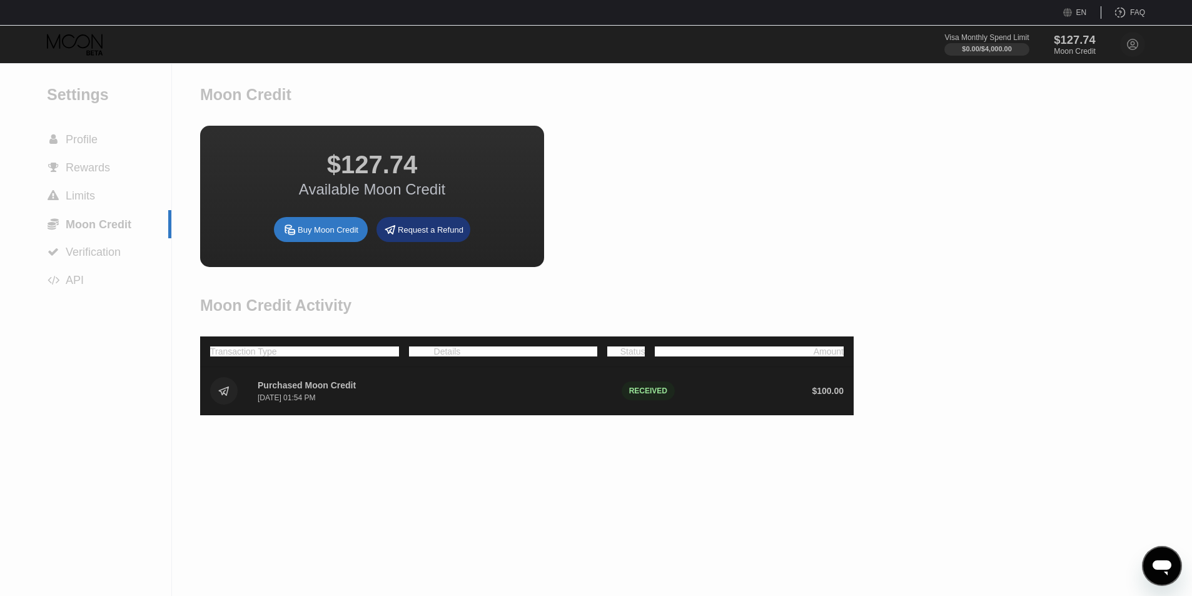
click at [1025, 46] on div at bounding box center [987, 49] width 84 height 13
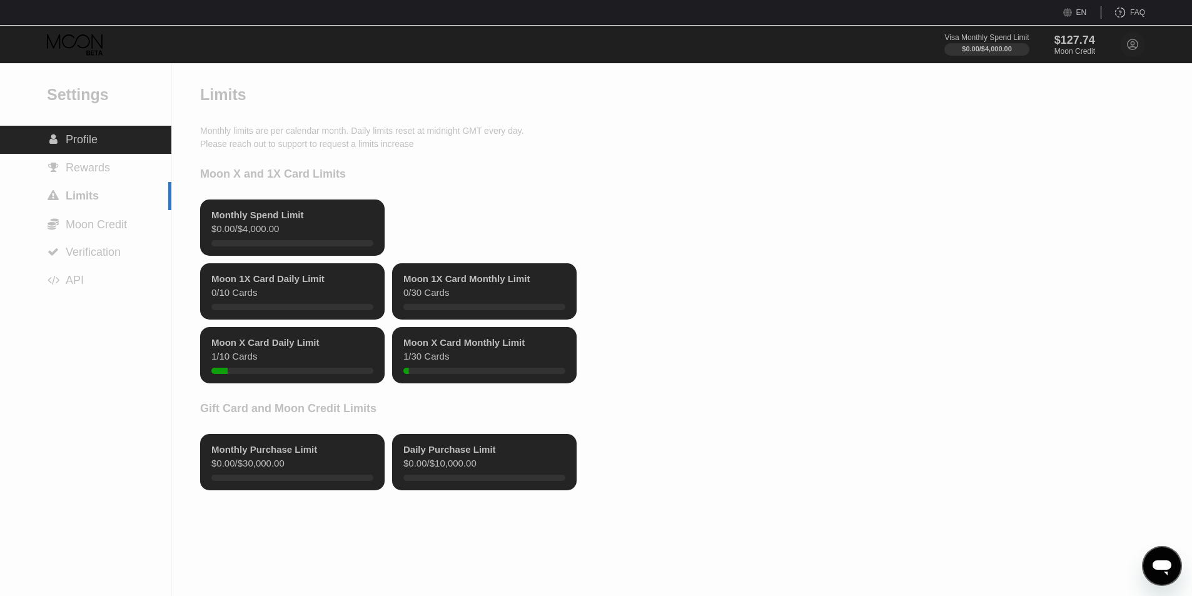
click at [116, 146] on div " Profile" at bounding box center [85, 139] width 171 height 13
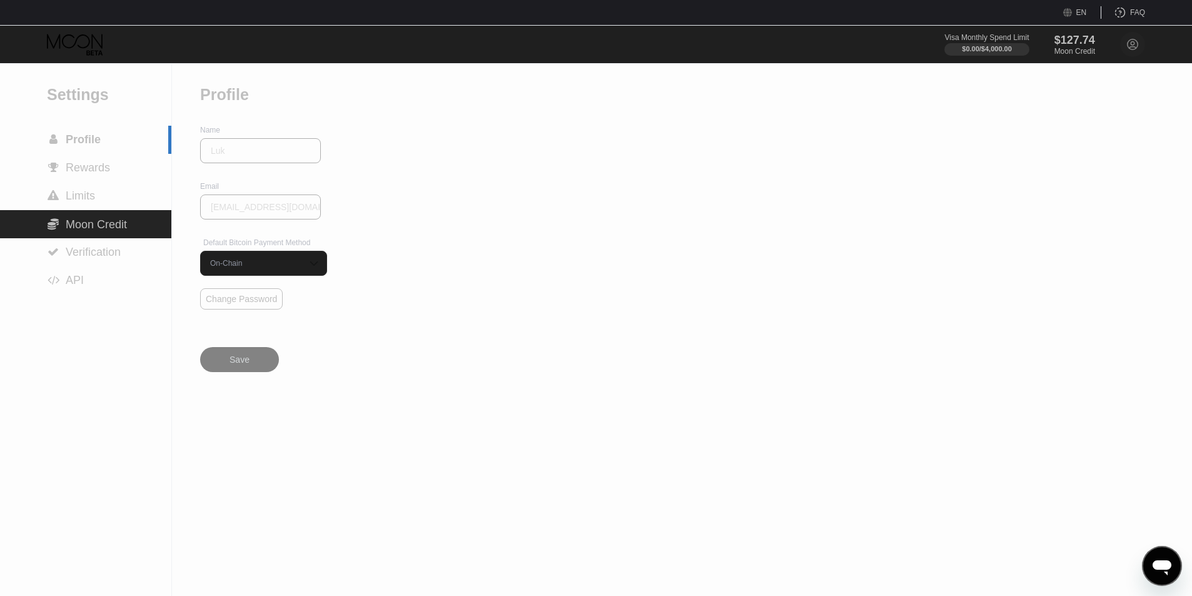
click at [106, 223] on span "Moon Credit" at bounding box center [96, 224] width 61 height 13
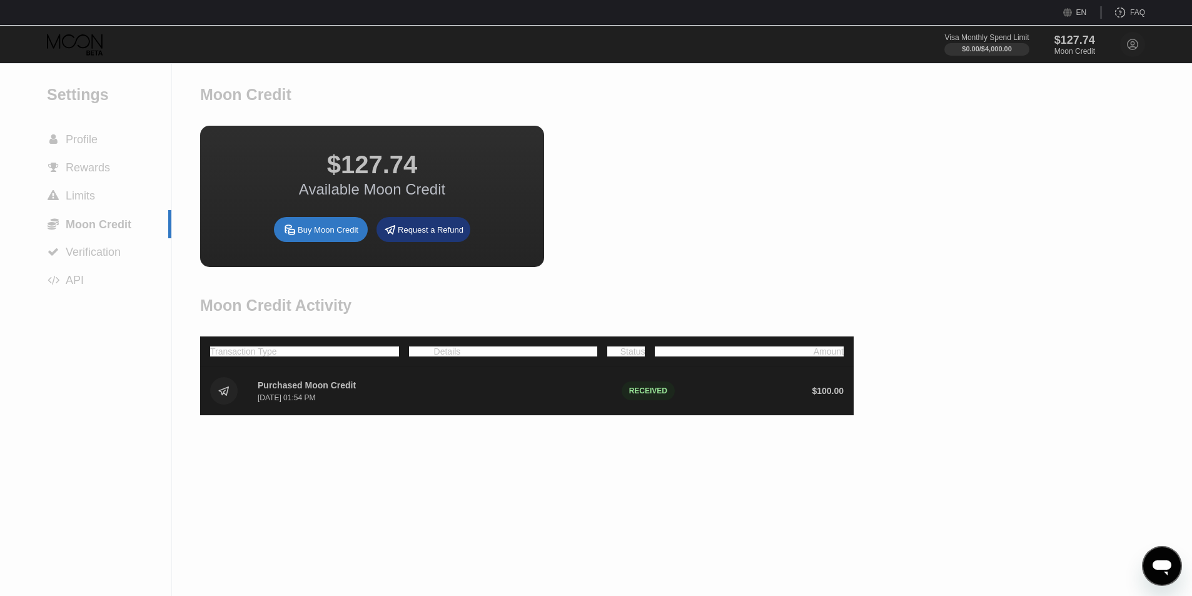
click at [970, 52] on div "$0.00 / $4,000.00" at bounding box center [987, 49] width 50 height 8
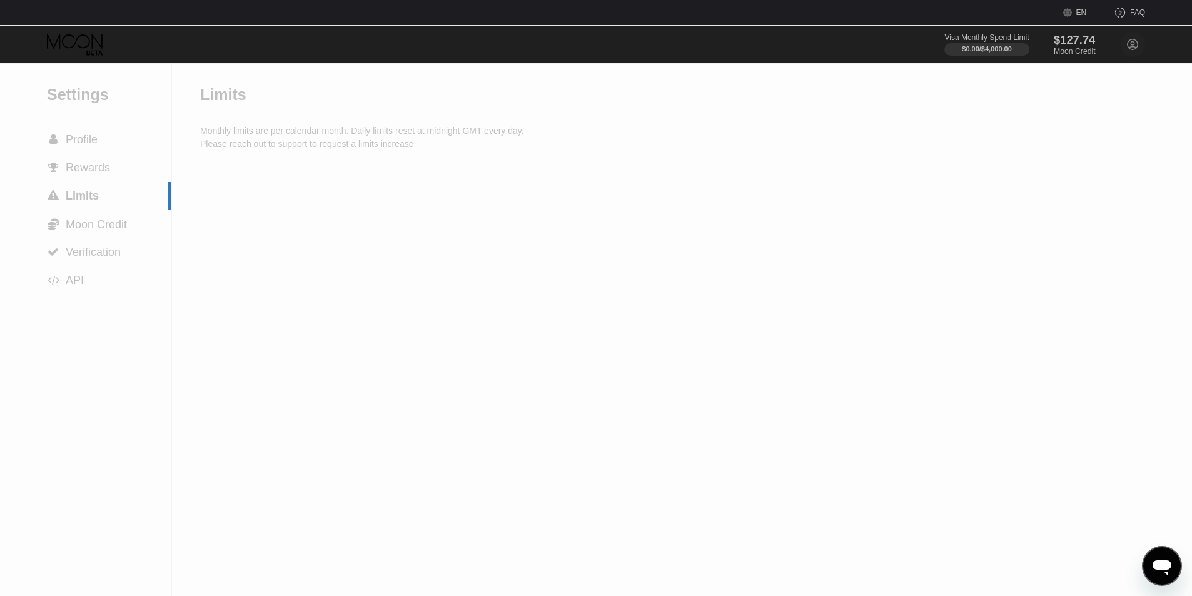
click at [1094, 39] on div "$127.74" at bounding box center [1075, 39] width 42 height 13
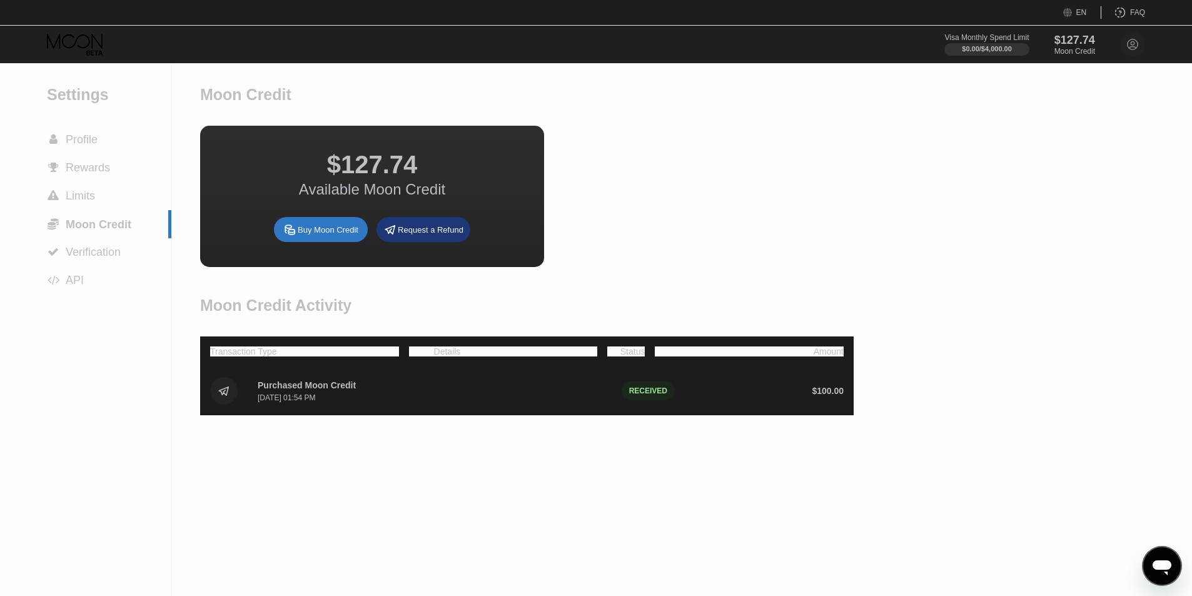
click at [41, 34] on div "Visa Monthly Spend Limit $0.00 / $4,000.00 $127.74 Moon Credit Luk [EMAIL_ADDRE…" at bounding box center [596, 45] width 1192 height 38
click at [54, 42] on icon at bounding box center [76, 45] width 58 height 22
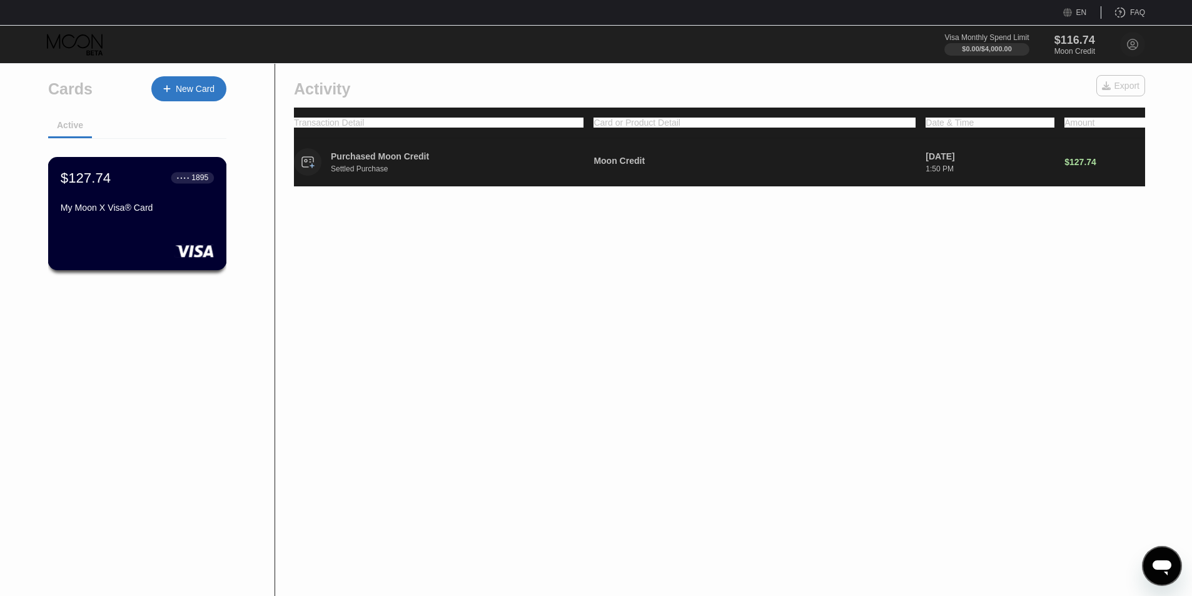
click at [133, 218] on div "My Moon X Visa® Card" at bounding box center [137, 210] width 153 height 15
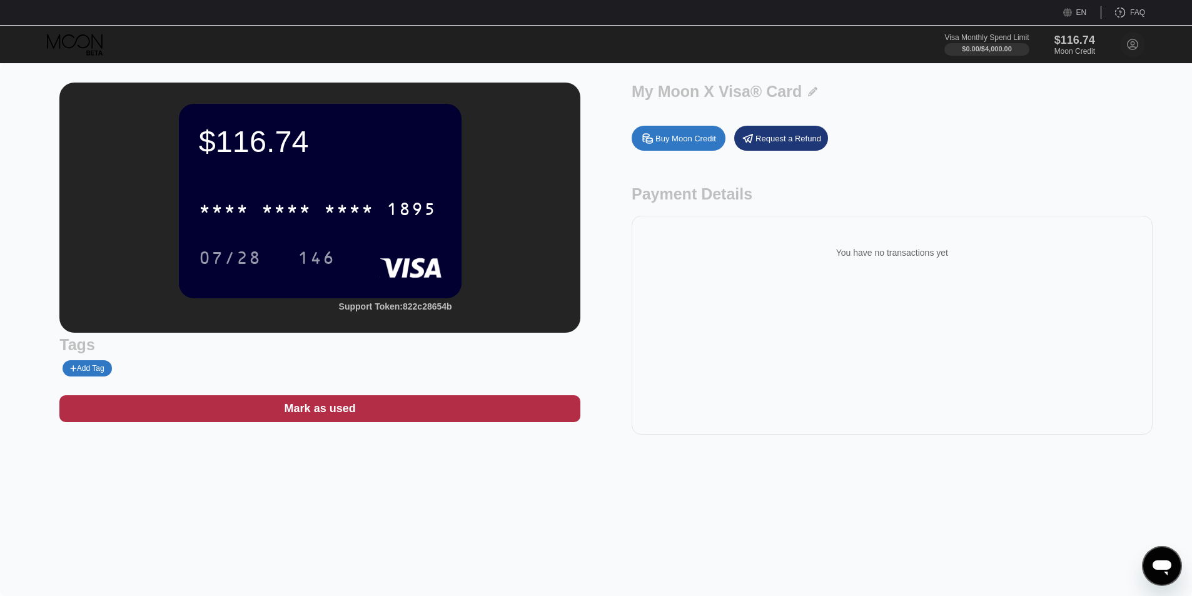
click at [324, 202] on div "* * * * * * * * * * * * 1895" at bounding box center [317, 208] width 253 height 31
click at [312, 256] on div "146" at bounding box center [317, 260] width 38 height 20
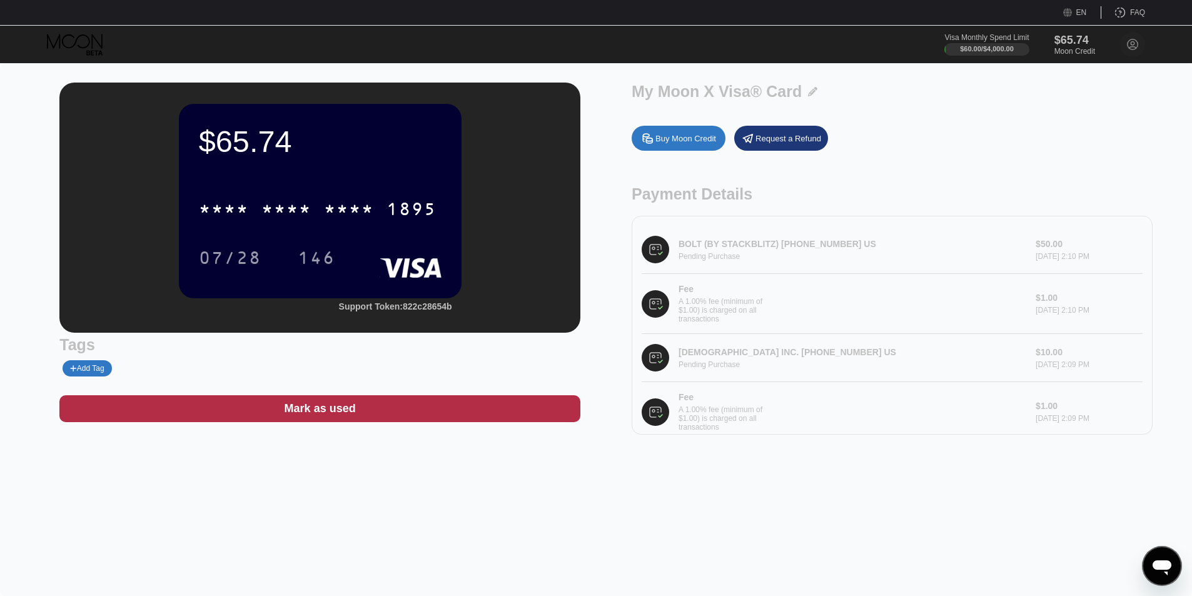
scroll to position [38, 0]
